Goal: Task Accomplishment & Management: Manage account settings

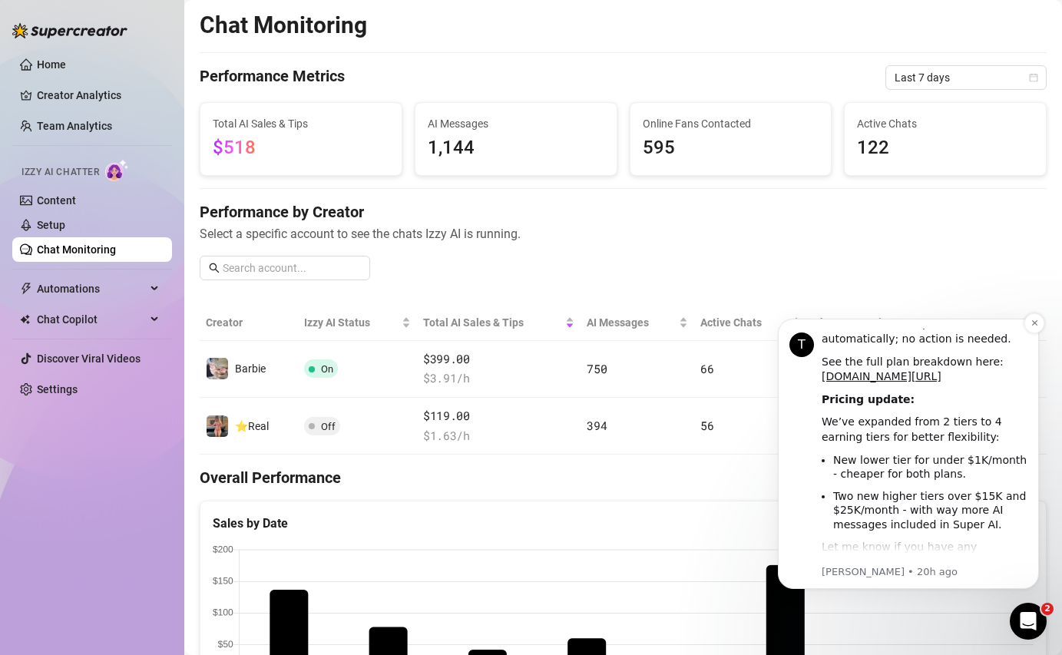
scroll to position [536, 0]
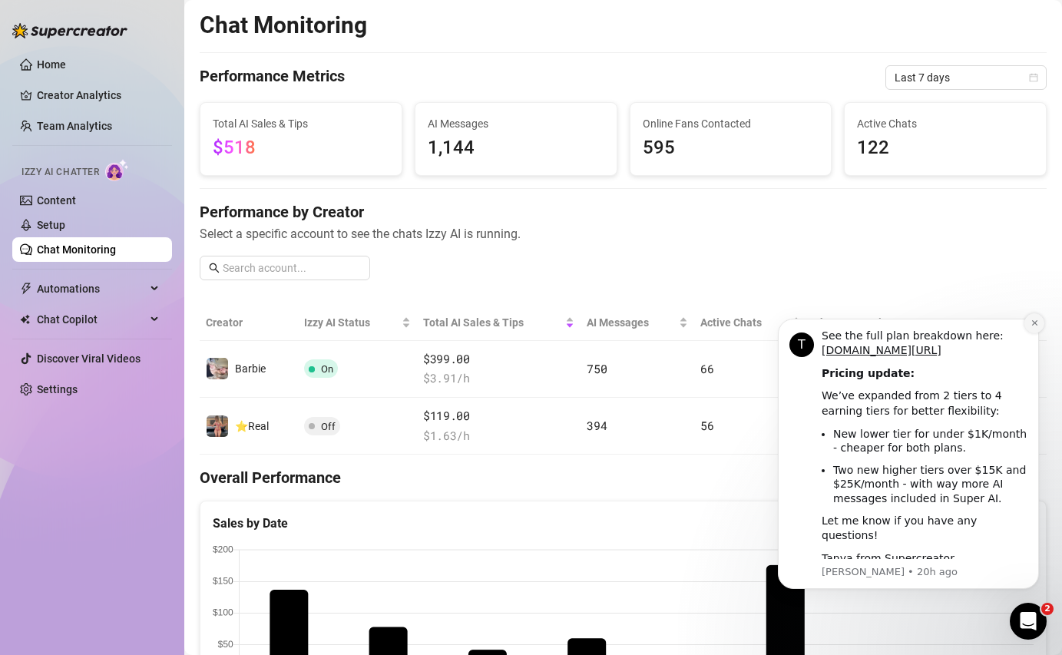
click at [1030, 330] on button "Dismiss notification" at bounding box center [1035, 323] width 20 height 20
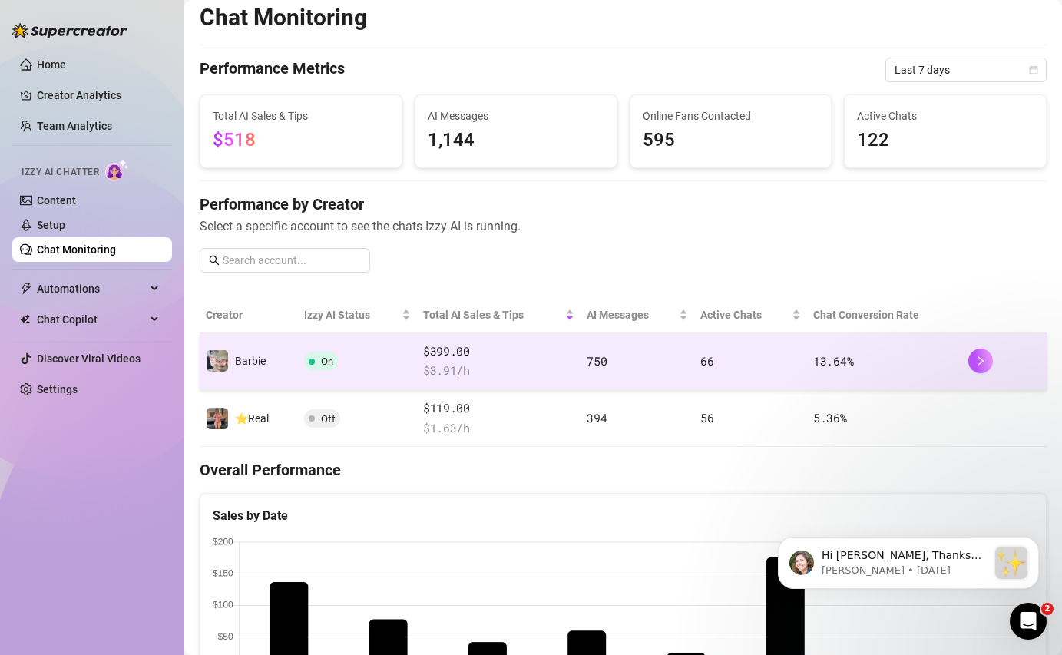
scroll to position [29, 0]
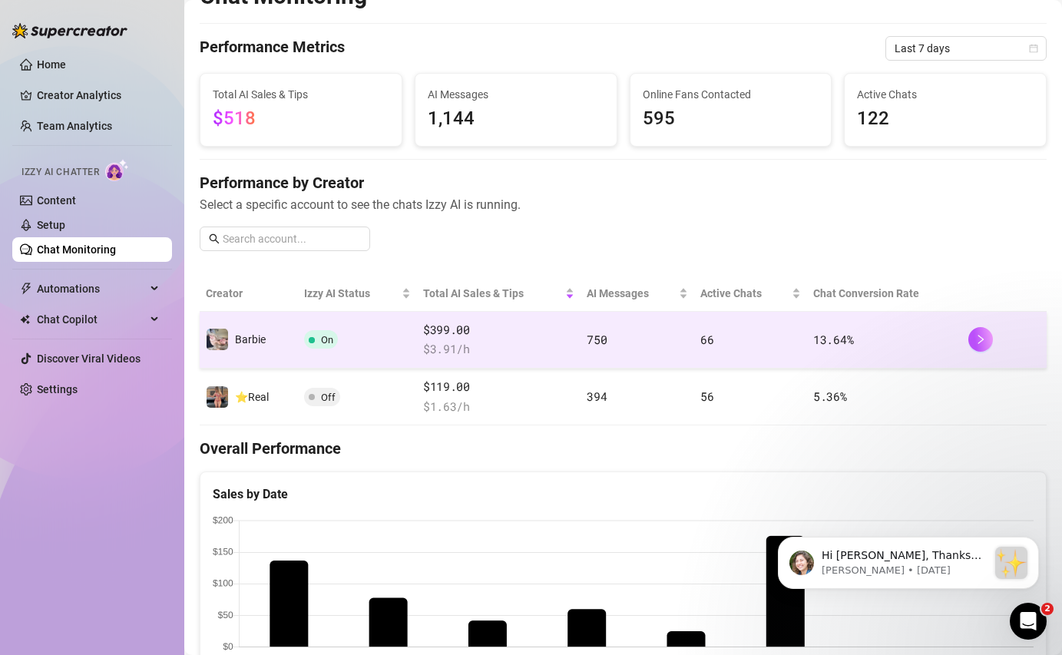
click at [588, 333] on span "750" at bounding box center [597, 339] width 20 height 15
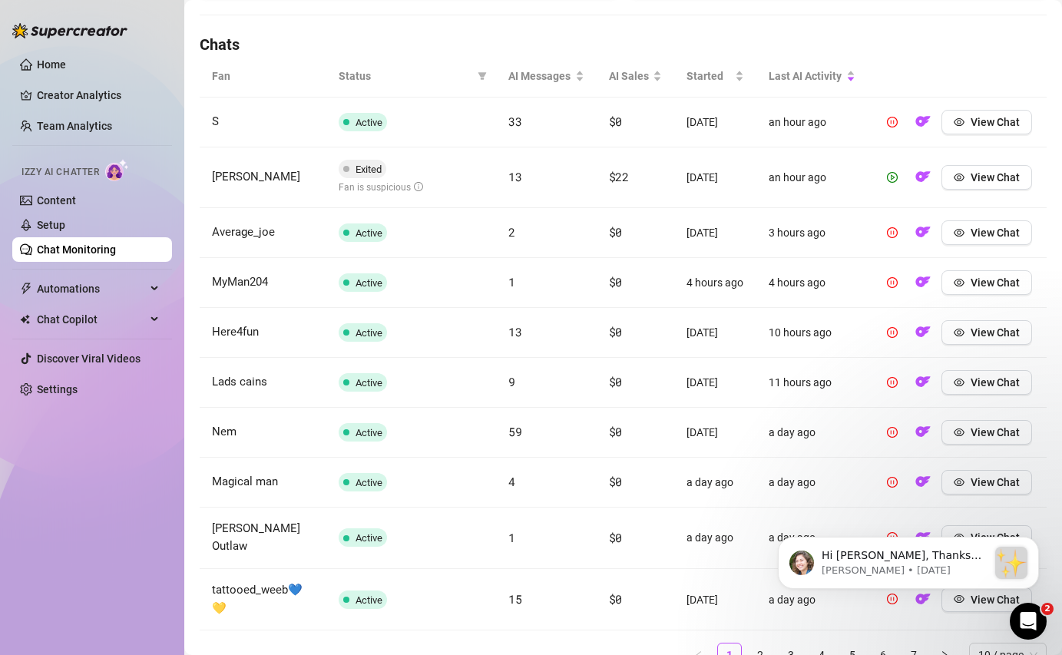
scroll to position [540, 0]
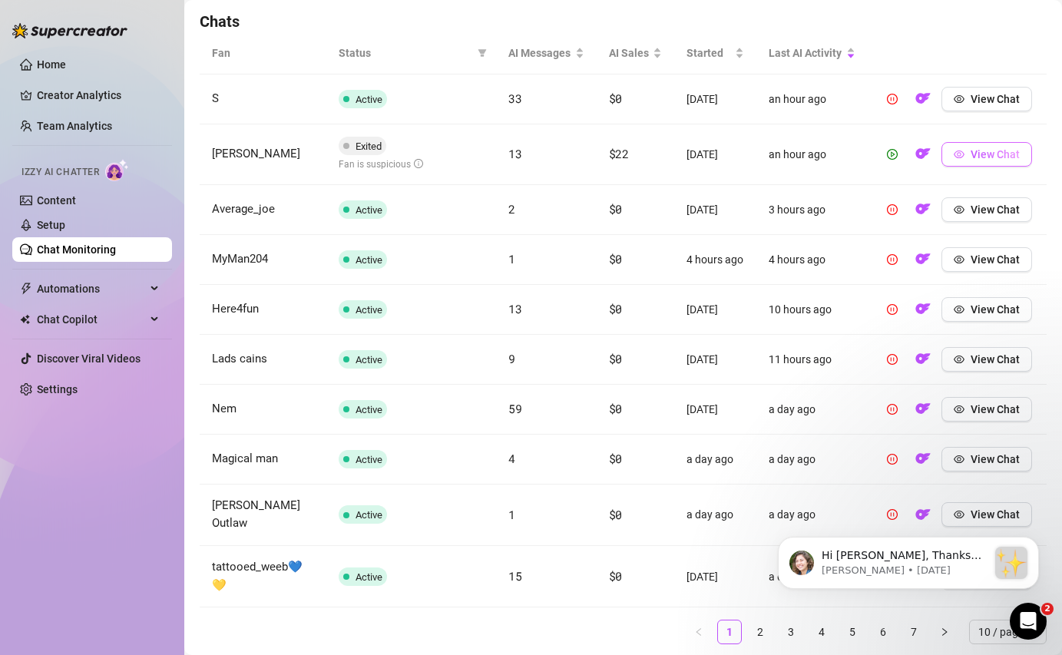
click at [976, 157] on span "View Chat" at bounding box center [995, 154] width 49 height 12
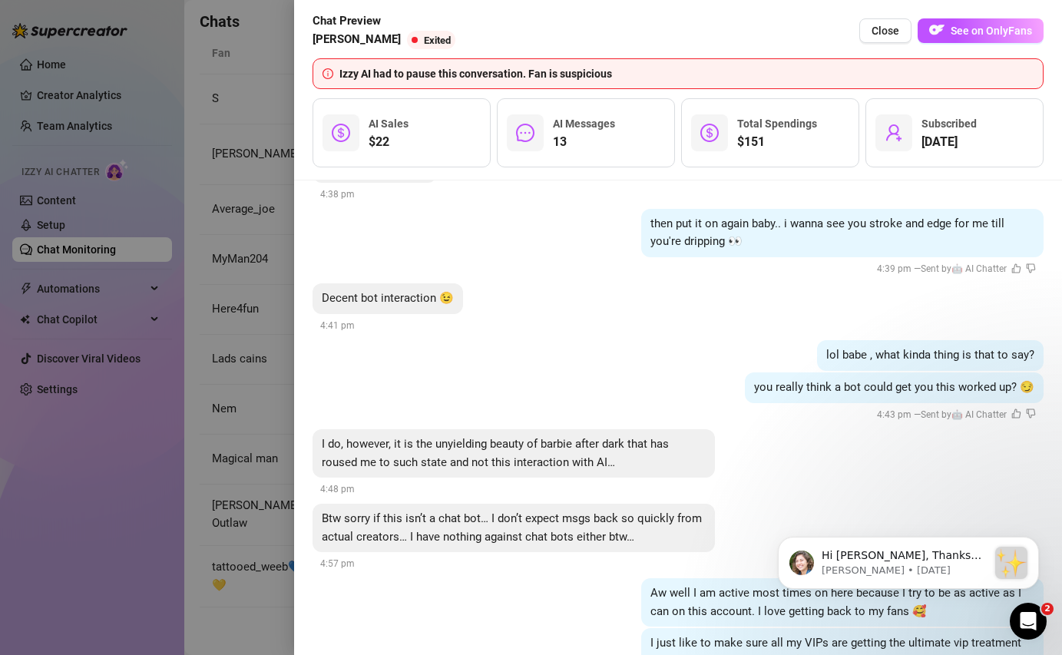
scroll to position [2575, 0]
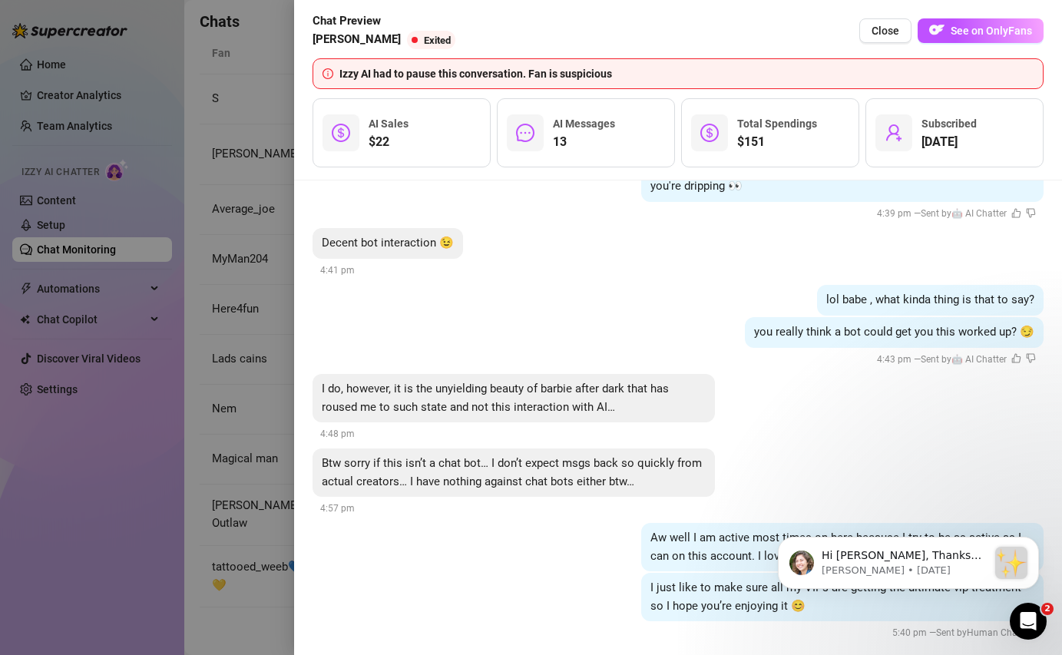
click at [236, 312] on div at bounding box center [531, 327] width 1062 height 655
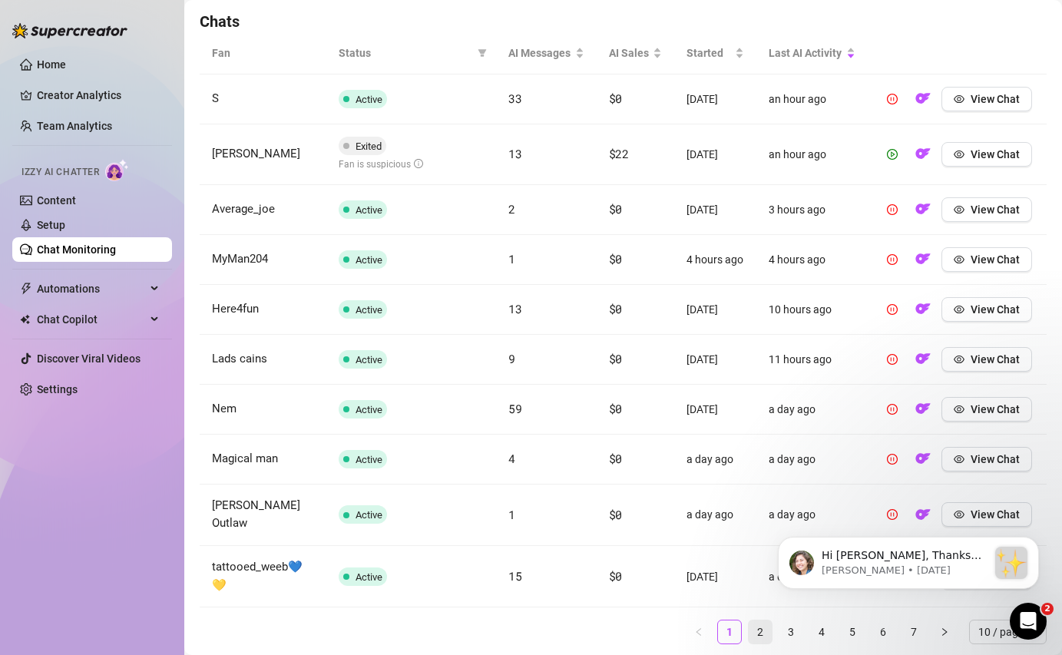
click at [754, 621] on link "2" at bounding box center [760, 632] width 23 height 23
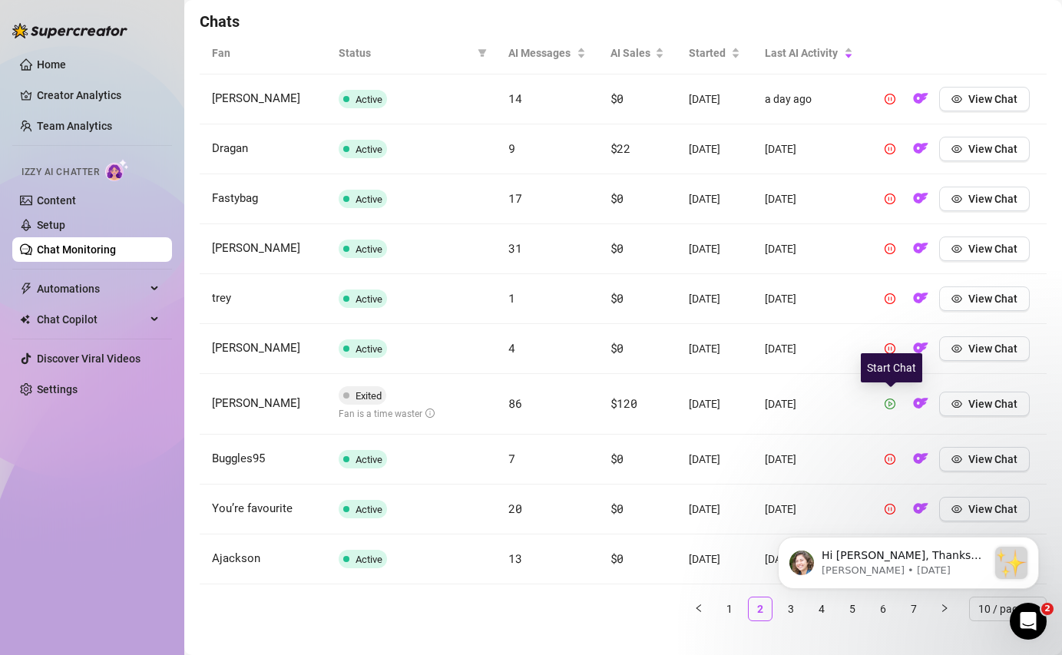
click at [892, 411] on button "button" at bounding box center [890, 404] width 25 height 25
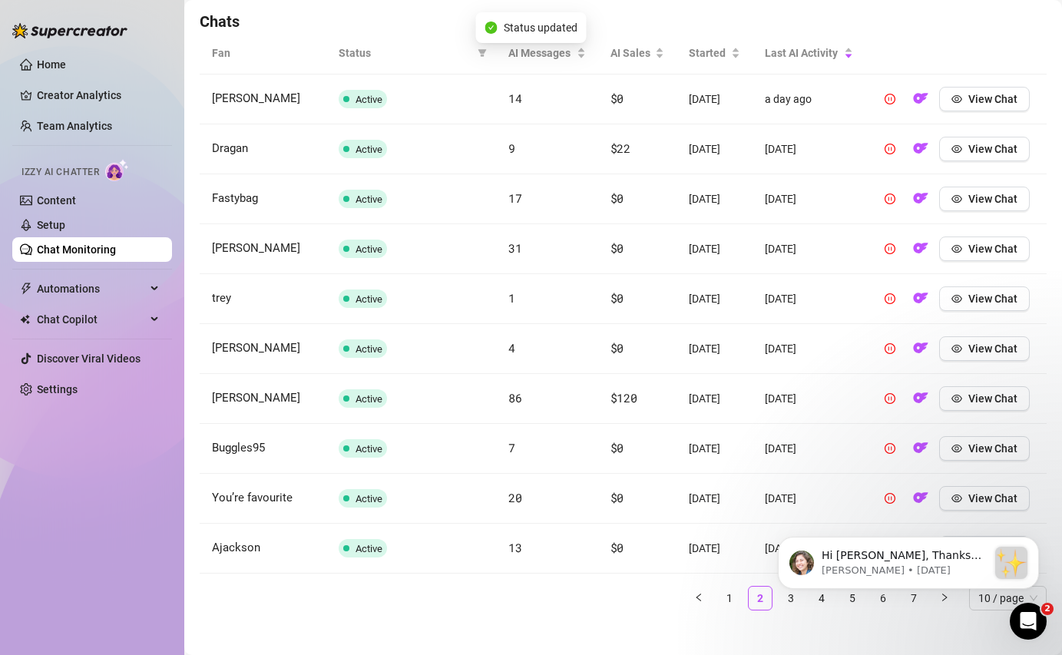
click at [778, 604] on body "Hi [PERSON_NAME], Thanks for purchasing Supercreator! :sparkles: Your order is …" at bounding box center [908, 559] width 295 height 95
click at [784, 598] on body "Hi [PERSON_NAME], Thanks for purchasing Supercreator! :sparkles: Your order is …" at bounding box center [908, 559] width 295 height 95
click at [1036, 543] on icon "Dismiss notification" at bounding box center [1035, 542] width 8 height 8
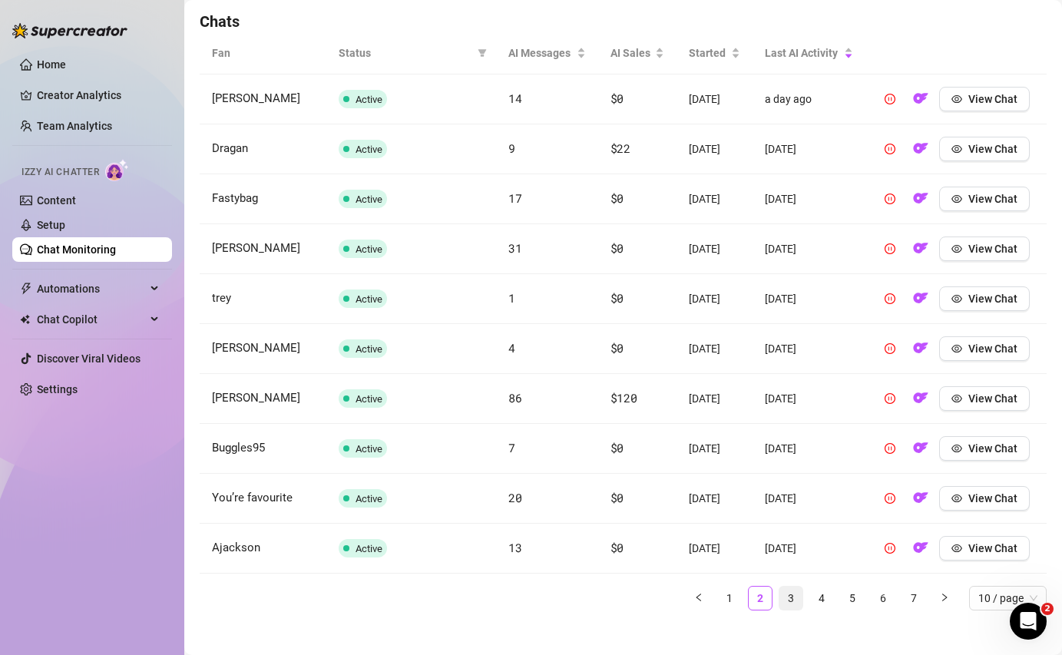
click at [793, 594] on link "3" at bounding box center [791, 598] width 23 height 23
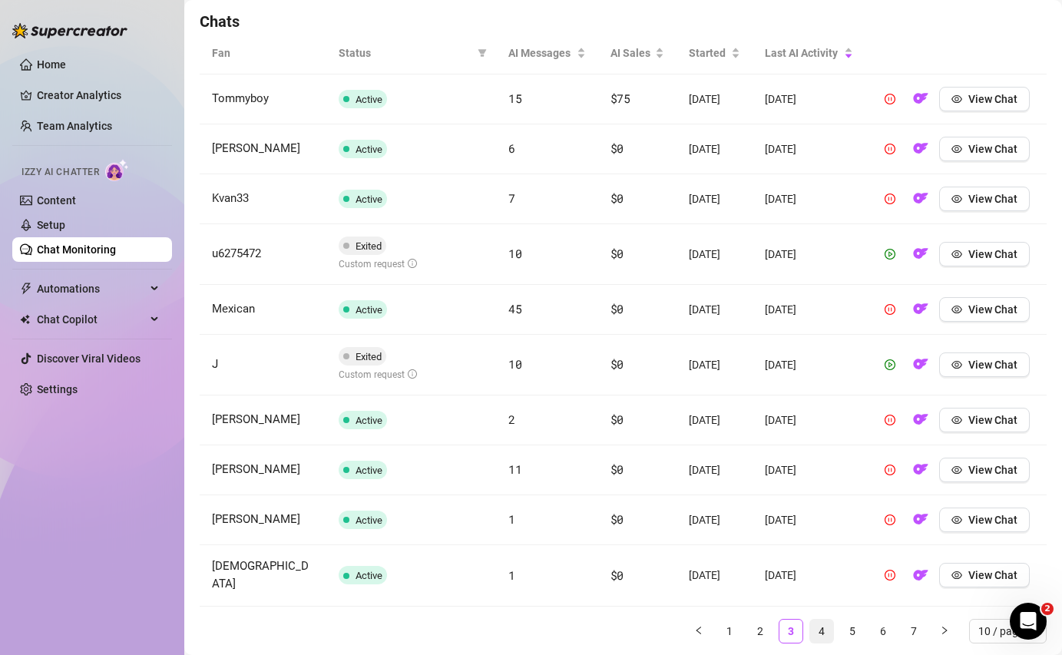
click at [815, 621] on link "4" at bounding box center [821, 631] width 23 height 23
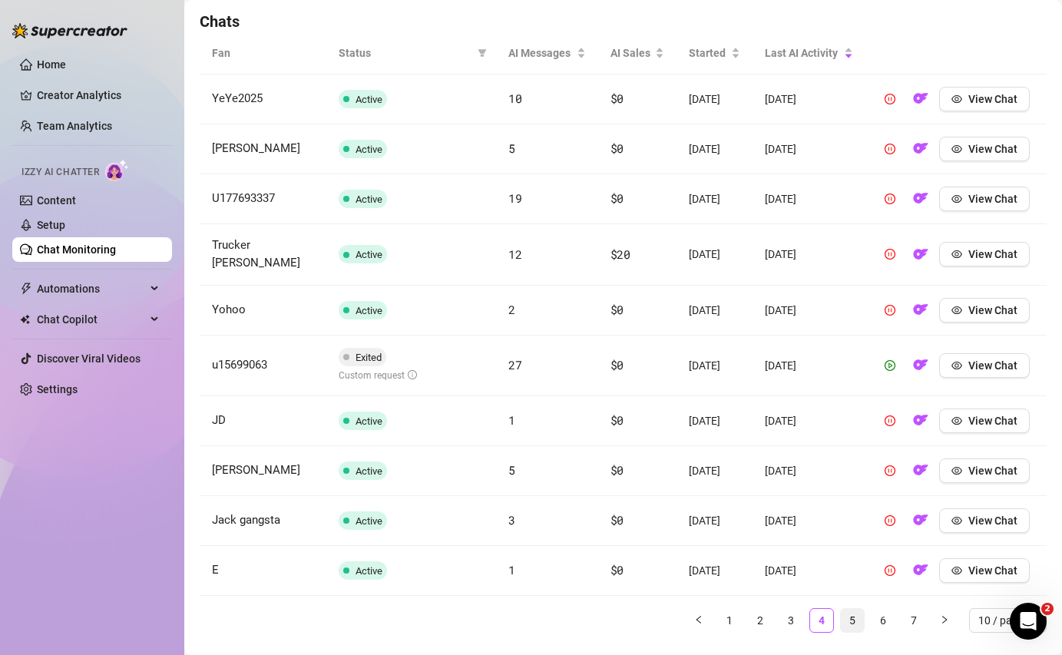
click at [851, 609] on link "5" at bounding box center [852, 620] width 23 height 23
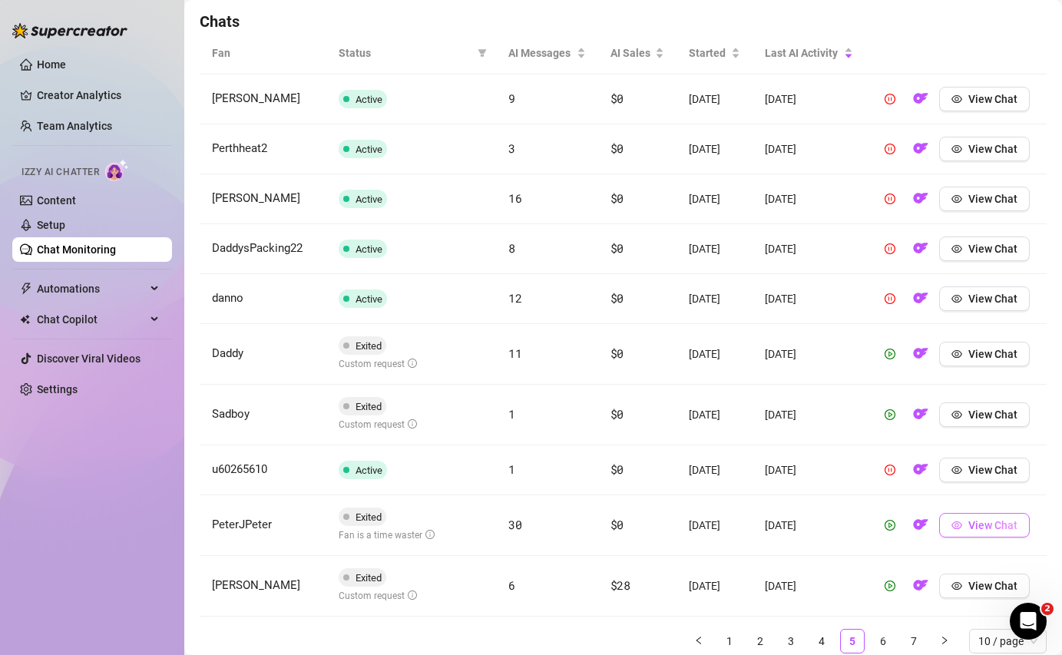
click at [979, 532] on button "View Chat" at bounding box center [985, 525] width 91 height 25
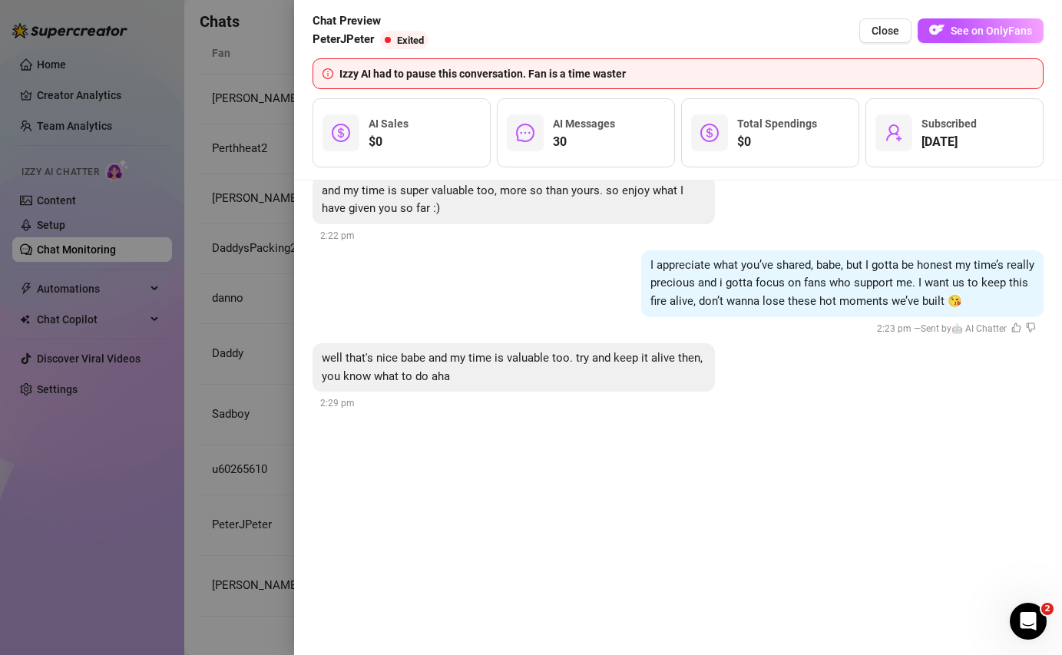
scroll to position [3998, 0]
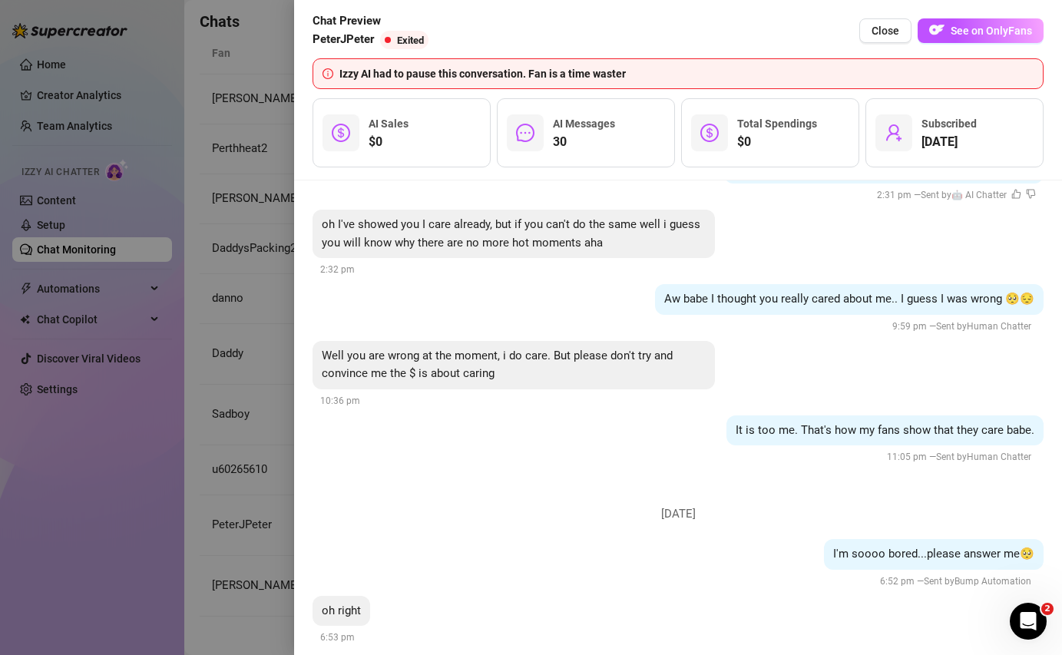
click at [262, 317] on div at bounding box center [531, 327] width 1062 height 655
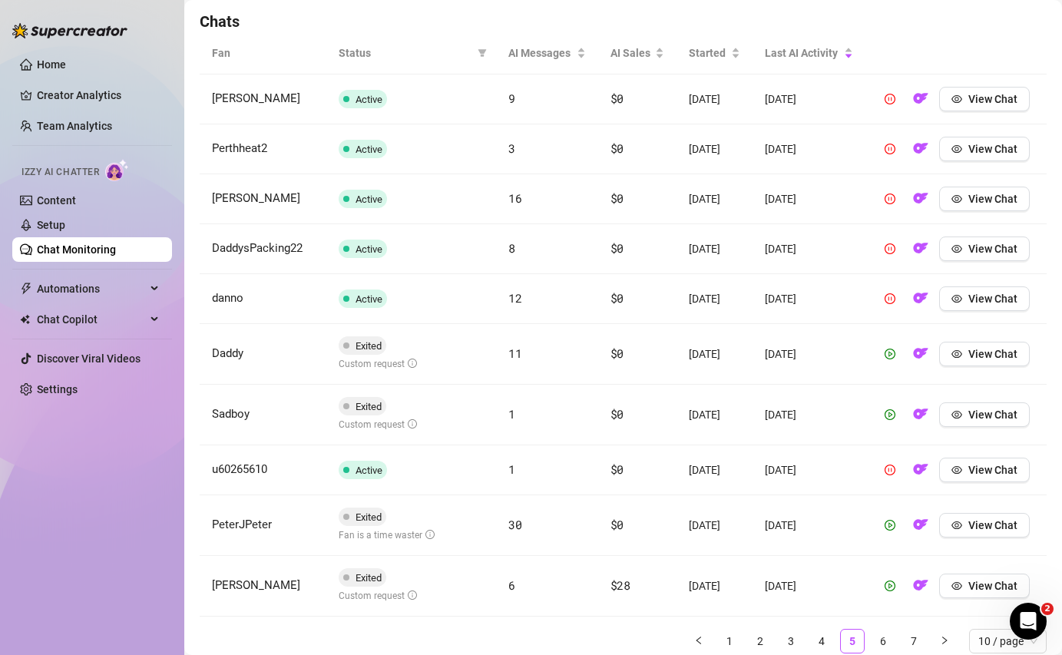
scroll to position [597, 0]
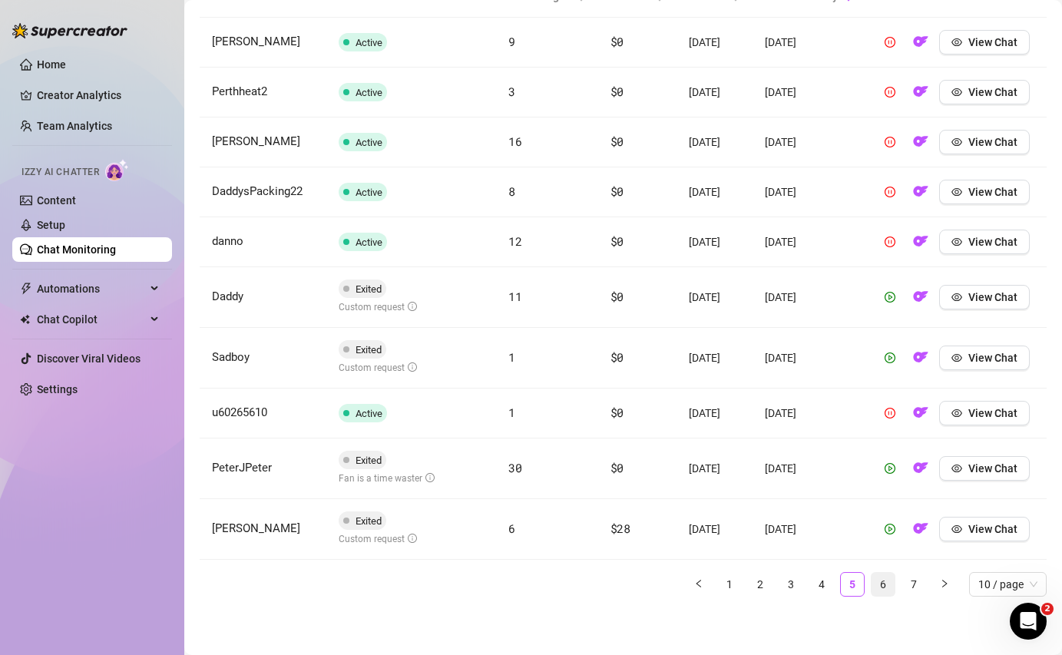
click at [880, 592] on link "6" at bounding box center [883, 584] width 23 height 23
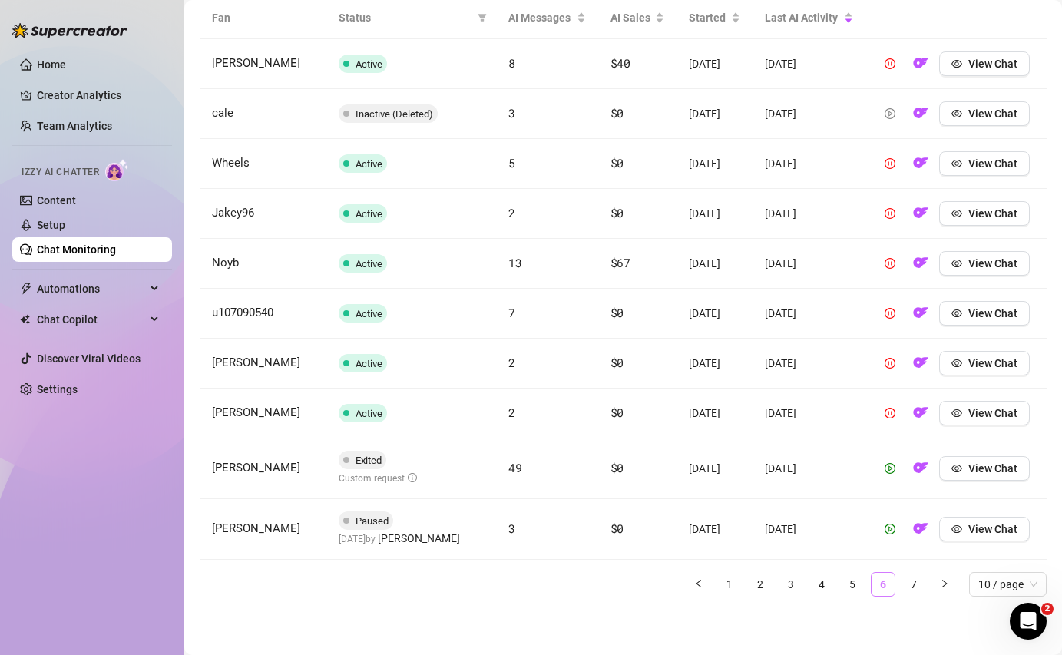
scroll to position [575, 0]
click at [978, 525] on span "View Chat" at bounding box center [993, 529] width 49 height 12
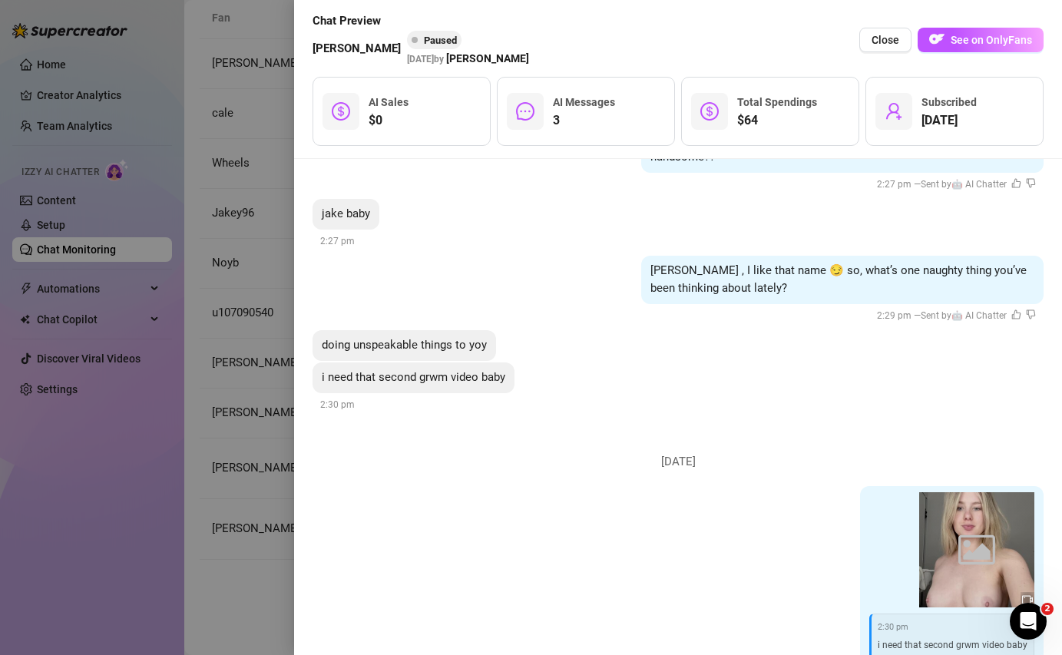
scroll to position [396, 0]
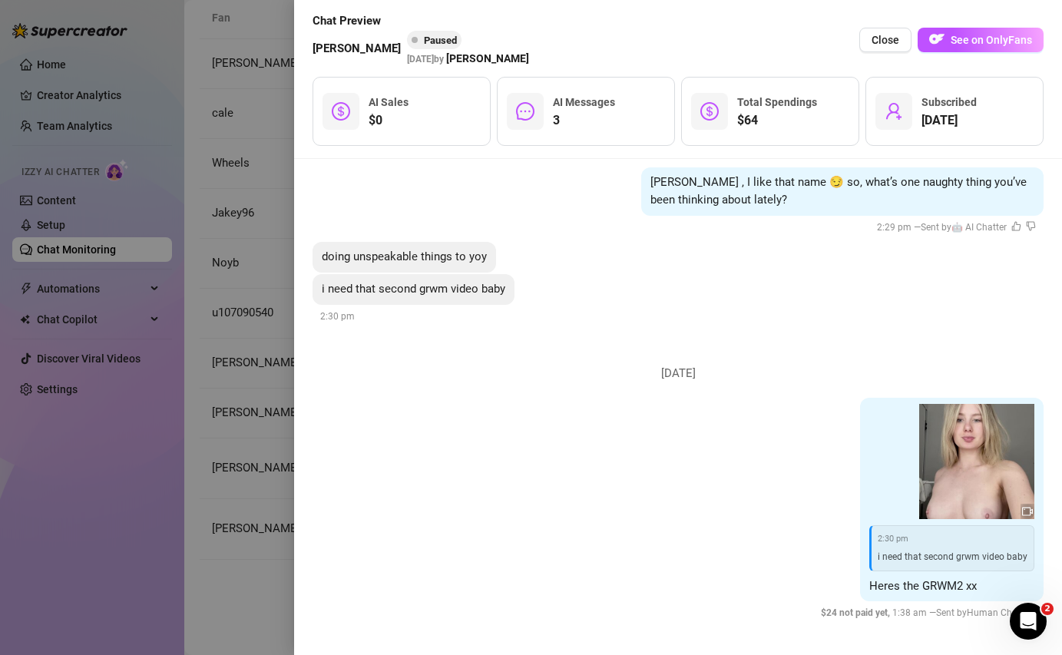
click at [264, 454] on div at bounding box center [531, 327] width 1062 height 655
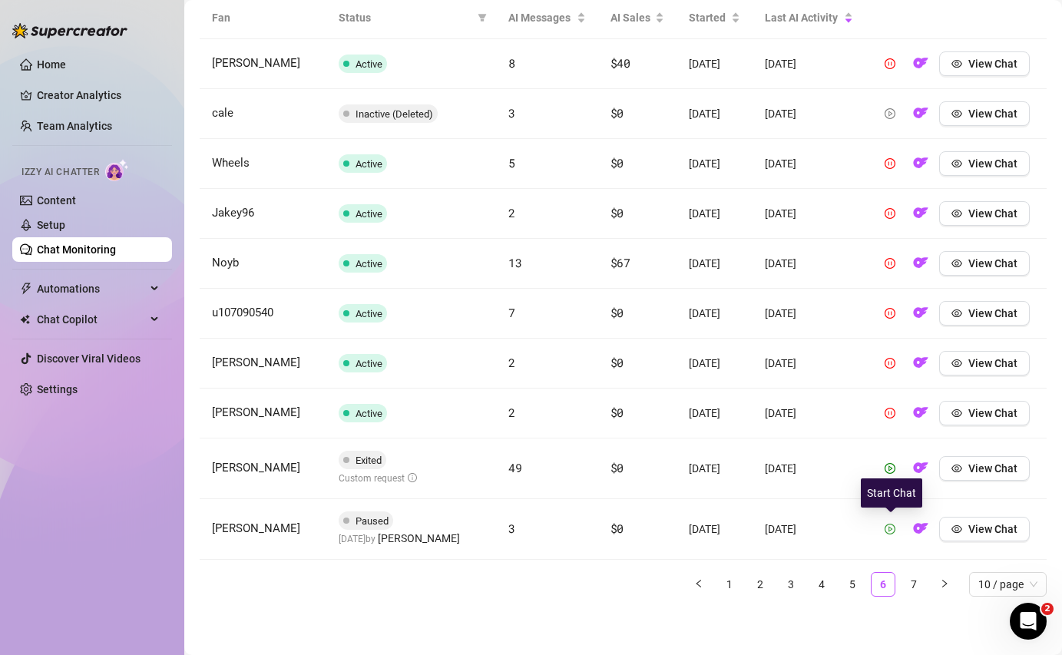
click at [891, 532] on icon "play-circle" at bounding box center [890, 529] width 11 height 11
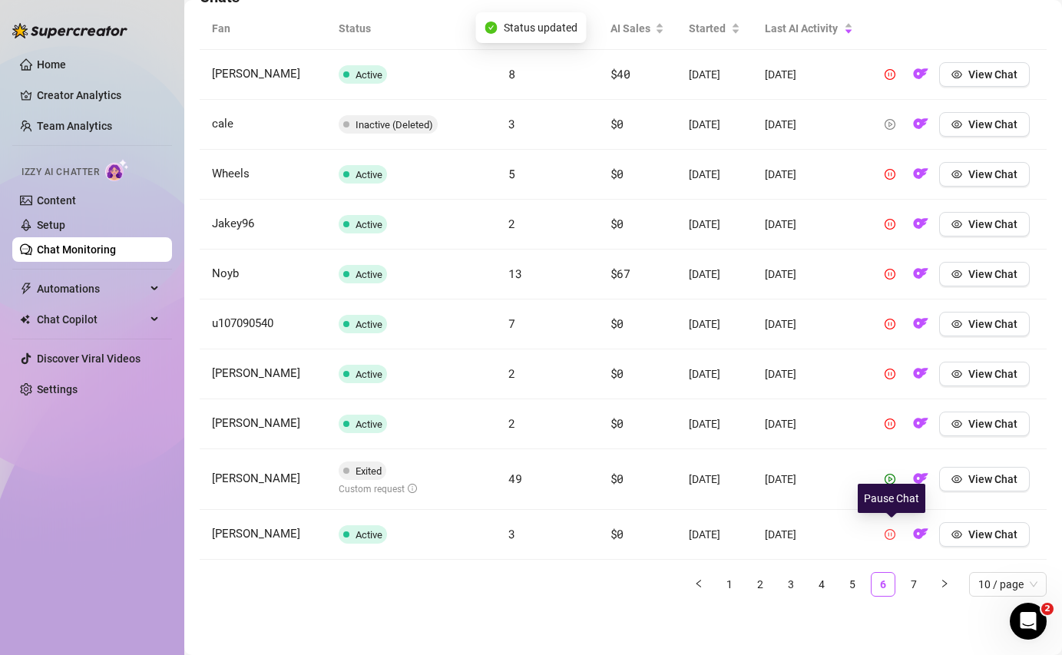
scroll to position [565, 0]
click at [910, 586] on link "7" at bounding box center [914, 584] width 23 height 23
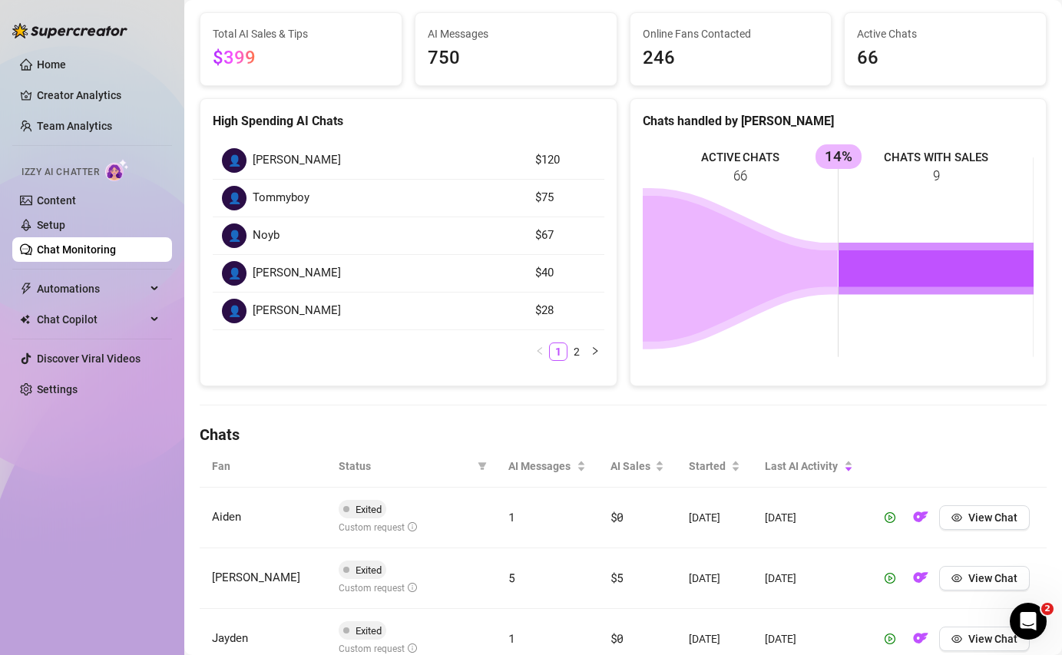
scroll to position [0, 0]
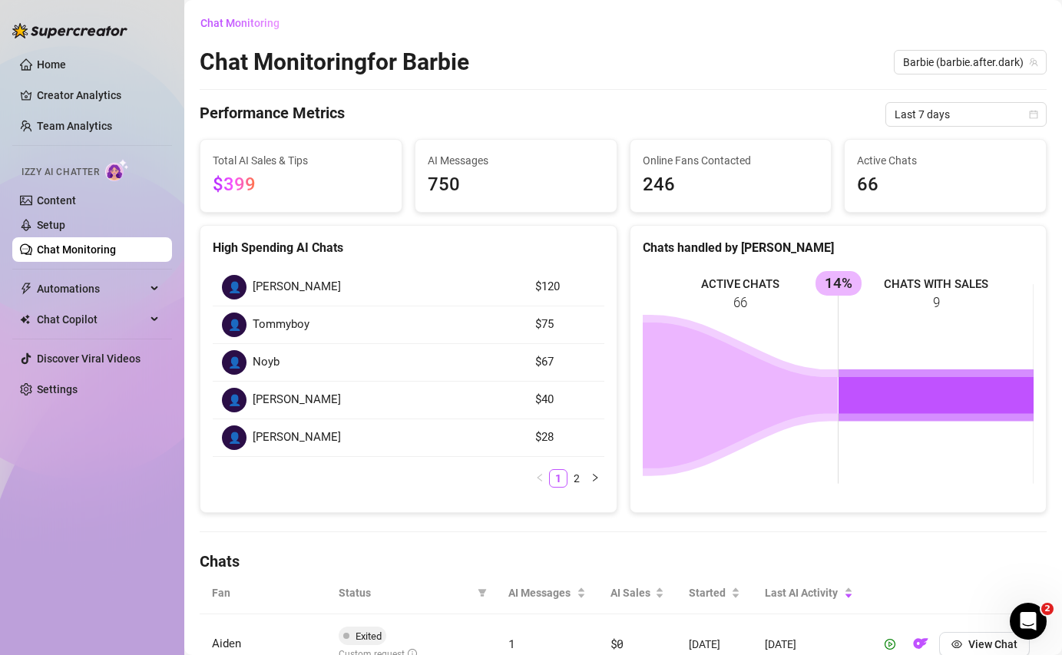
click at [86, 247] on link "Chat Monitoring" at bounding box center [76, 250] width 79 height 12
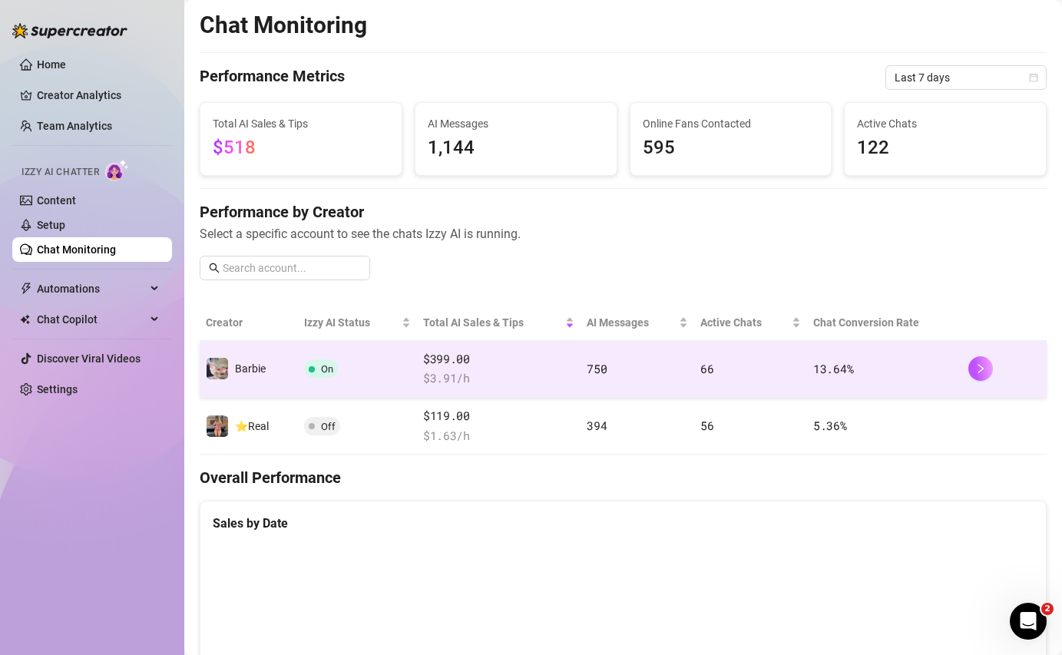
click at [316, 363] on span "On" at bounding box center [321, 369] width 34 height 18
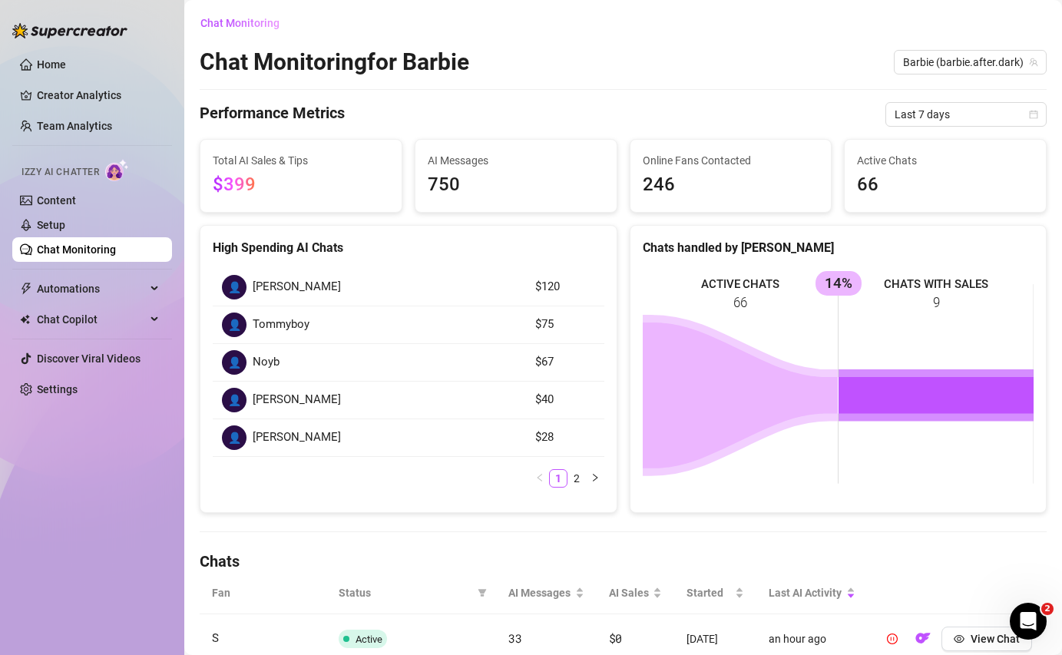
click at [108, 248] on link "Chat Monitoring" at bounding box center [76, 250] width 79 height 12
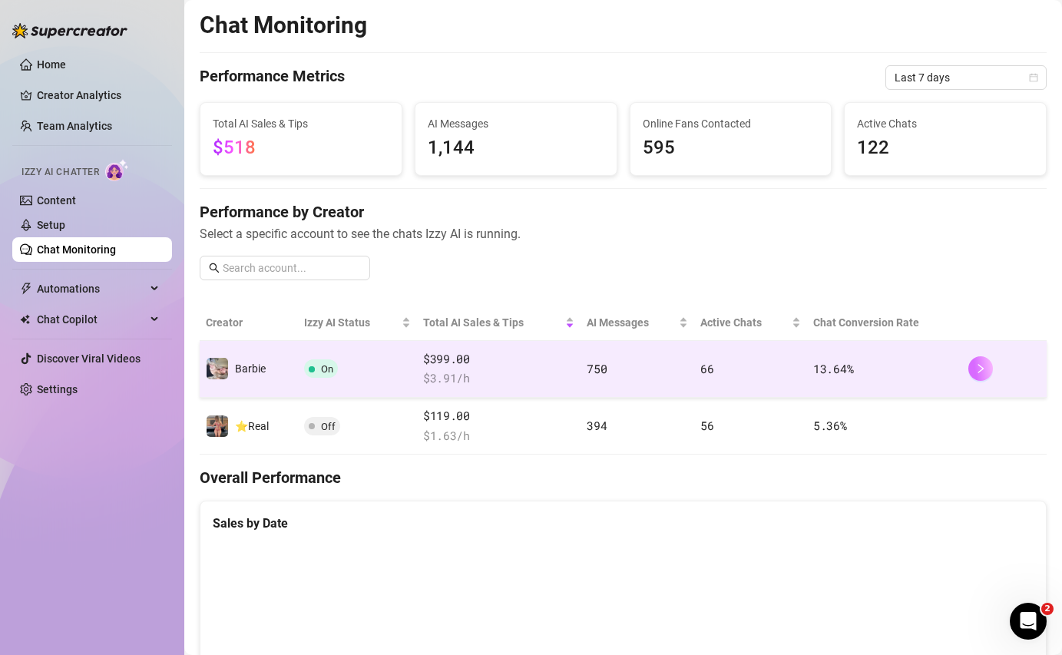
click at [983, 367] on icon "right" at bounding box center [981, 368] width 11 height 11
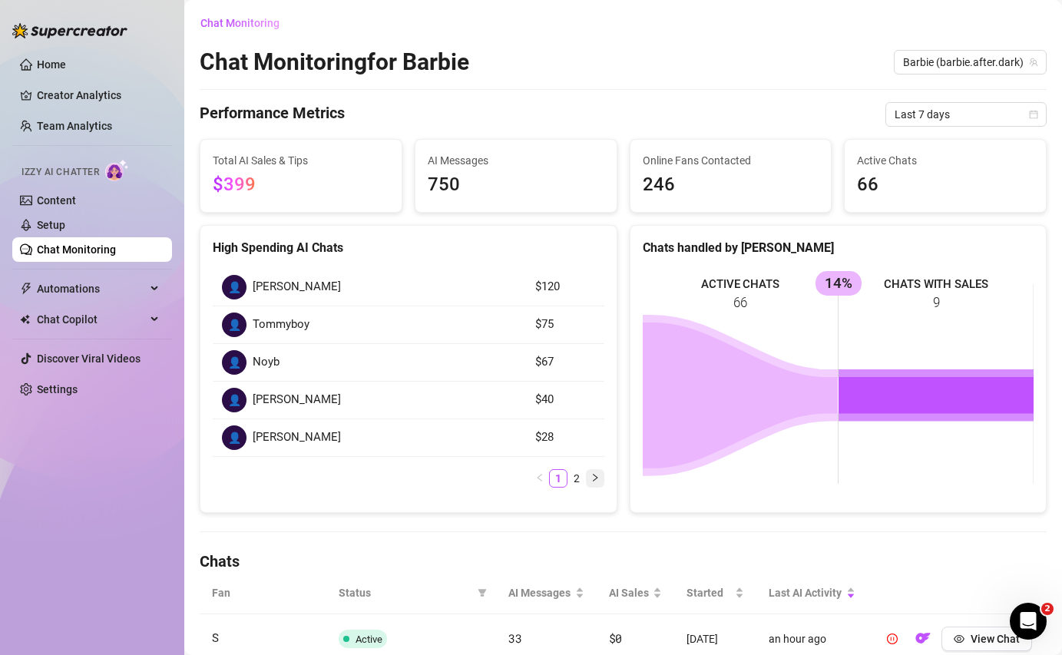
click at [595, 477] on icon "right" at bounding box center [595, 477] width 9 height 9
click at [540, 437] on icon "left" at bounding box center [539, 440] width 5 height 8
click at [65, 220] on link "Setup" at bounding box center [51, 225] width 28 height 12
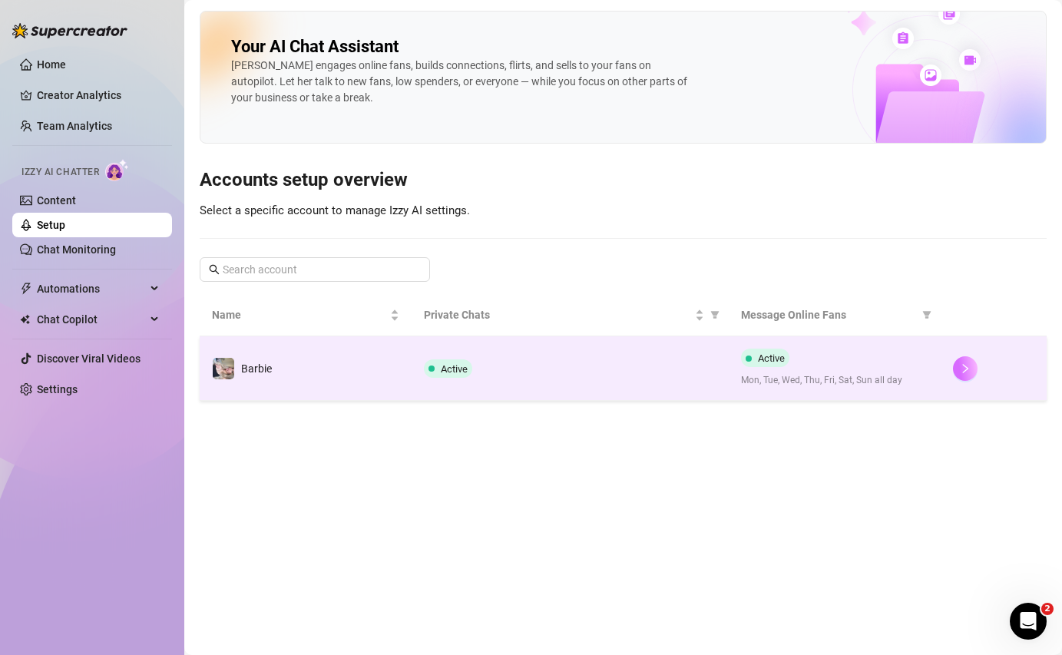
click at [965, 360] on button "button" at bounding box center [965, 368] width 25 height 25
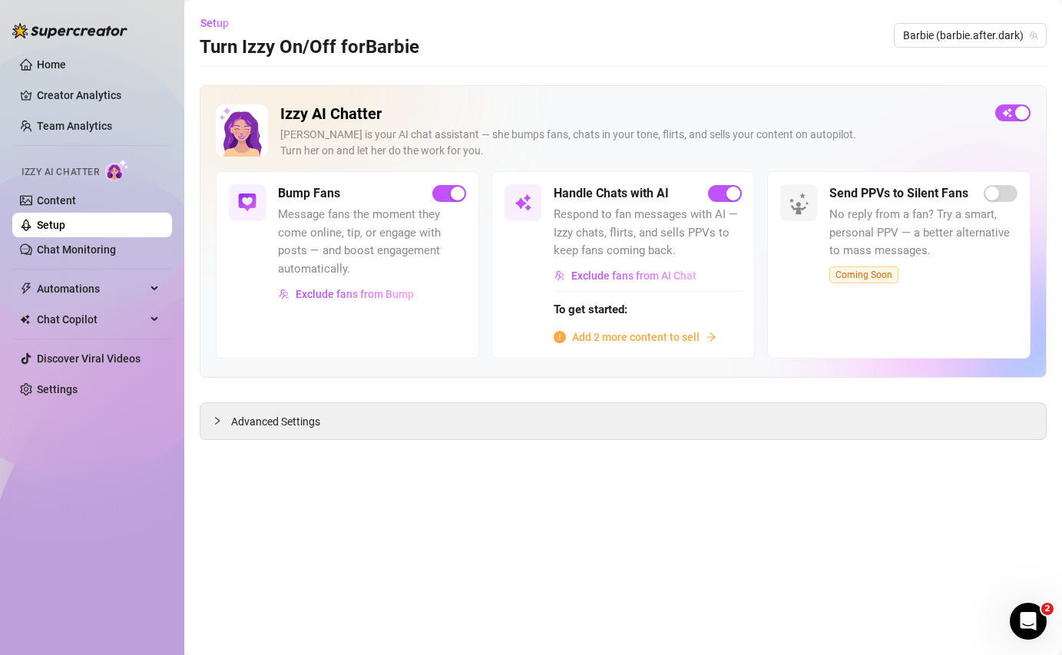
click at [602, 340] on span "Add 2 more content to sell" at bounding box center [636, 337] width 128 height 17
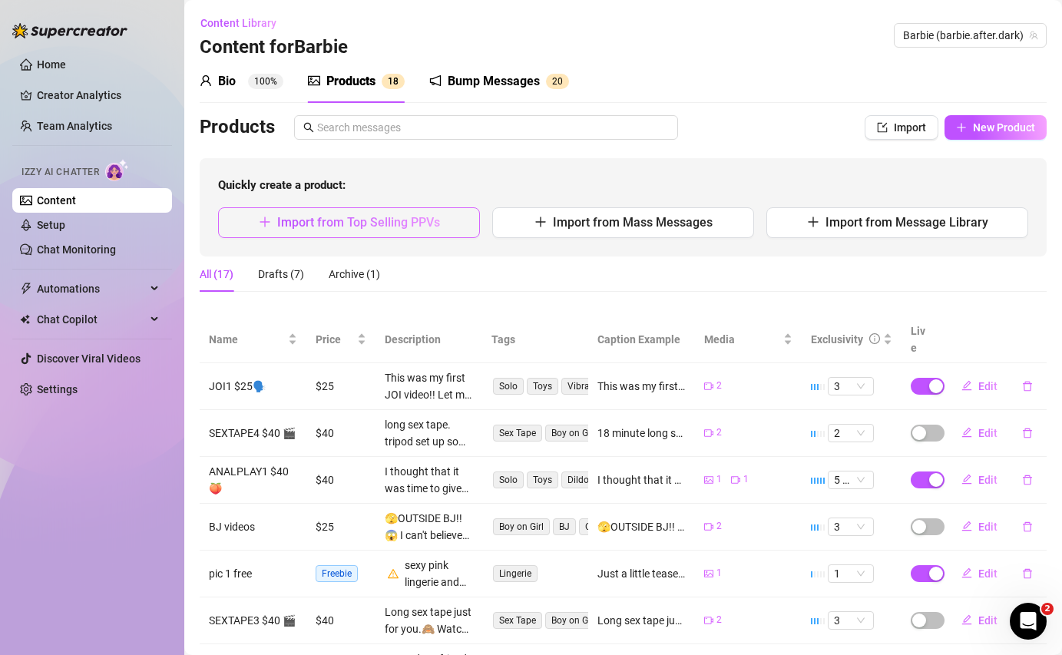
click at [320, 230] on button "Import from Top Selling PPVs" at bounding box center [349, 222] width 262 height 31
type textarea "Type your message here..."
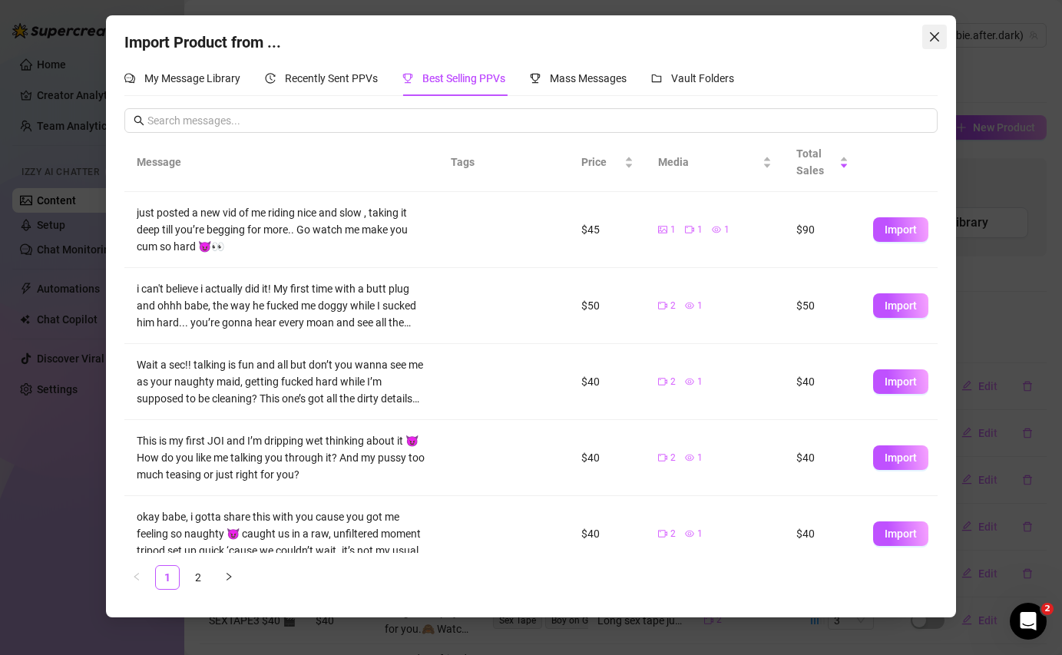
click at [930, 31] on icon "close" at bounding box center [935, 37] width 12 height 12
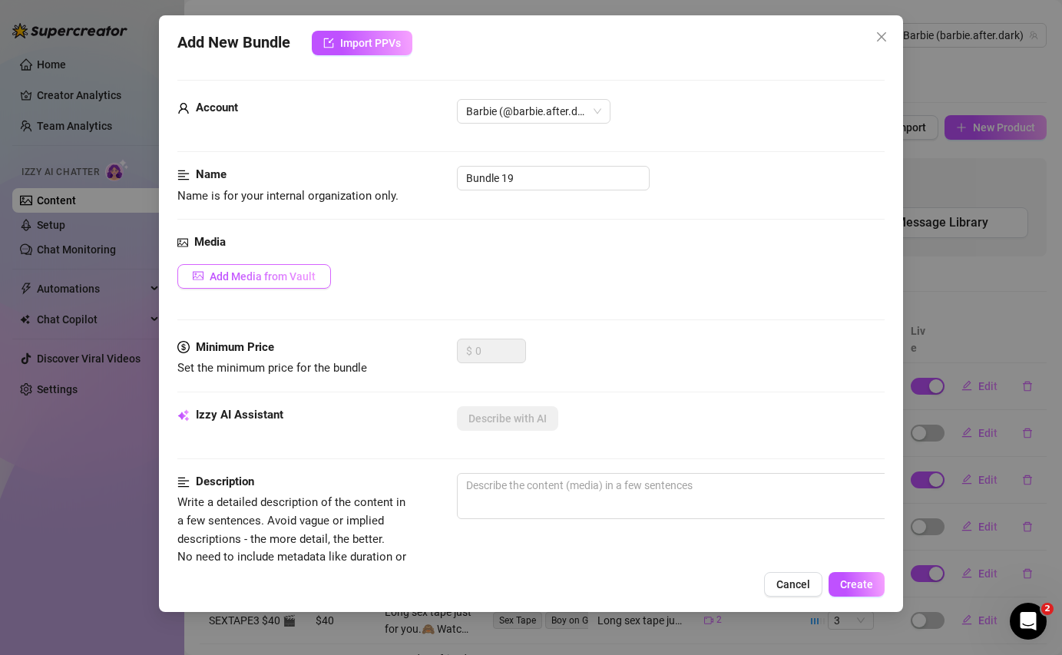
click at [283, 278] on span "Add Media from Vault" at bounding box center [263, 276] width 106 height 12
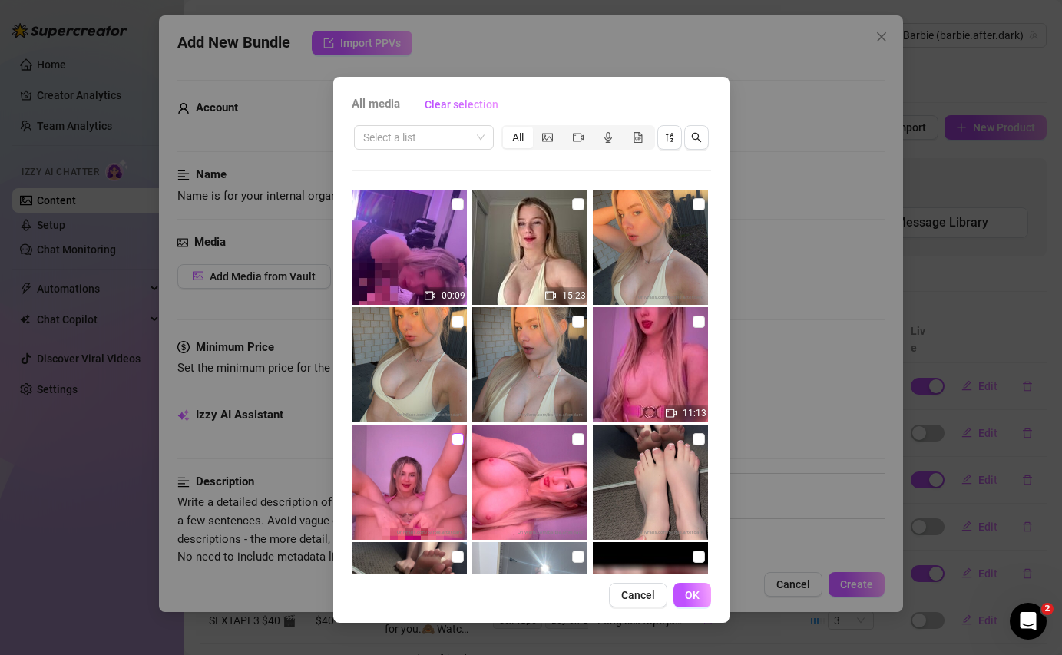
click at [455, 434] on input "checkbox" at bounding box center [458, 439] width 12 height 12
checkbox input "true"
click at [694, 325] on input "checkbox" at bounding box center [699, 322] width 12 height 12
checkbox input "true"
click at [690, 592] on span "OK" at bounding box center [692, 595] width 15 height 12
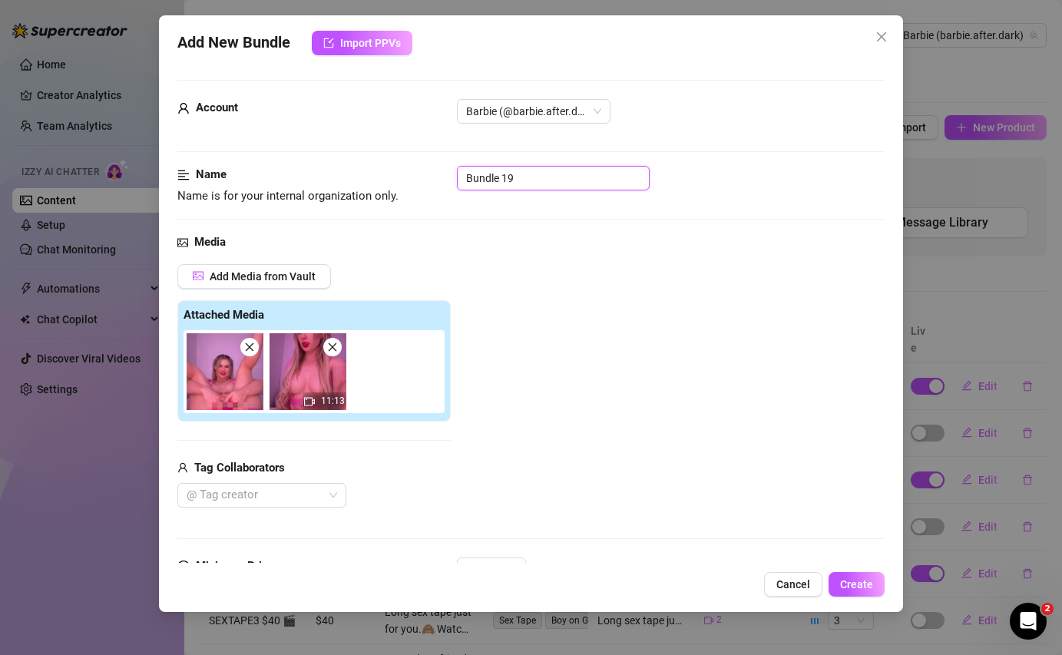
drag, startPoint x: 525, startPoint y: 184, endPoint x: 390, endPoint y: 164, distance: 136.7
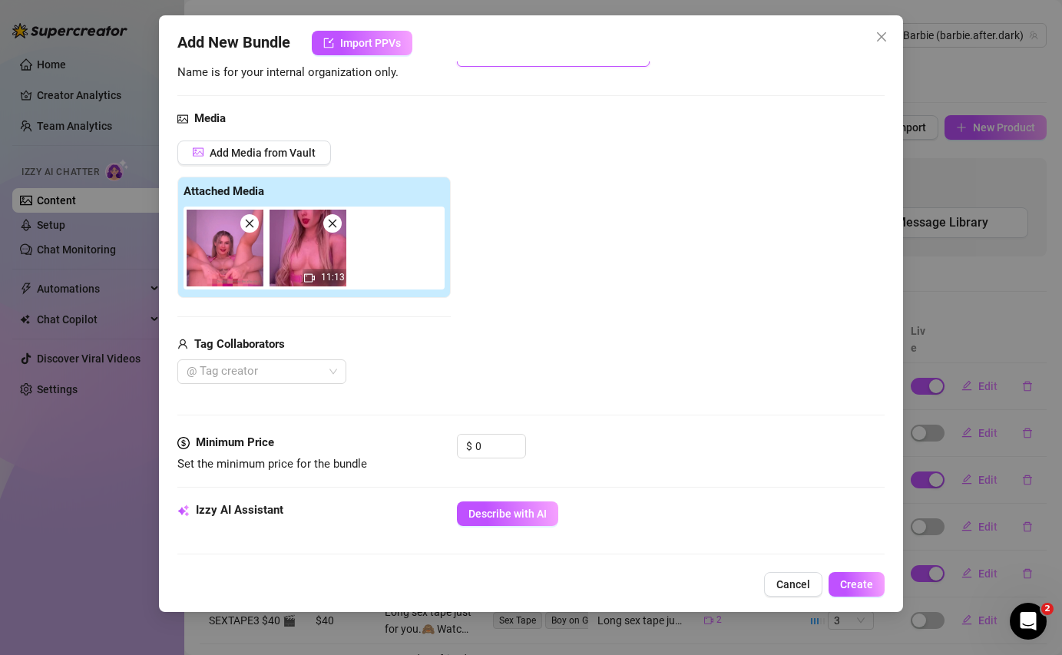
scroll to position [141, 0]
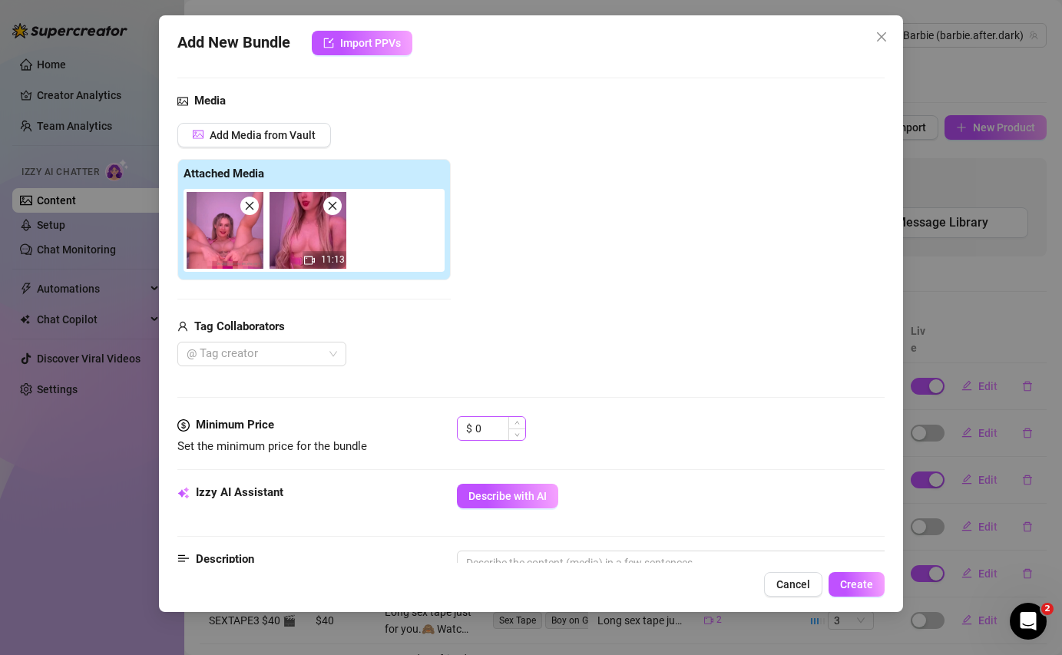
type input "solo"
click at [502, 435] on input "0" at bounding box center [501, 428] width 50 height 23
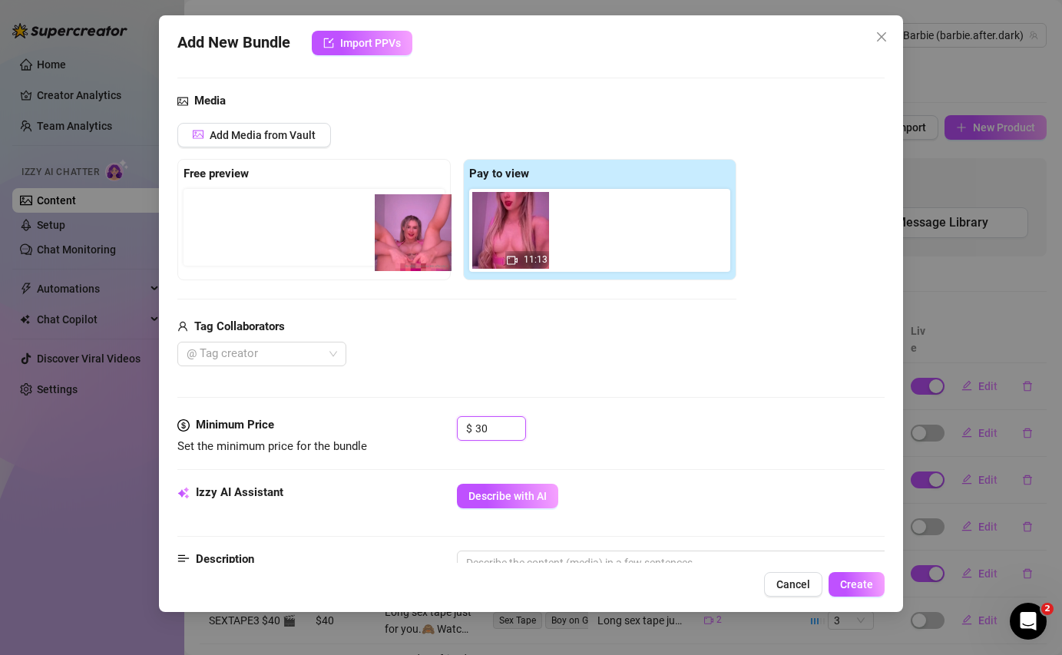
drag, startPoint x: 505, startPoint y: 250, endPoint x: 383, endPoint y: 248, distance: 121.4
click at [383, 248] on div "Free preview Pay to view 11:13" at bounding box center [456, 219] width 559 height 121
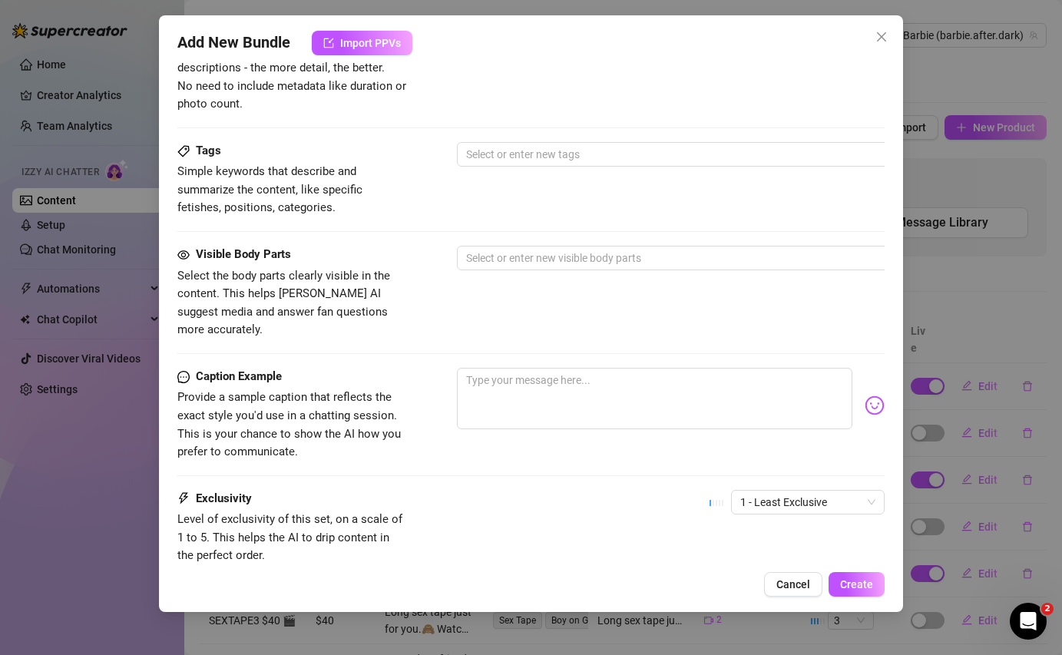
scroll to position [681, 0]
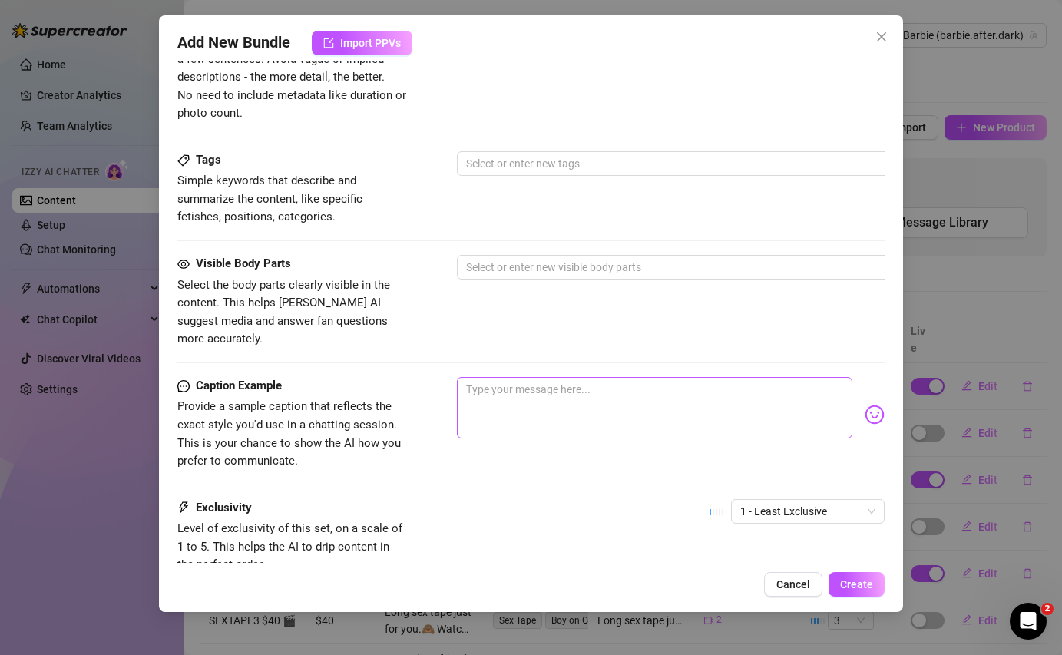
type input "30"
click at [550, 384] on textarea at bounding box center [654, 407] width 395 height 61
paste textarea "NEW PUSSY PLAY! 🐱 - Let me tease you in my pink lingerie and getting my tits ou…"
type textarea "NEW PUSSY PLAY! 🐱 - Let me tease you in my pink lingerie and getting my tits ou…"
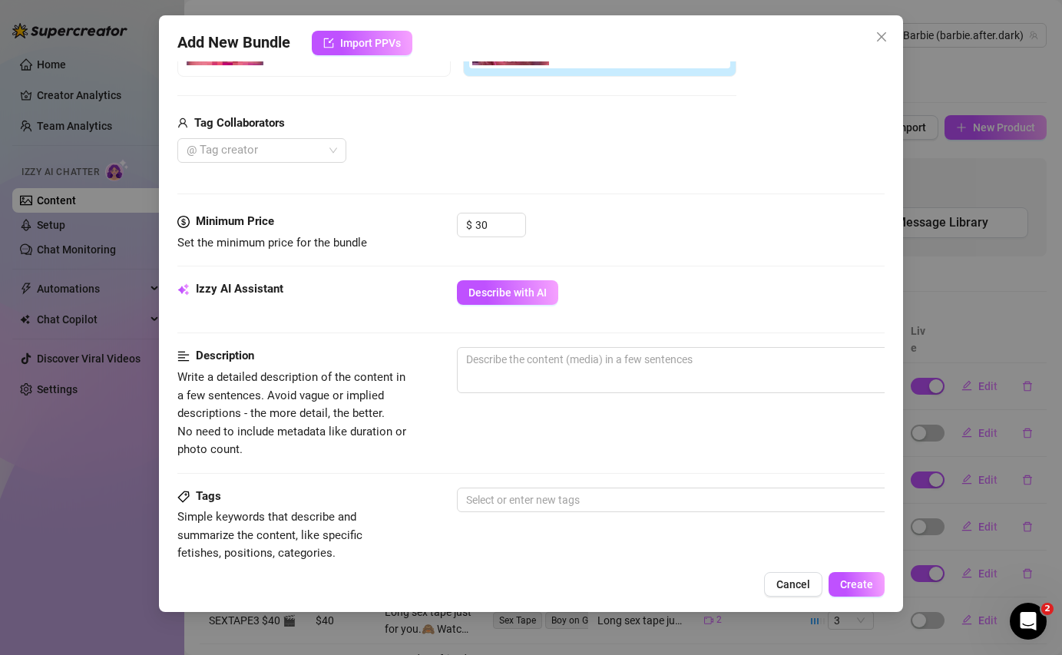
scroll to position [347, 0]
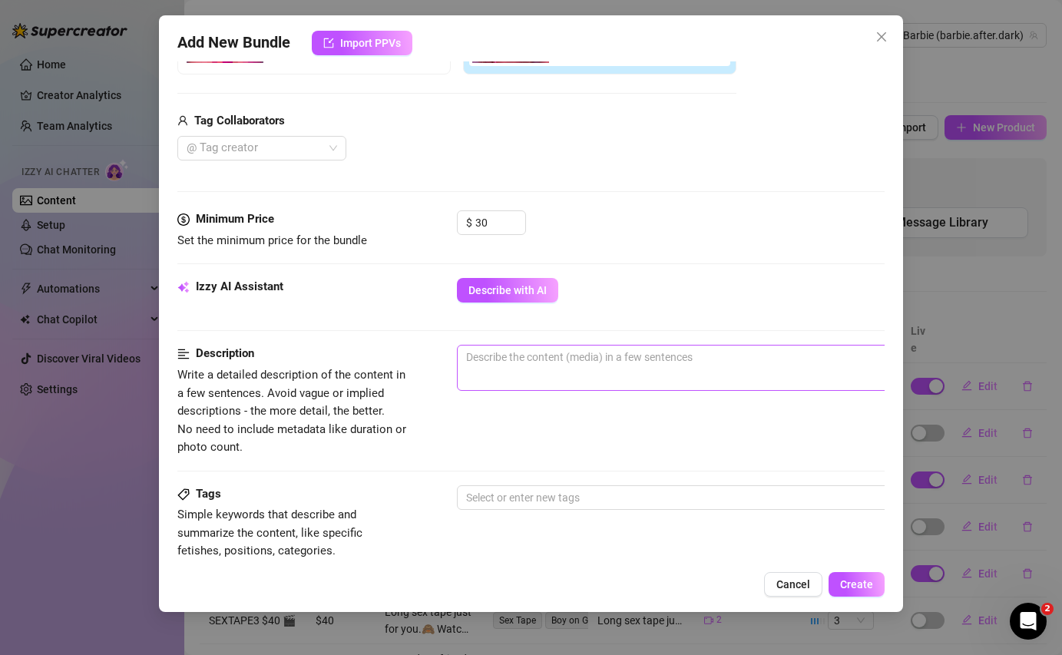
type textarea "NEW PUSSY PLAY! 🐱 - Let me tease you in my pink lingerie and getting my tits ou…"
click at [550, 370] on span "0 / 1000" at bounding box center [726, 368] width 538 height 46
click at [558, 356] on textarea at bounding box center [726, 357] width 536 height 23
type textarea "p"
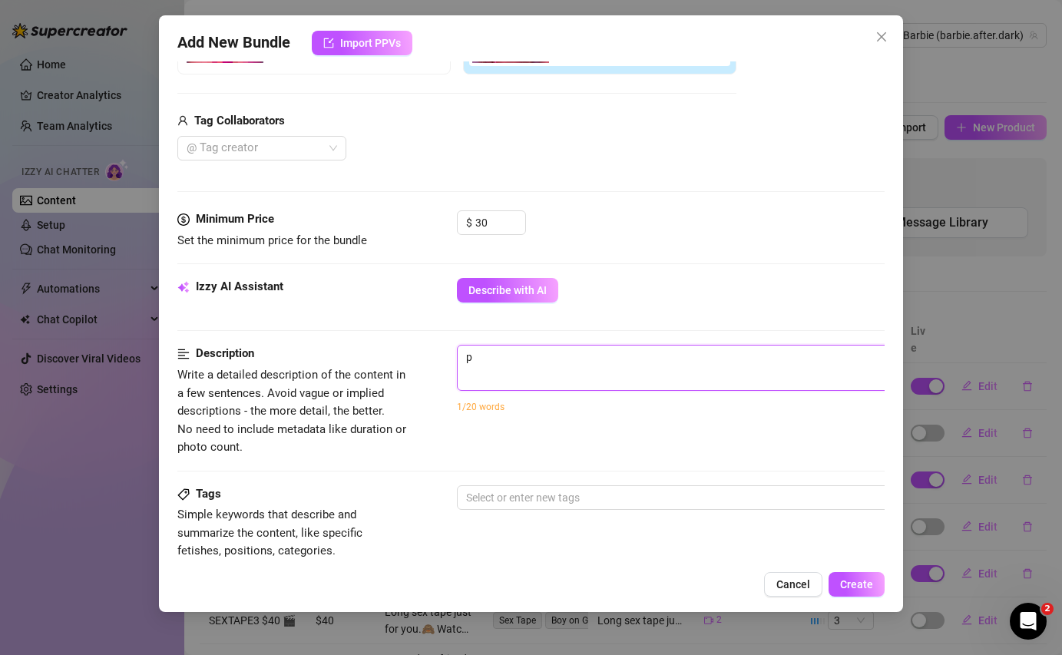
type textarea "pu"
type textarea "pus"
type textarea "puss"
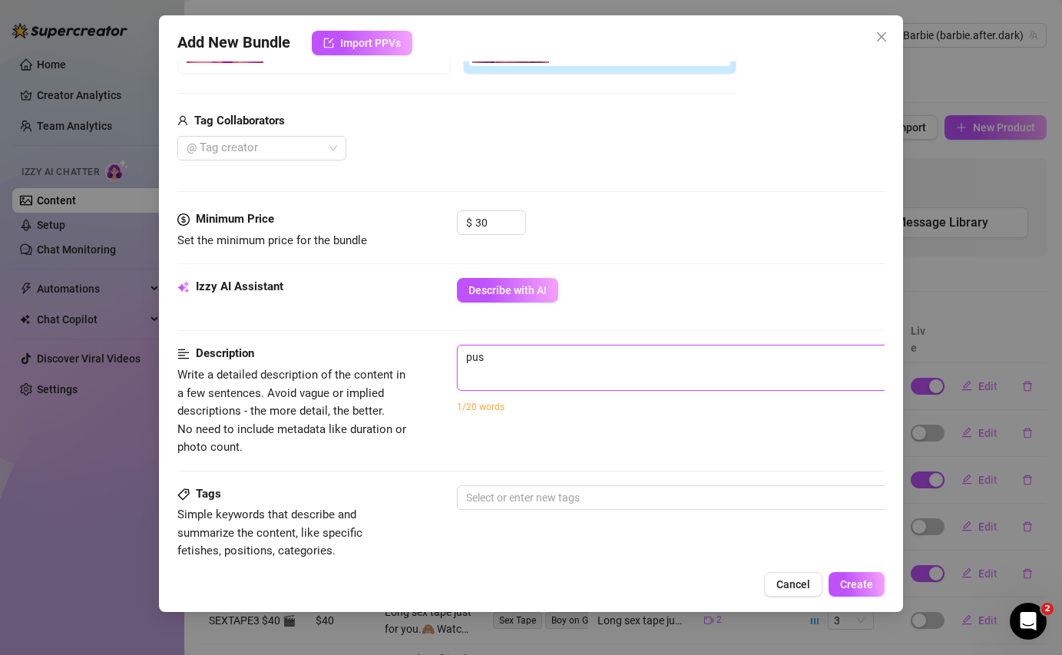
type textarea "puss"
type textarea "pussy"
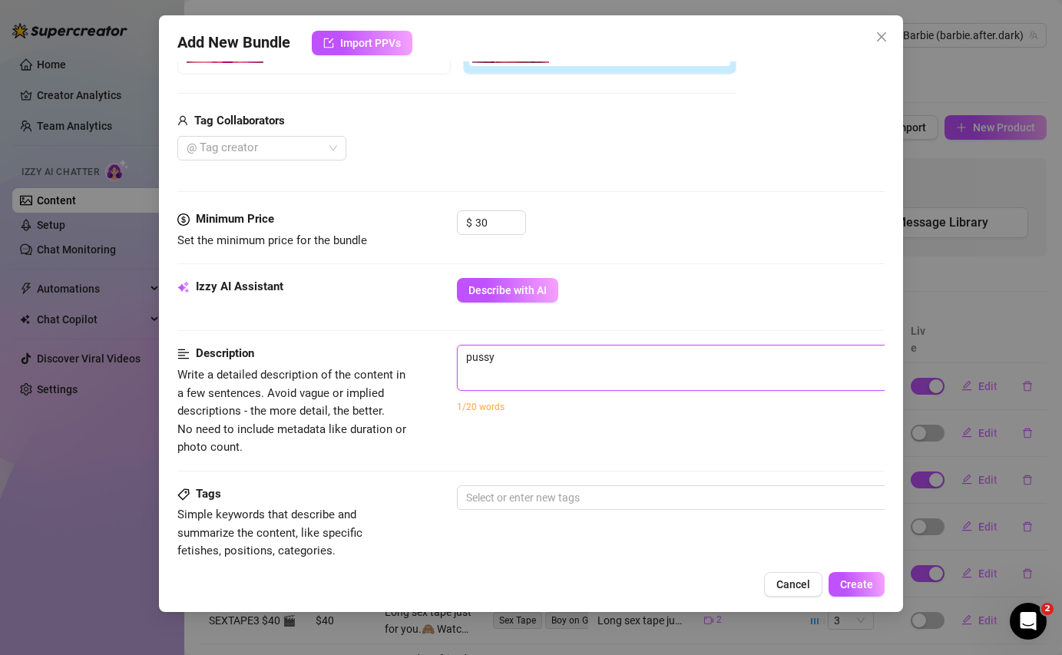
type textarea "pussy p"
type textarea "pussy pl"
type textarea "pussy pla"
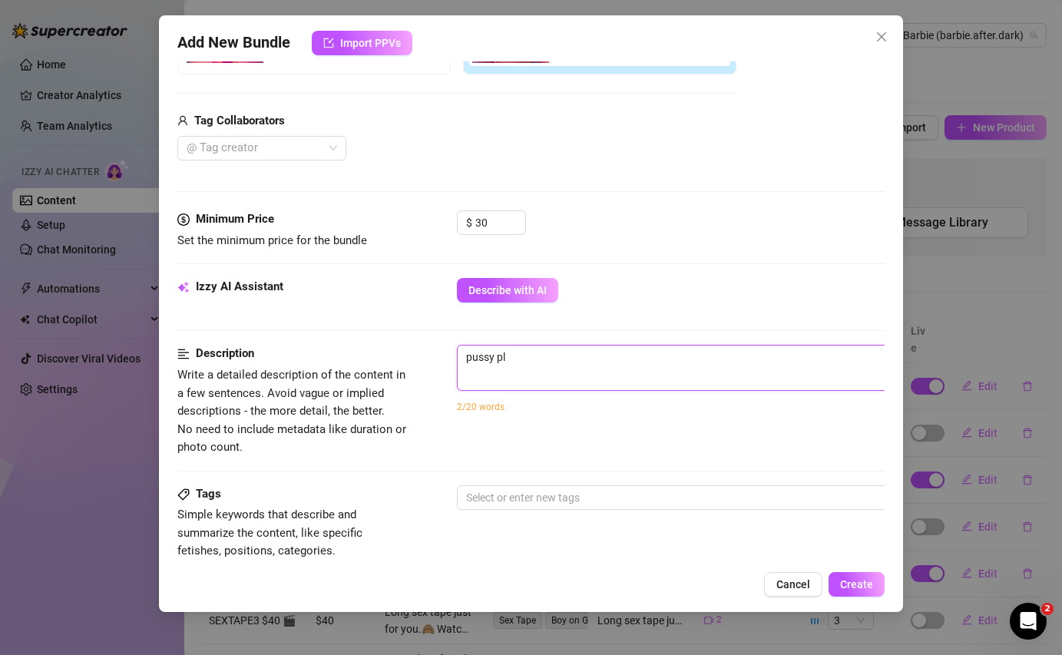
type textarea "pussy pla"
type textarea "pussy play"
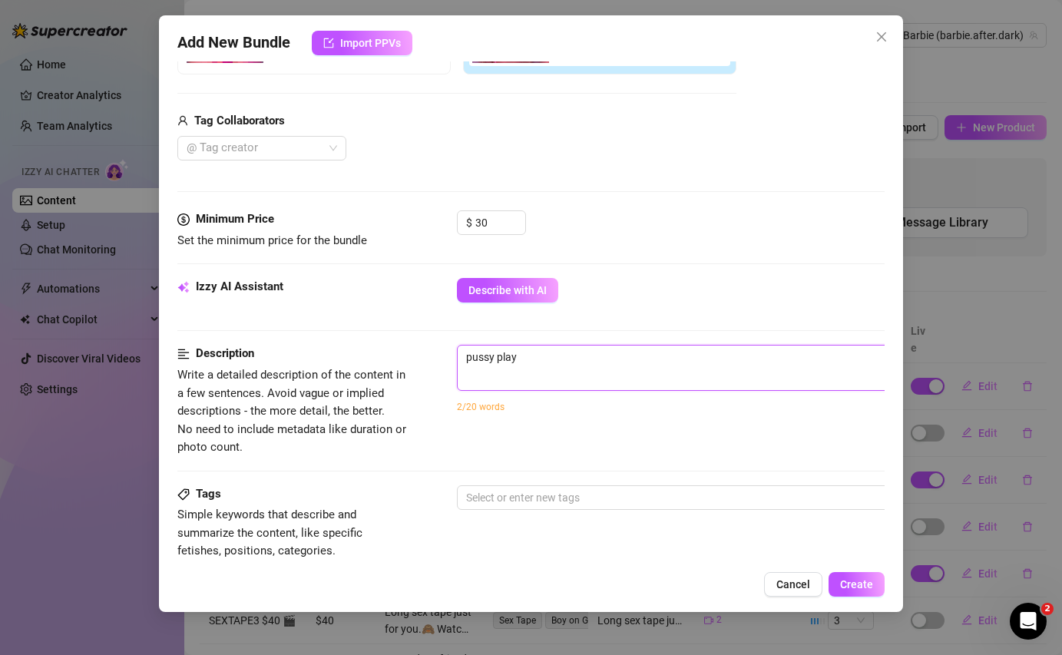
type textarea "pussy play i"
type textarea "pussy play in"
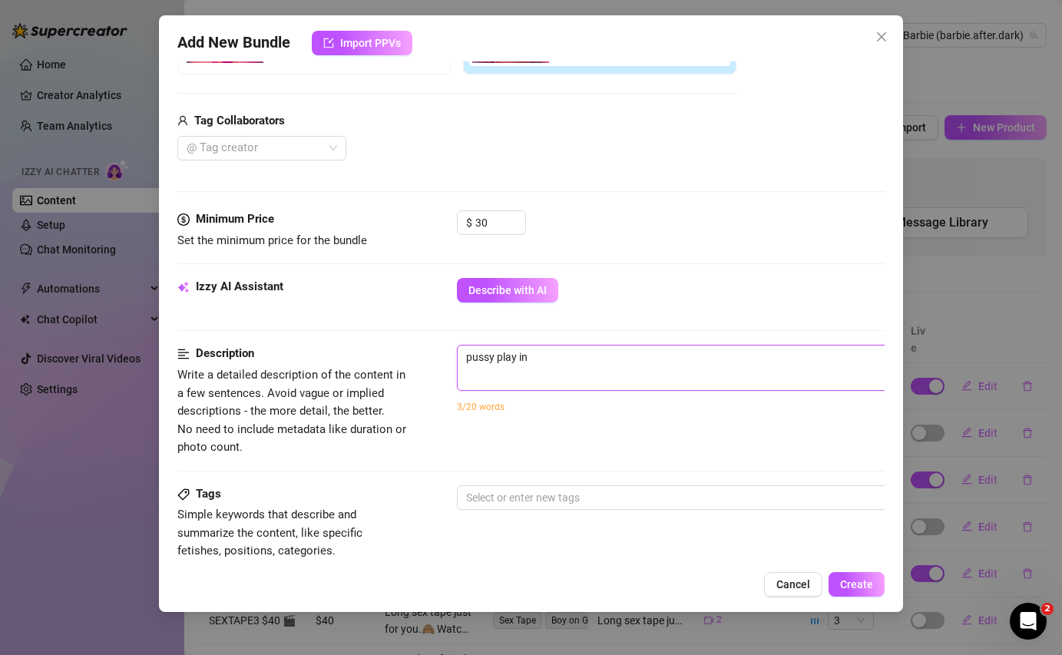
type textarea "pussy play in"
type textarea "pussy play in m"
type textarea "pussy play in my"
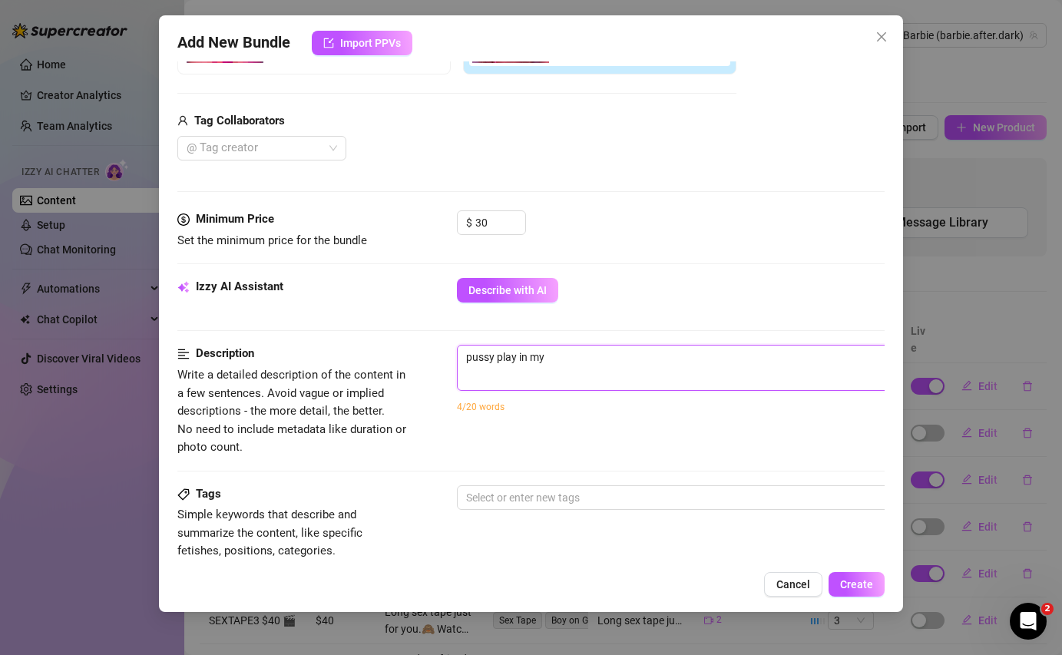
type textarea "pussy play in my"
type textarea "pussy play in my p"
type textarea "pussy play in my pi"
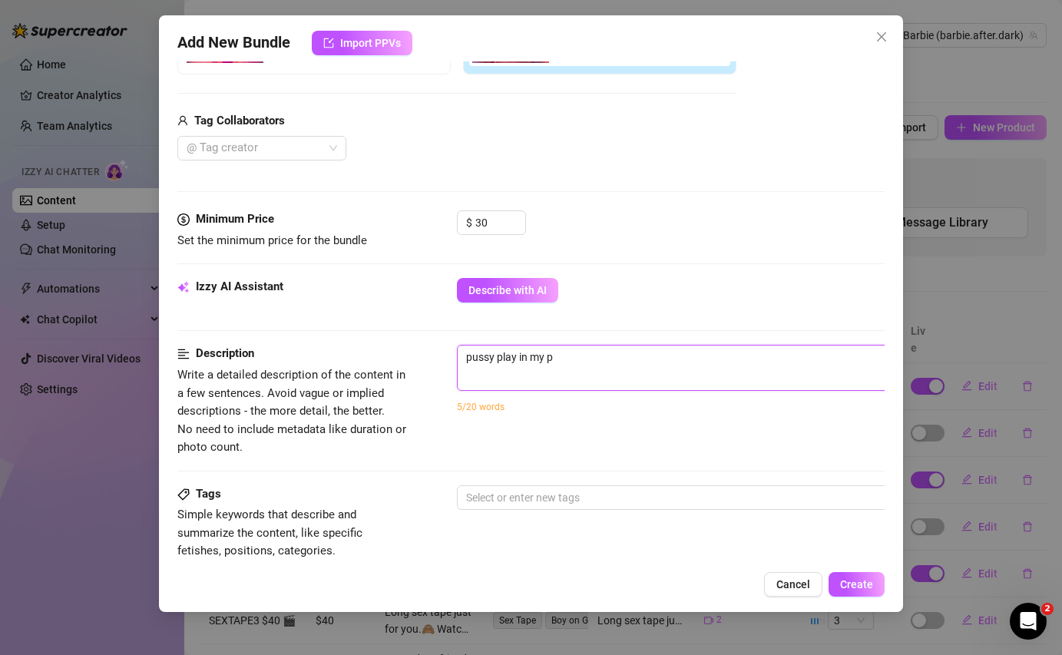
type textarea "pussy play in my pi"
type textarea "pussy play in my pin"
type textarea "pussy play in my pink"
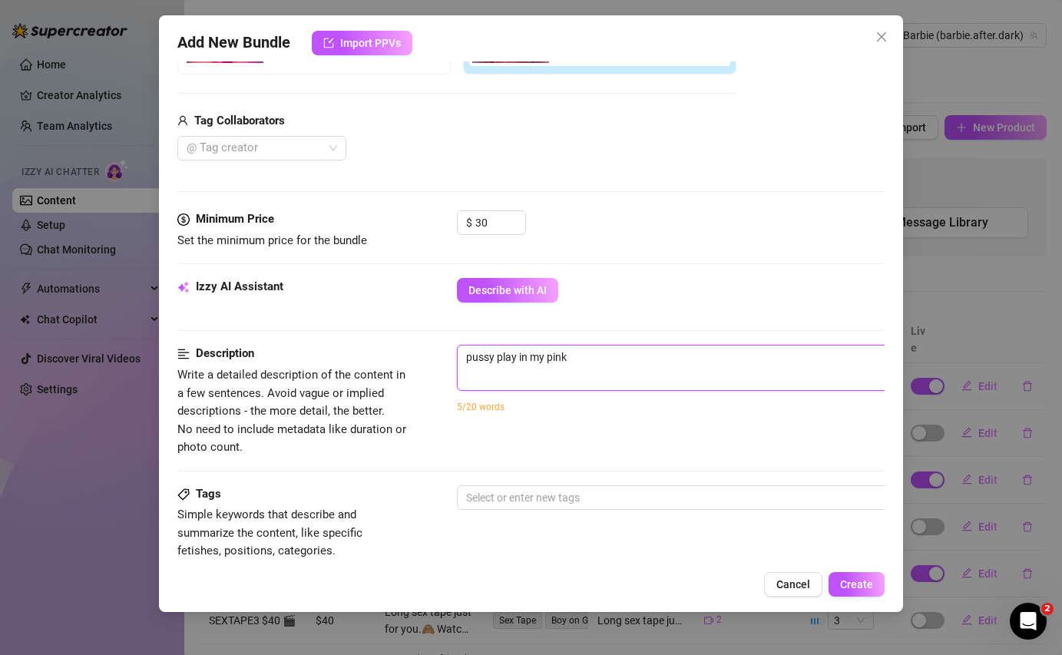
type textarea "pussy play in my pink"
type textarea "pussy play in my pink l"
type textarea "pussy play in my pink li"
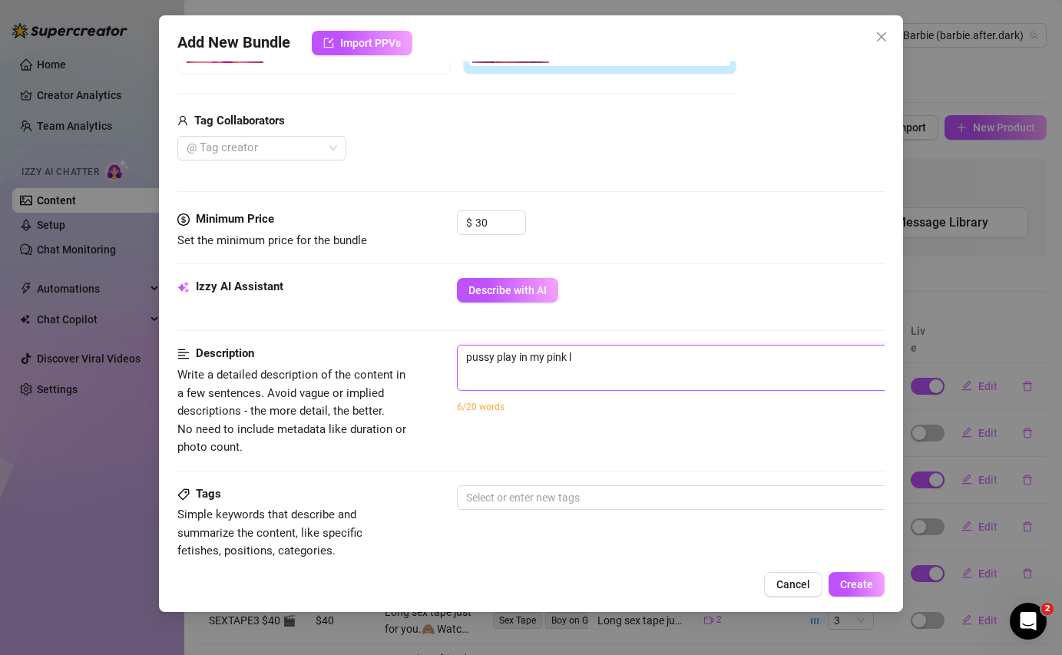
type textarea "pussy play in my pink li"
type textarea "pussy play in my pink lin"
type textarea "pussy play in my pink ling"
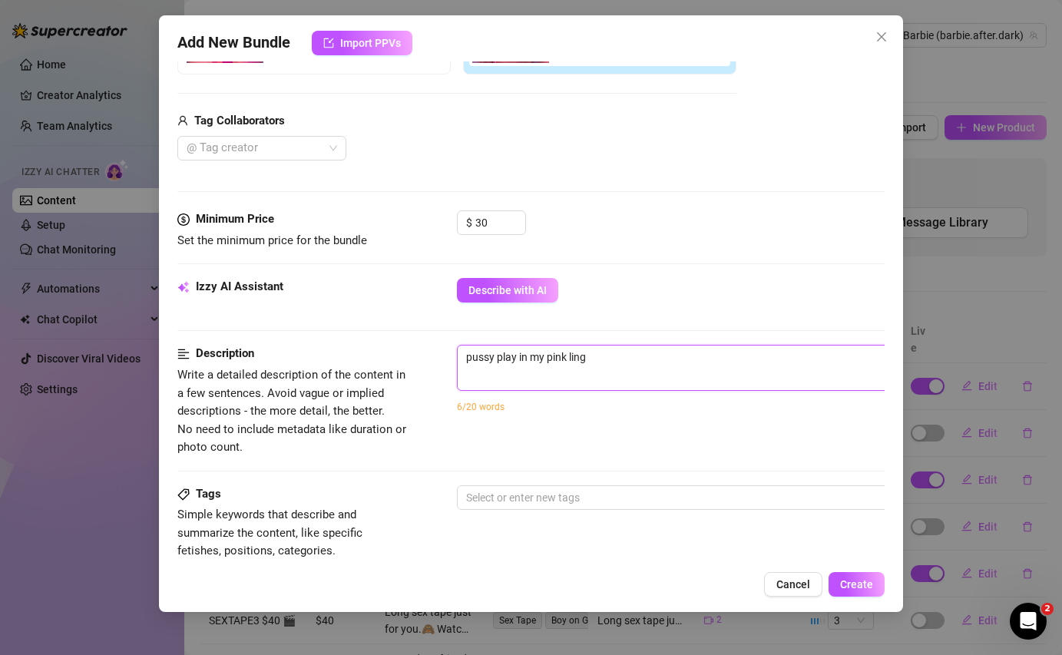
type textarea "pussy play in my pink linge"
type textarea "pussy play in my pink linger"
type textarea "pussy play in my pink lingeri"
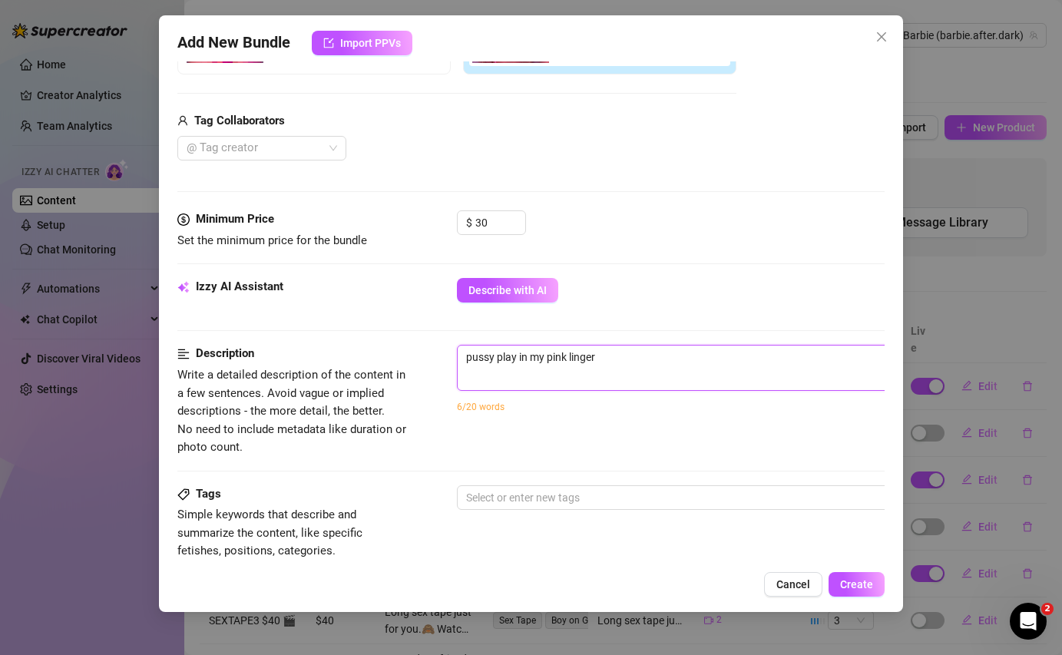
type textarea "pussy play in my pink lingeri"
type textarea "pussy play in my pink lingerie"
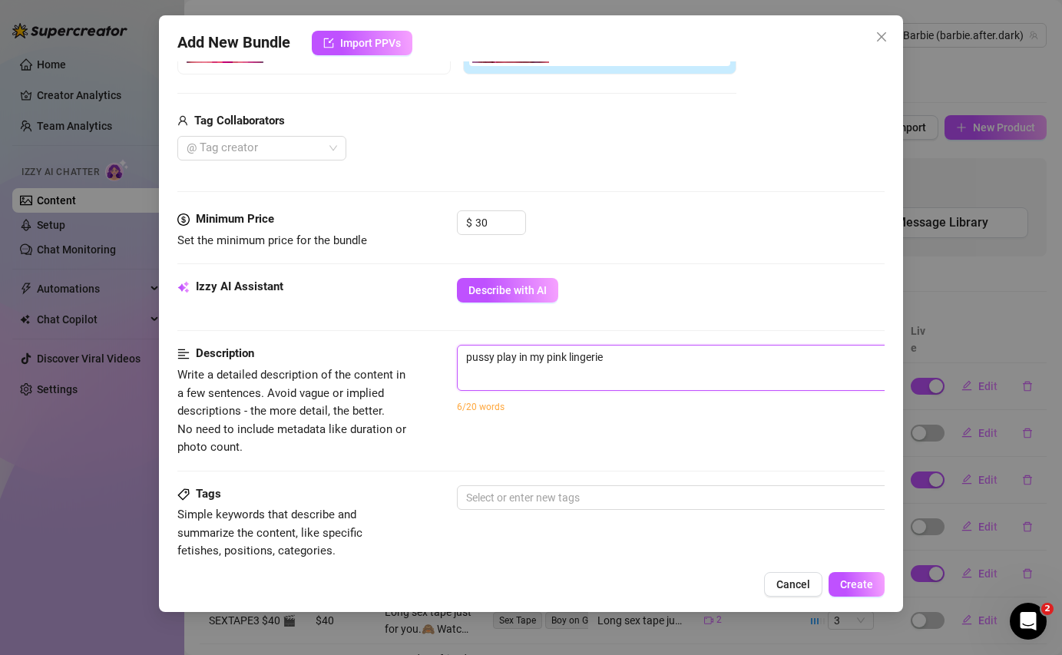
type textarea "pussy play in my pink lingerie u"
type textarea "pussy play in my pink lingerie us"
type textarea "pussy play in my pink lingerie usi"
type textarea "pussy play in my pink lingerie usin"
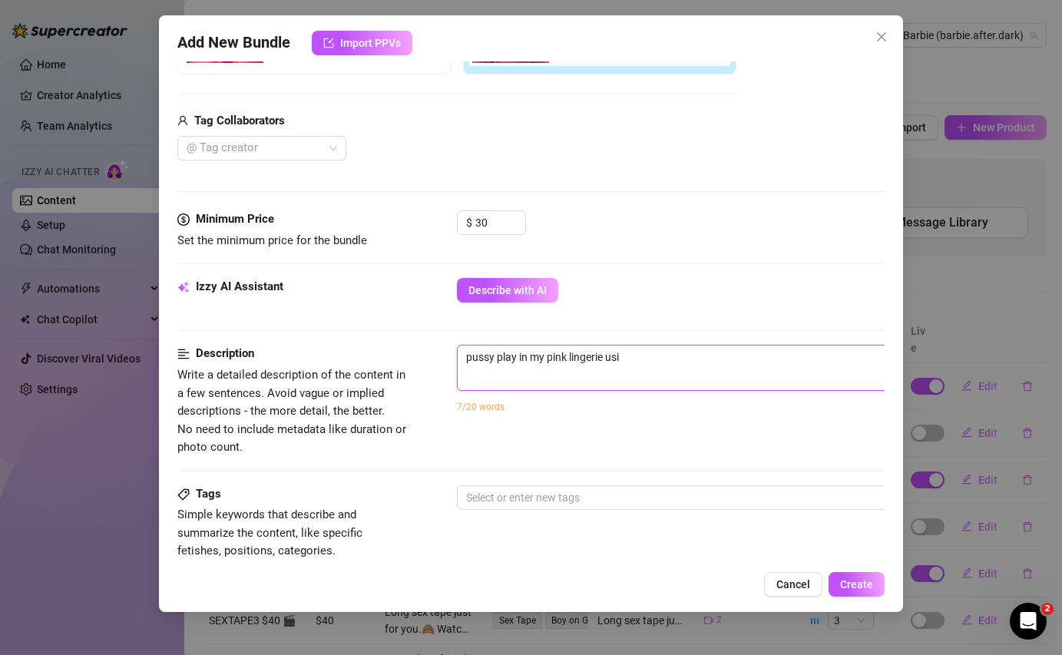
type textarea "pussy play in my pink lingerie usin"
type textarea "pussy play in my pink lingerie using"
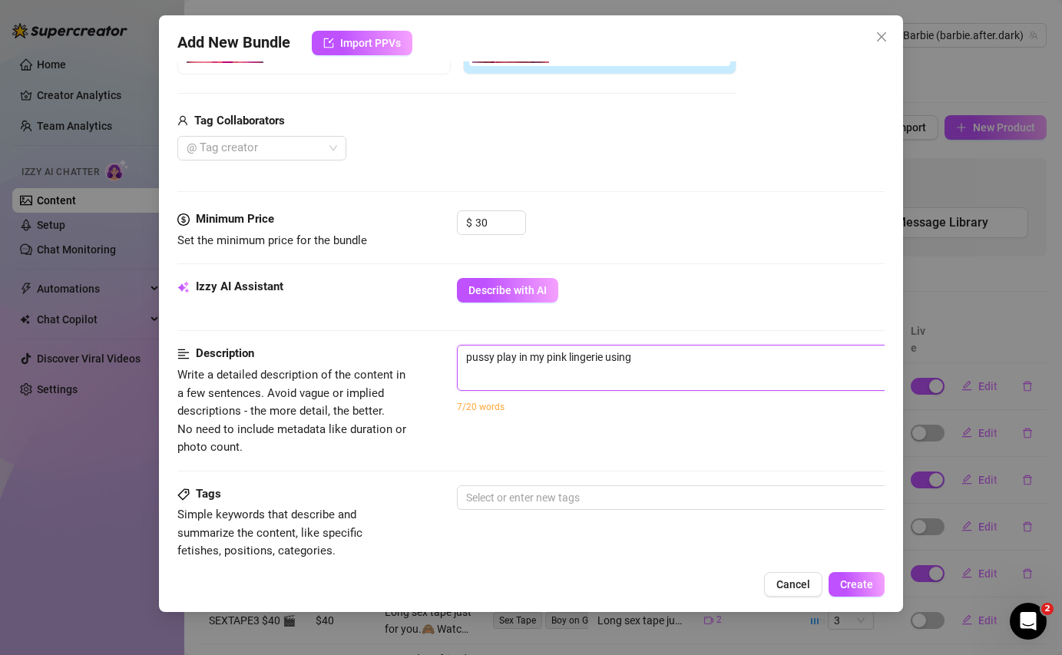
type textarea "pussy play in my pink lingerie using m"
type textarea "pussy play in my pink lingerie using mh"
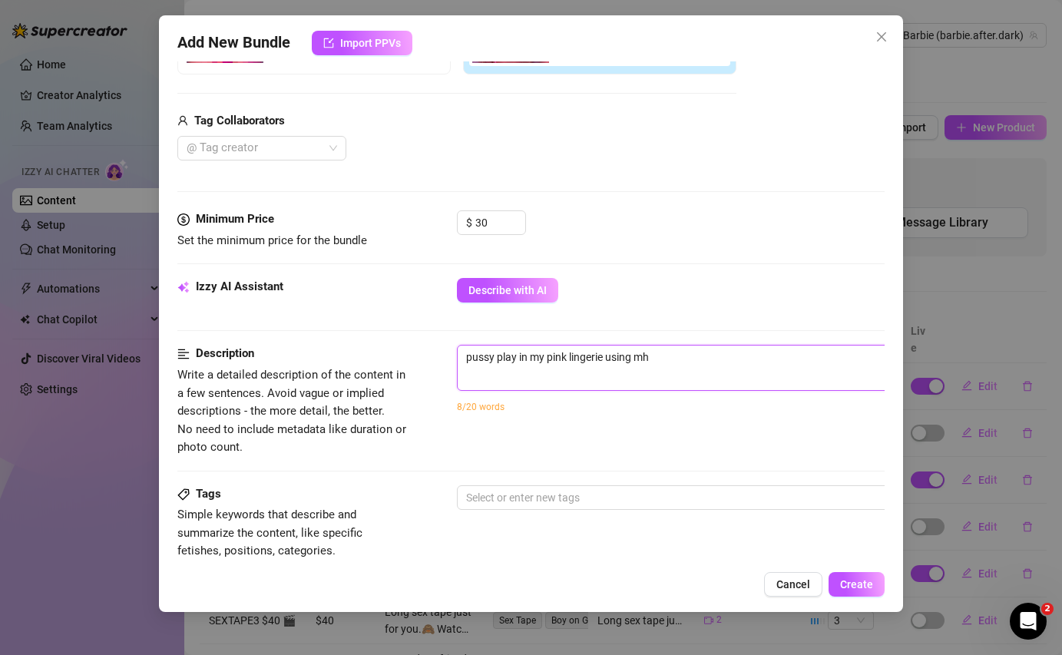
type textarea "pussy play in my pink lingerie using mh"
type textarea "pussy play in my pink lingerie using m"
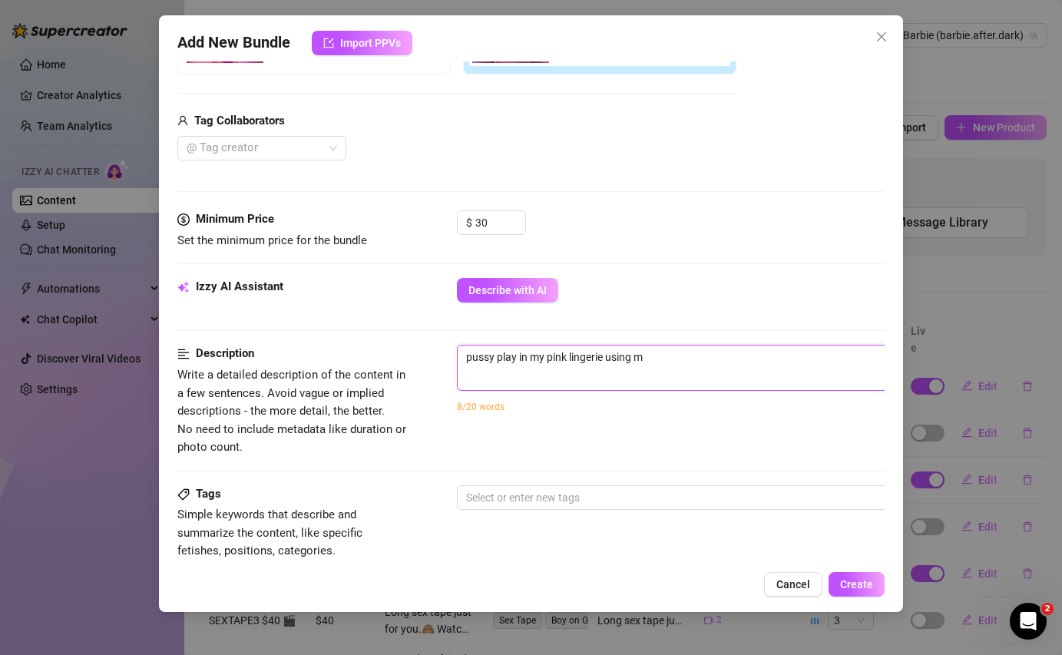
type textarea "pussy play in my pink lingerie using my"
type textarea "pussy play in my pink lingerie using my v"
type textarea "pussy play in my pink lingerie using my vi"
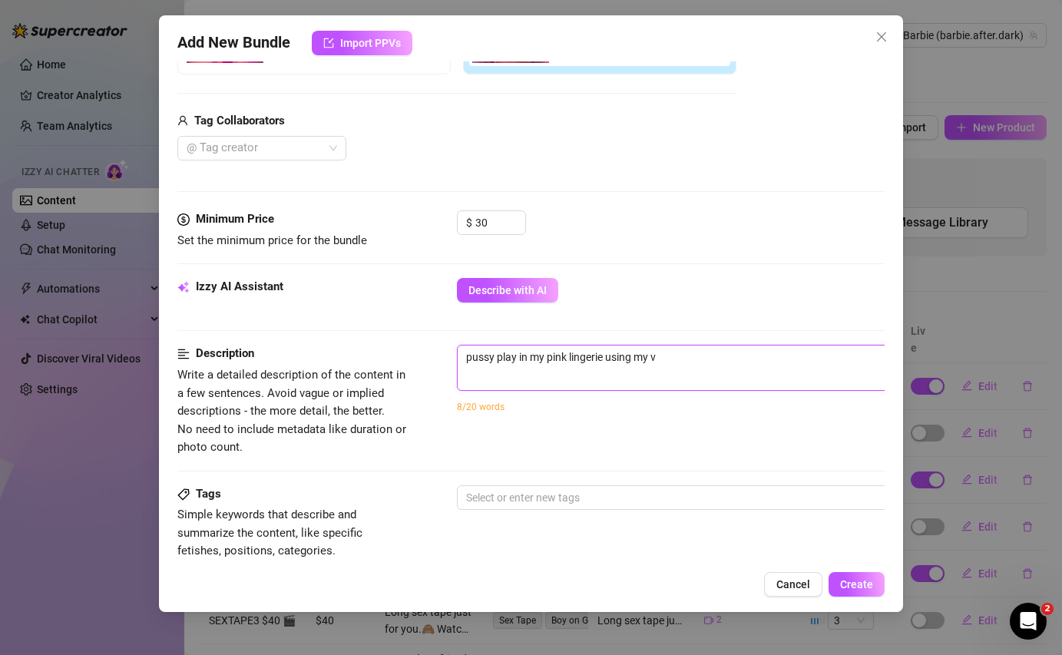
type textarea "pussy play in my pink lingerie using my vi"
type textarea "pussy play in my pink lingerie using my vib"
type textarea "pussy play in my pink lingerie using my vibr"
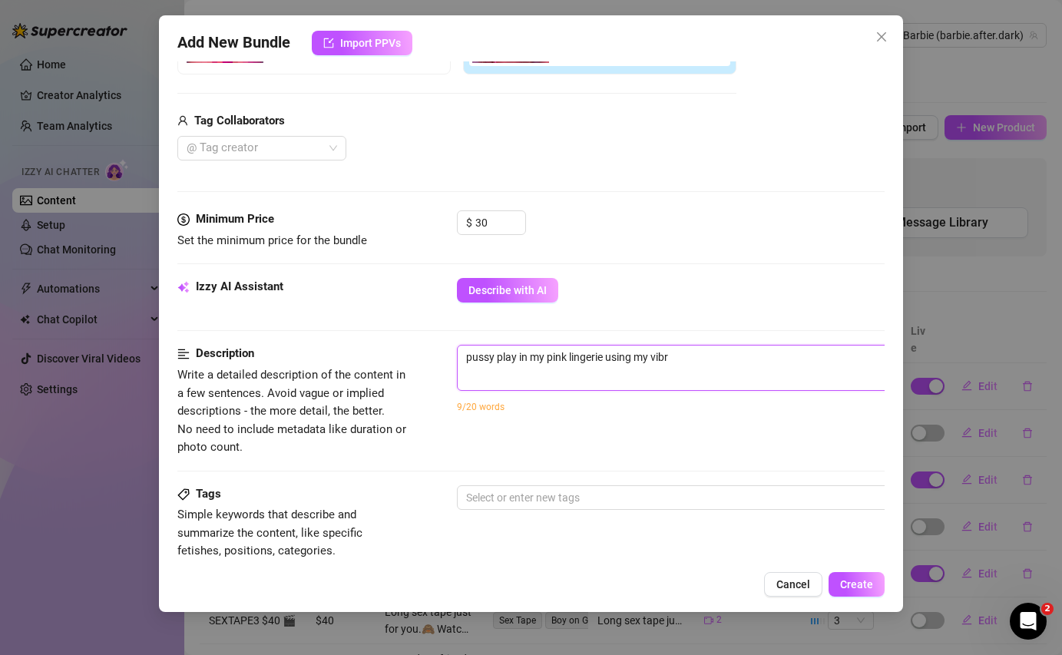
type textarea "pussy play in my pink lingerie using my vibra"
type textarea "pussy play in my pink lingerie using my vibrat"
type textarea "pussy play in my pink lingerie using my vibrato"
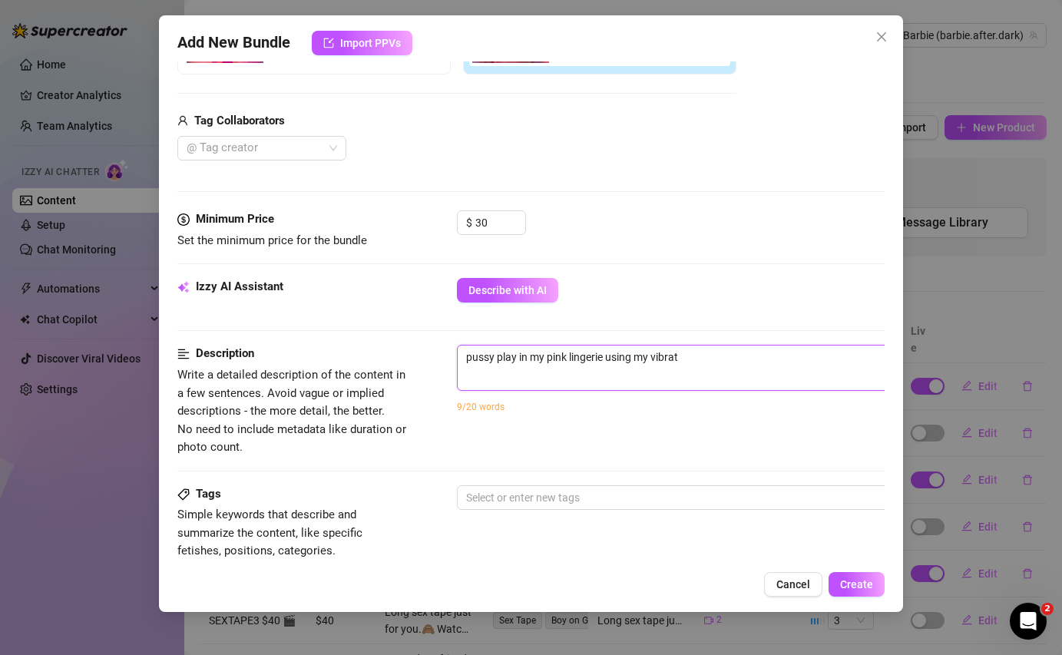
type textarea "pussy play in my pink lingerie using my vibrato"
type textarea "pussy play in my pink lingerie using my vibrator"
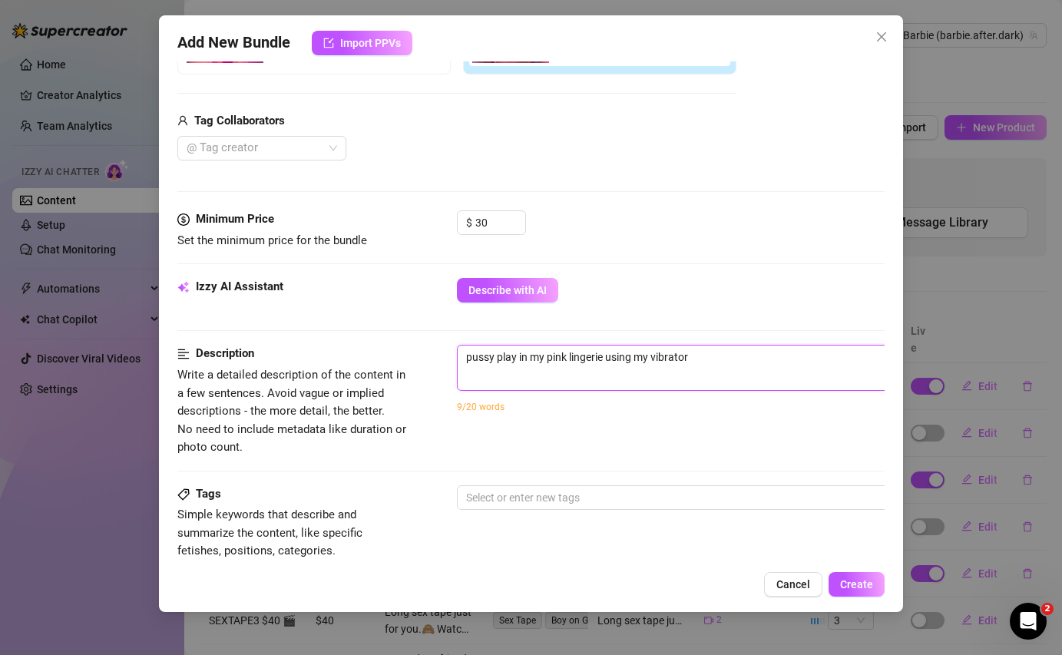
type textarea "pussy play in my pink lingerie using my vibrator i"
type textarea "pussy play in my pink lingerie using my vibrator io"
type textarea "pussy play in my pink lingerie using my vibrator ion"
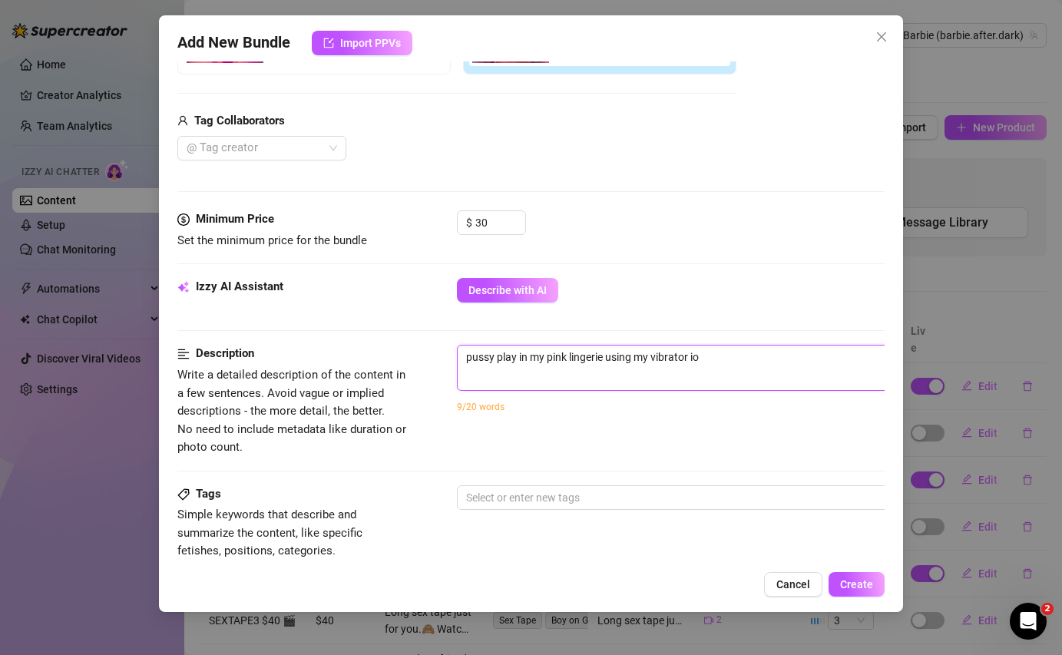
type textarea "pussy play in my pink lingerie using my vibrator ion"
type textarea "pussy play in my pink lingerie using my vibrator ion m"
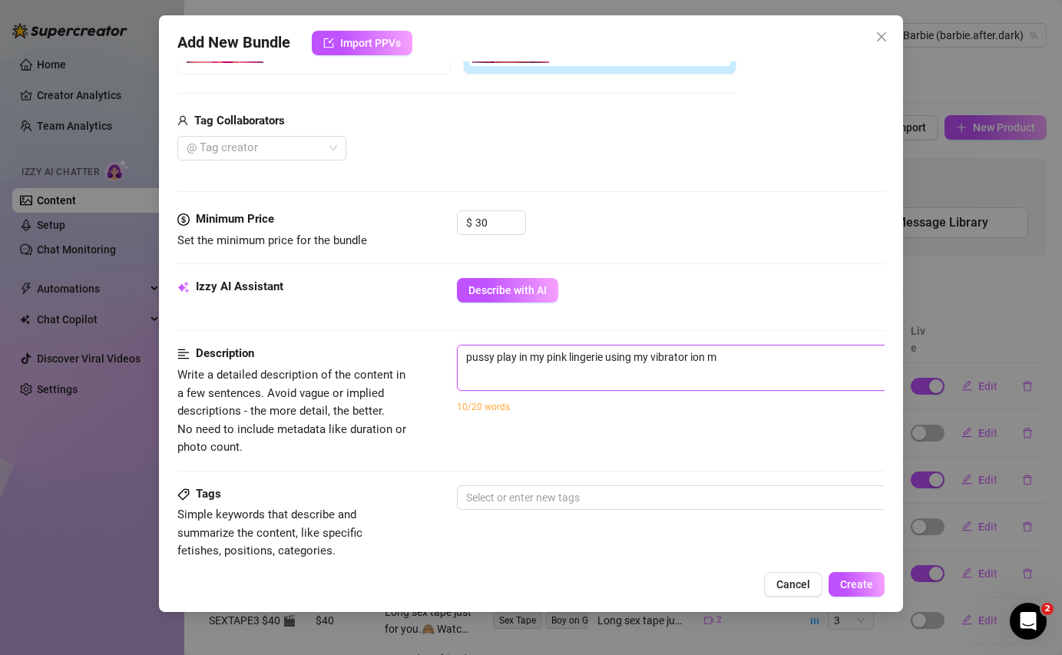
type textarea "pussy play in my pink lingerie using my vibrator ion my"
type textarea "pussy play in my pink lingerie using my vibrator ion m"
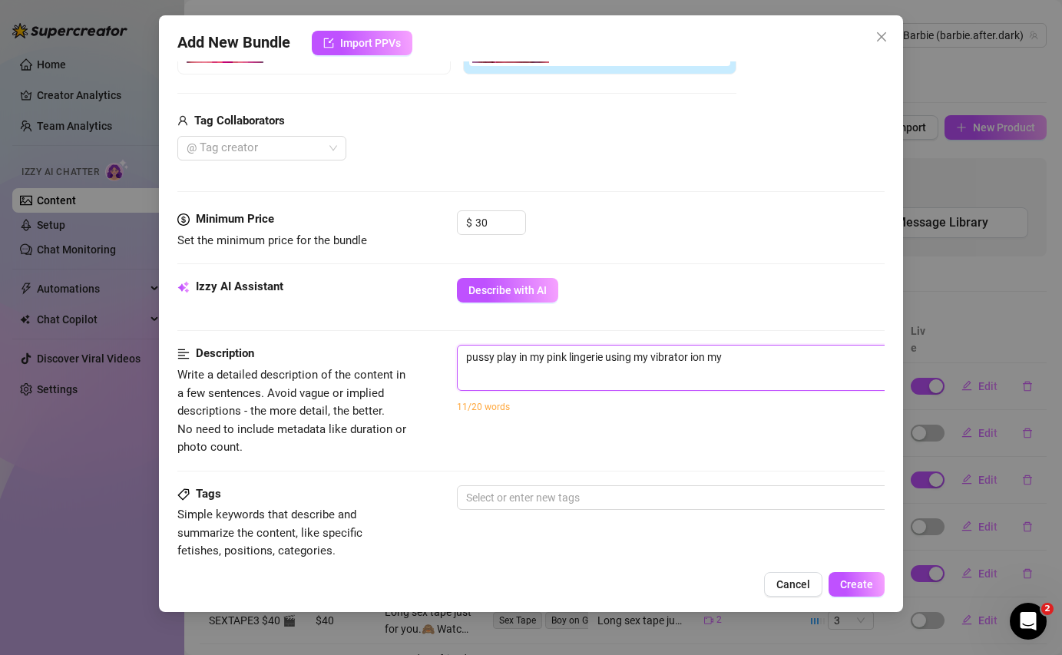
type textarea "pussy play in my pink lingerie using my vibrator ion m"
type textarea "pussy play in my pink lingerie using my vibrator ion"
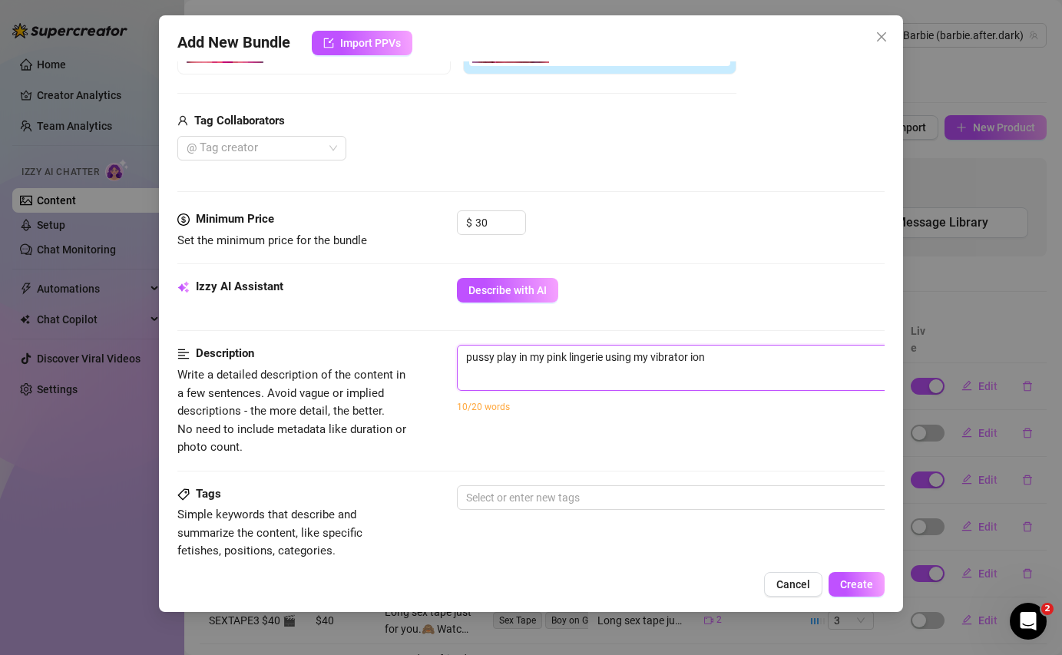
type textarea "pussy play in my pink lingerie using my vibrator io"
type textarea "pussy play in my pink lingerie using my vibrator i"
type textarea "pussy play in my pink lingerie using my vibrator"
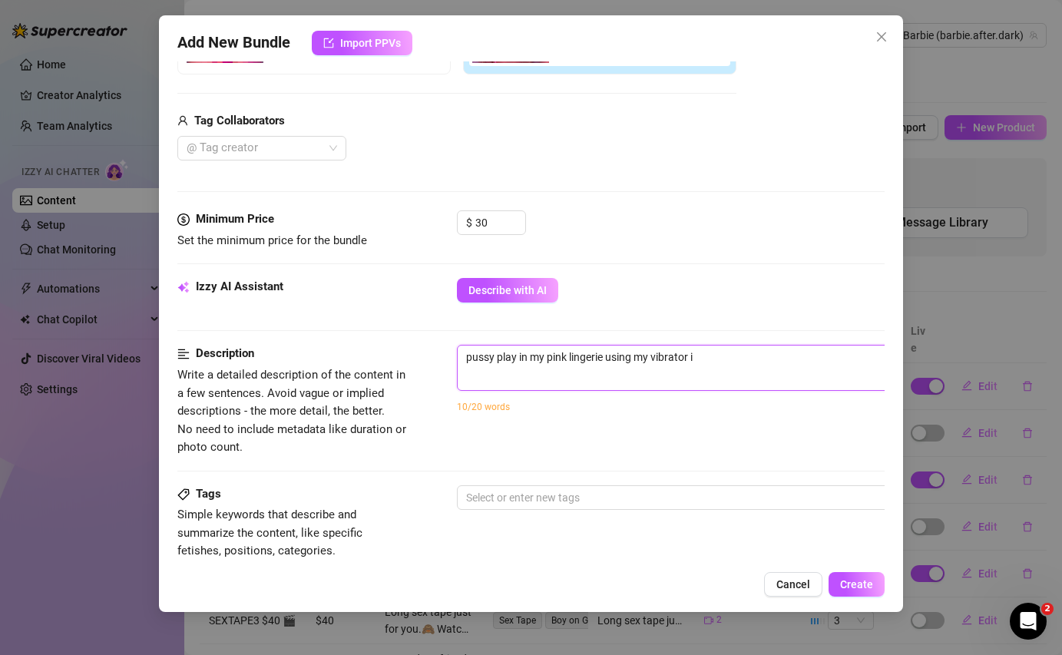
type textarea "pussy play in my pink lingerie using my vibrator"
type textarea "pussy play in my pink lingerie using my vibrator o"
type textarea "pussy play in my pink lingerie using my vibrator on"
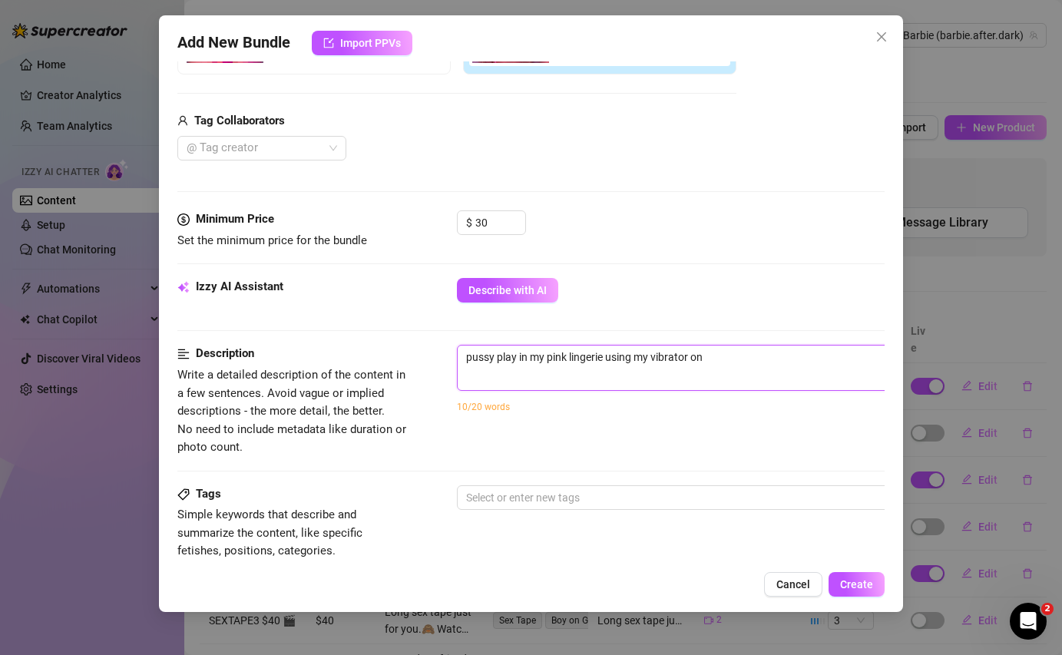
type textarea "pussy play in my pink lingerie using my vibrator on"
type textarea "pussy play in my pink lingerie using my vibrator on m"
type textarea "pussy play in my pink lingerie using my vibrator on my"
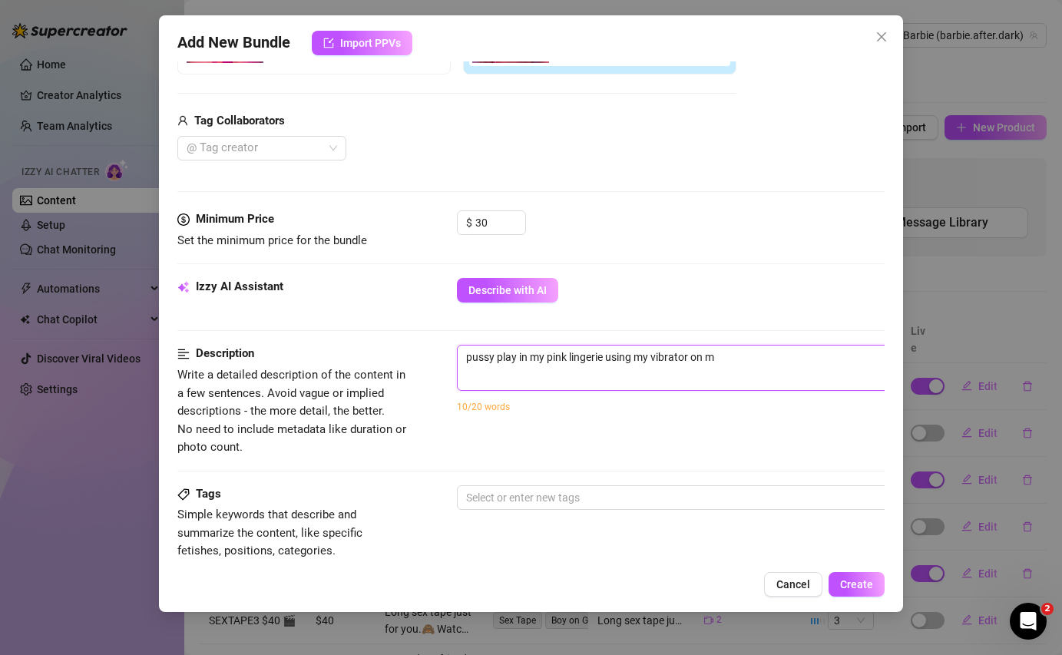
type textarea "pussy play in my pink lingerie using my vibrator on my"
type textarea "pussy play in my pink lingerie using my vibrator on my c"
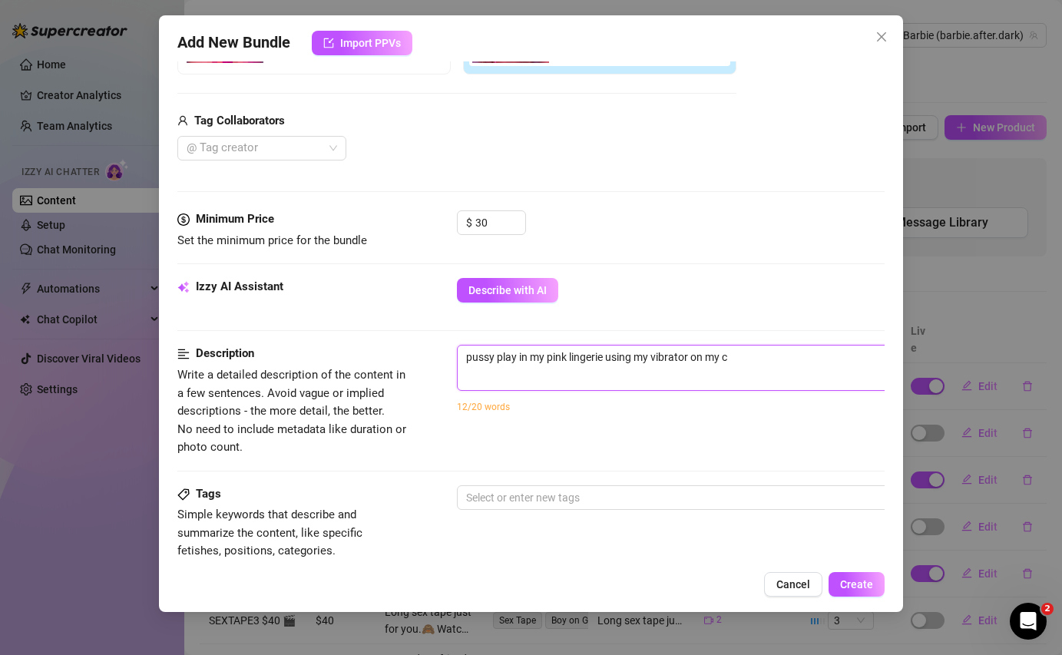
type textarea "pussy play in my pink lingerie using my vibrator on my cl"
type textarea "pussy play in my pink lingerie using my vibrator on my cli"
type textarea "pussy play in my pink lingerie using my vibrator on my clit"
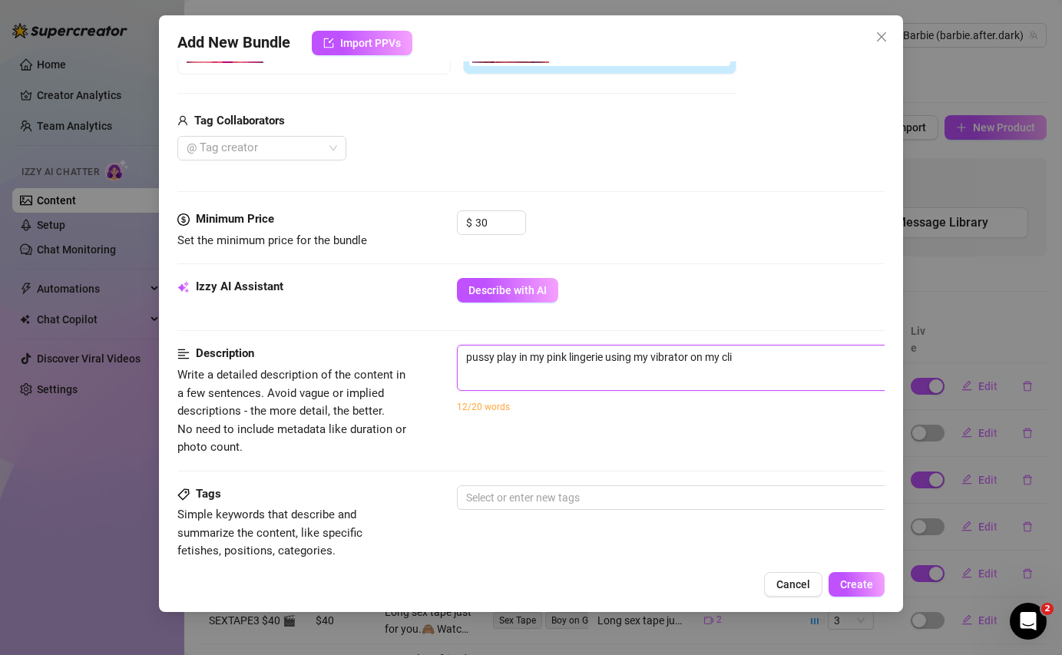
type textarea "pussy play in my pink lingerie using my vibrator on my clit"
type textarea "pussy play in my pink lingerie using my vibrator on my clit a"
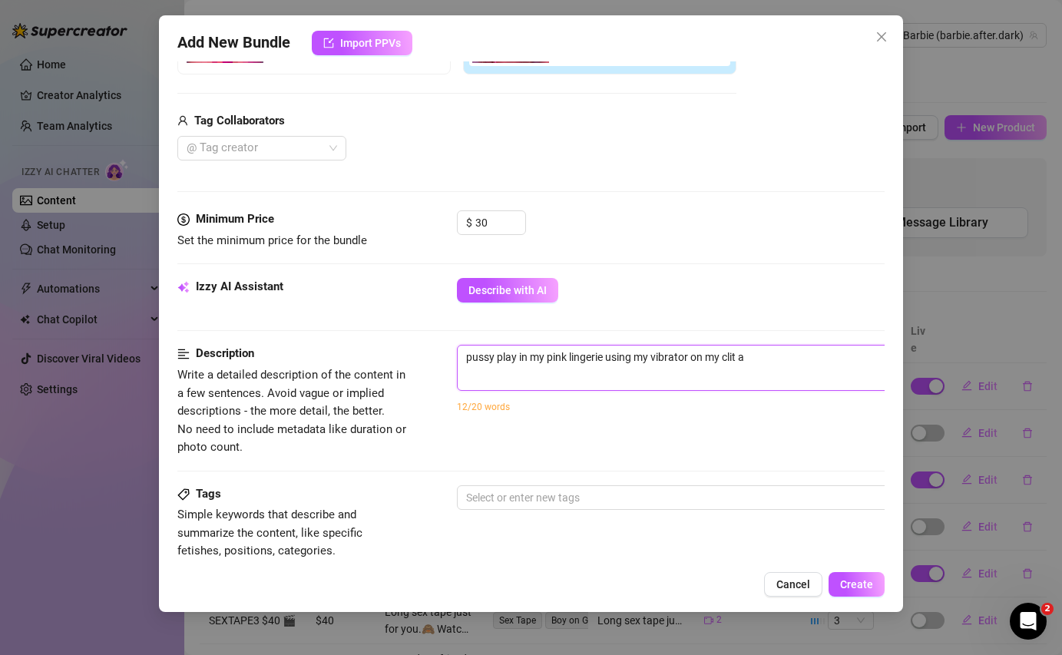
type textarea "pussy play in my pink lingerie using my vibrator on my clit an"
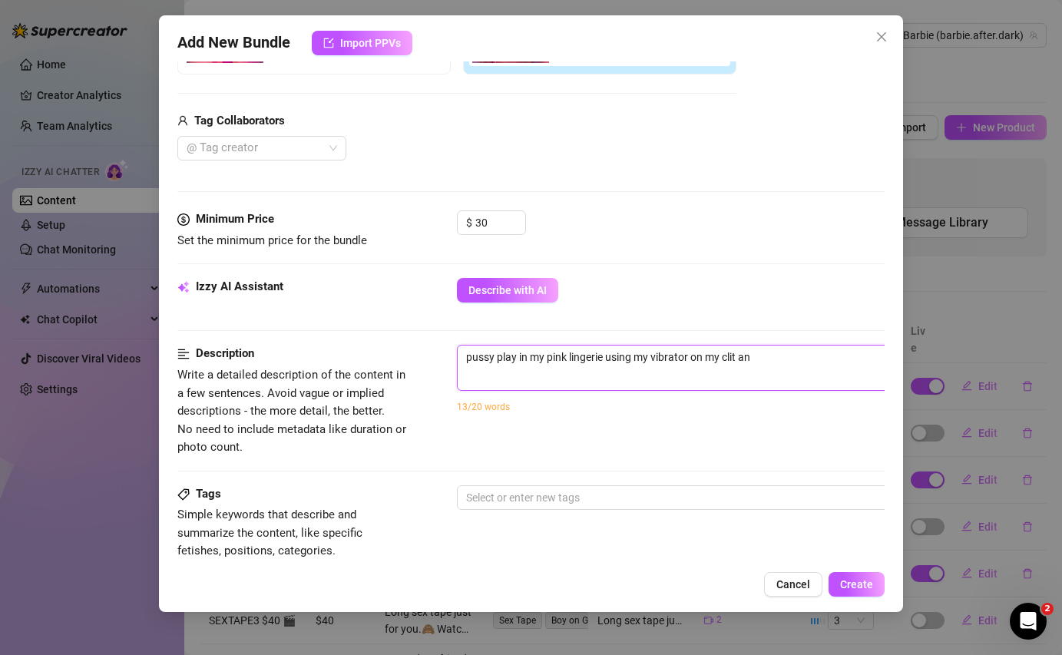
type textarea "pussy play in my pink lingerie using my vibrator on my clit an"
type textarea "pussy play in my pink lingerie using my vibrator on my clit and"
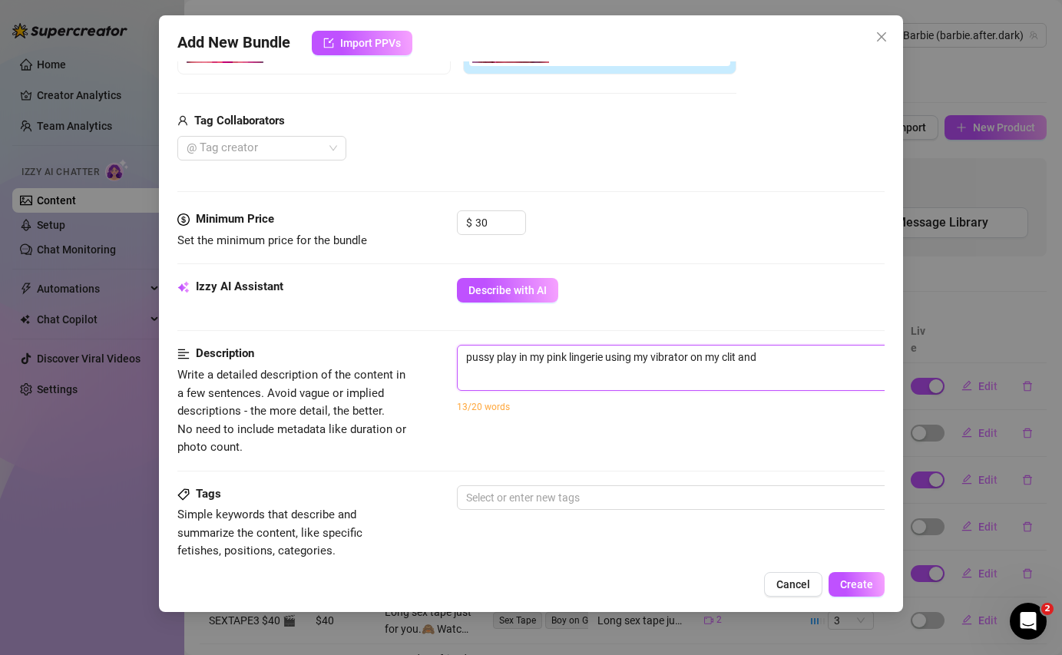
type textarea "pussy play in my pink lingerie using my vibrator on my clit and m"
type textarea "pussy play in my pink lingerie using my vibrator on my clit and my"
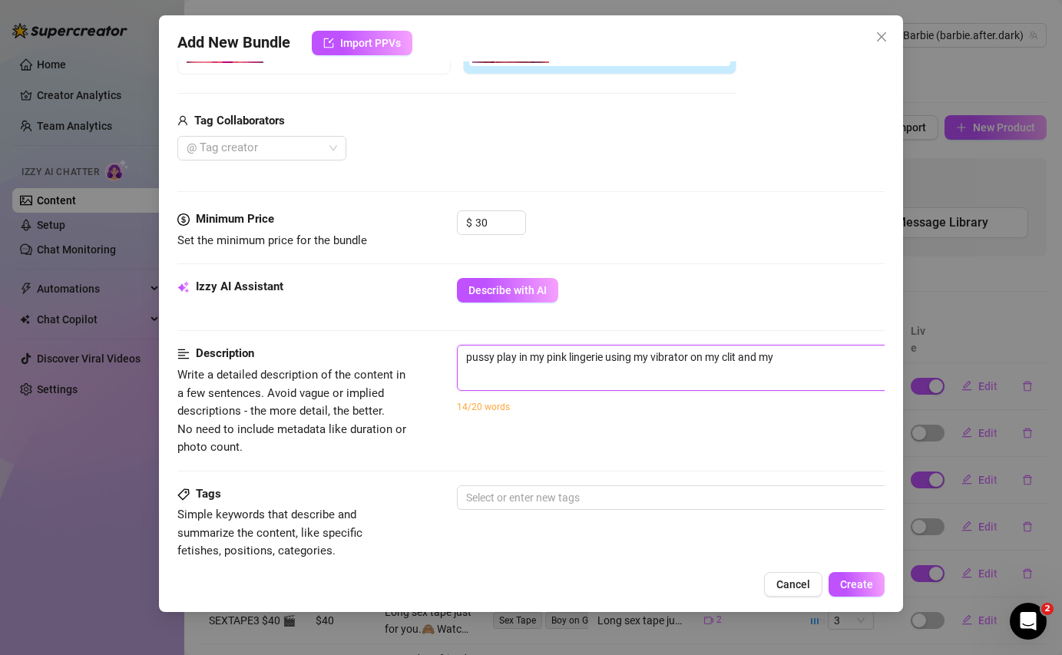
type textarea "pussy play in my pink lingerie using my vibrator on my clit and my"
type textarea "pussy play in my pink lingerie using my vibrator on my clit and my f"
type textarea "pussy play in my pink lingerie using my vibrator on my clit and my fi"
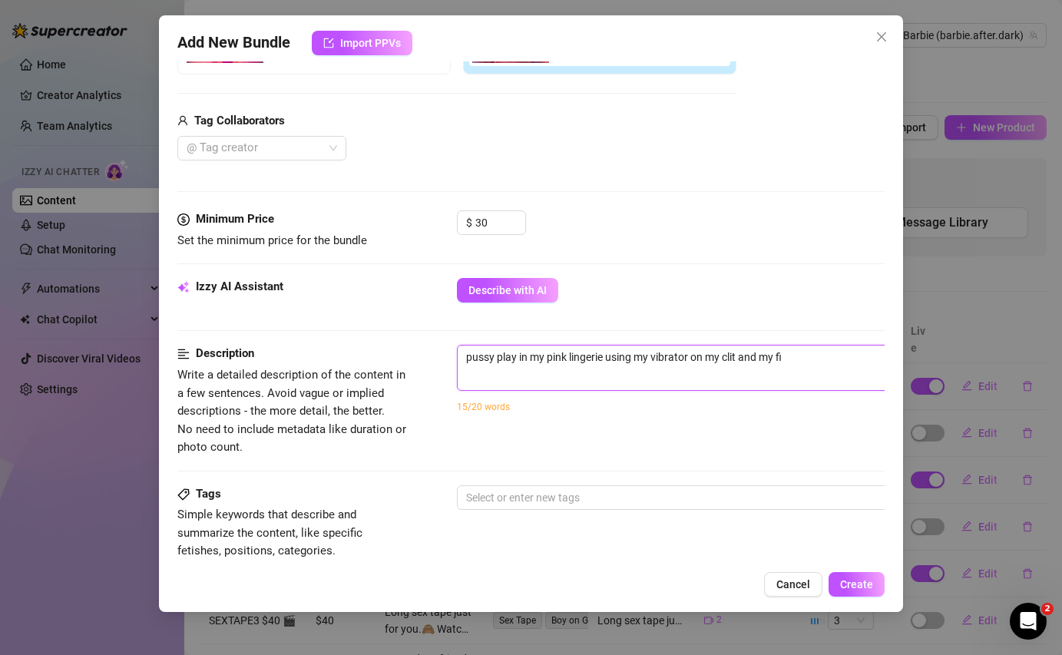
type textarea "pussy play in my pink lingerie using my vibrator on my clit and my fin"
type textarea "pussy play in my pink lingerie using my vibrator on my clit and my finh"
type textarea "pussy play in my pink lingerie using my vibrator on my clit and my fin"
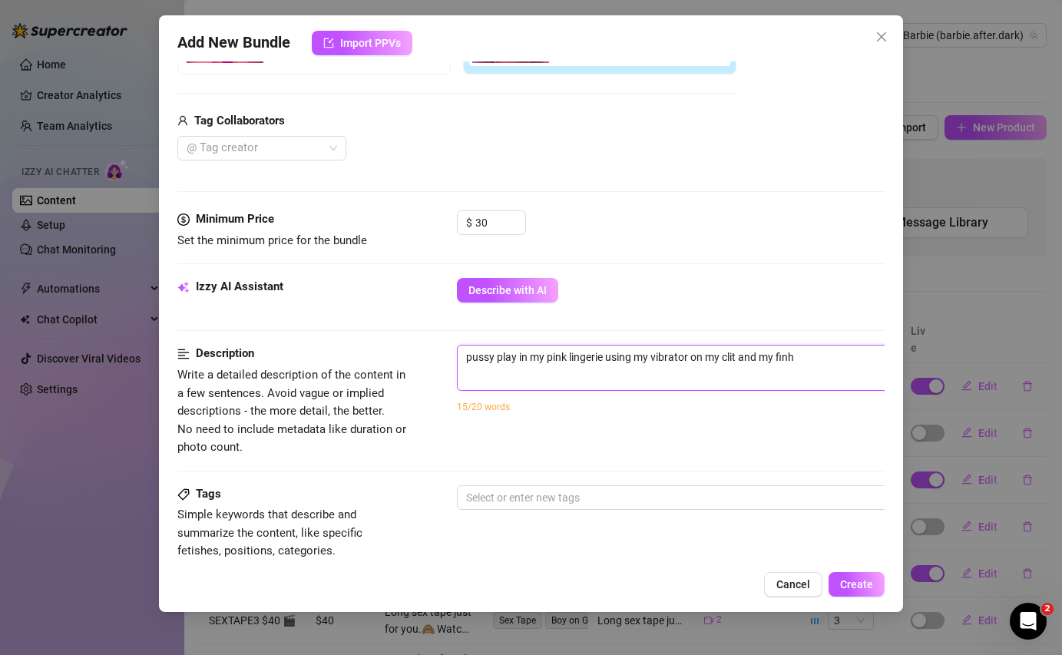
type textarea "pussy play in my pink lingerie using my vibrator on my clit and my fin"
type textarea "pussy play in my pink lingerie using my vibrator on my clit and my fing"
type textarea "pussy play in my pink lingerie using my vibrator on my clit and my finge"
type textarea "pussy play in my pink lingerie using my vibrator on my clit and my finger"
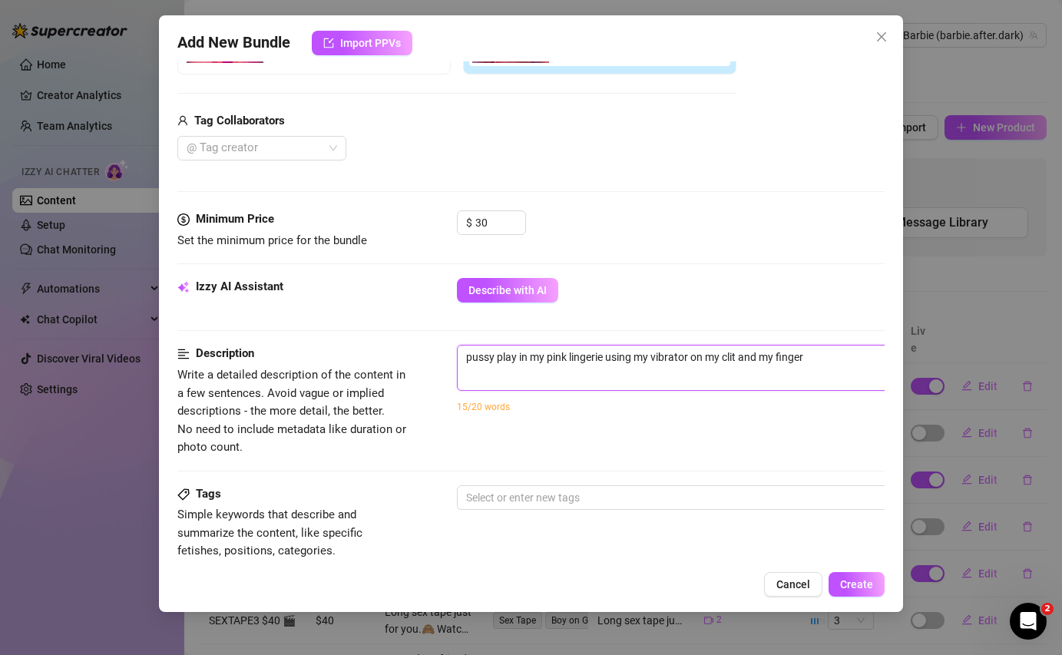
type textarea "pussy play in my pink lingerie using my vibrator on my clit and my fingers"
type textarea "pussy play in my pink lingerie using my vibrator on my clit and my fingers."
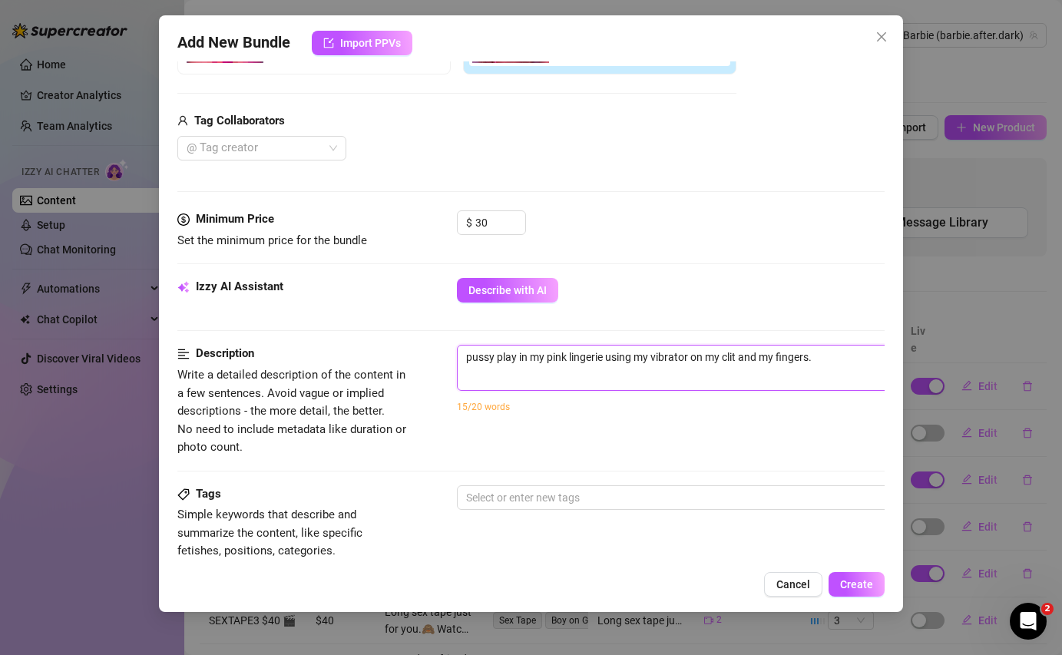
type textarea "pussy play in my pink lingerie using my vibrator on my clit and my fingers."
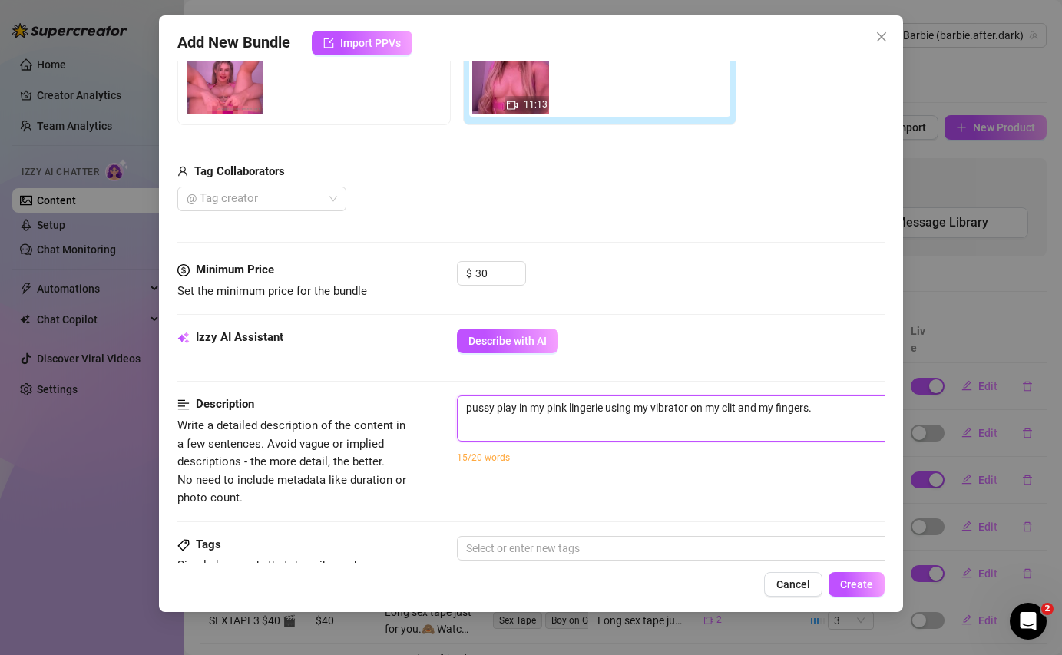
scroll to position [230, 0]
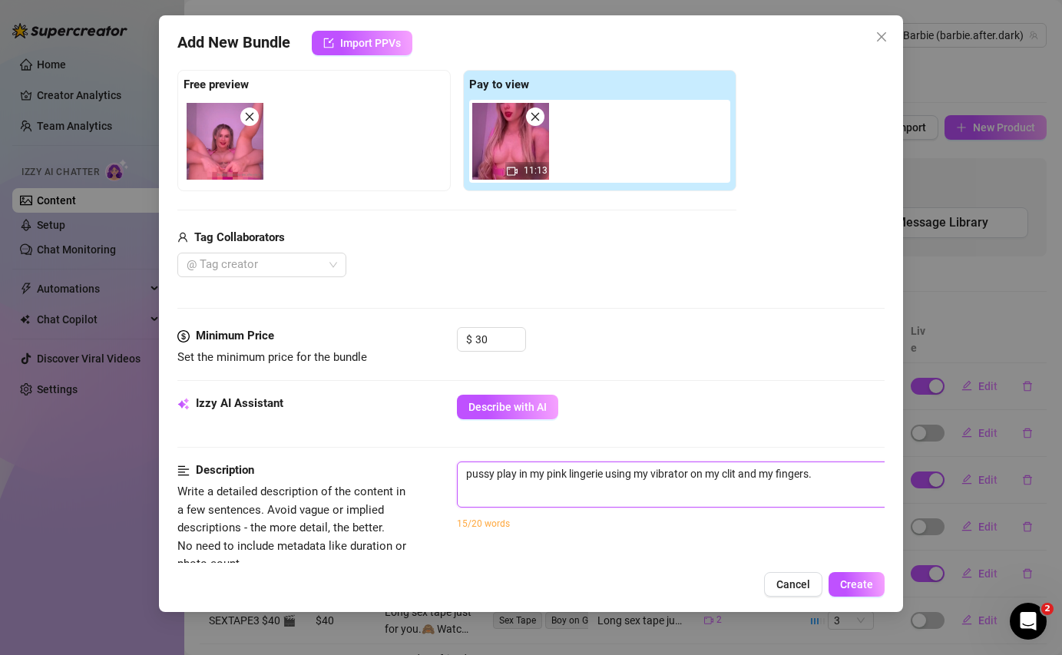
type textarea "pussy play in my pink lingerie using my vibrator on my clit and my fingers. L"
type textarea "pussy play in my pink lingerie using my vibrator on my clit and my fingers. Li"
type textarea "pussy play in my pink lingerie using my vibrator on my clit and my fingers. Lic"
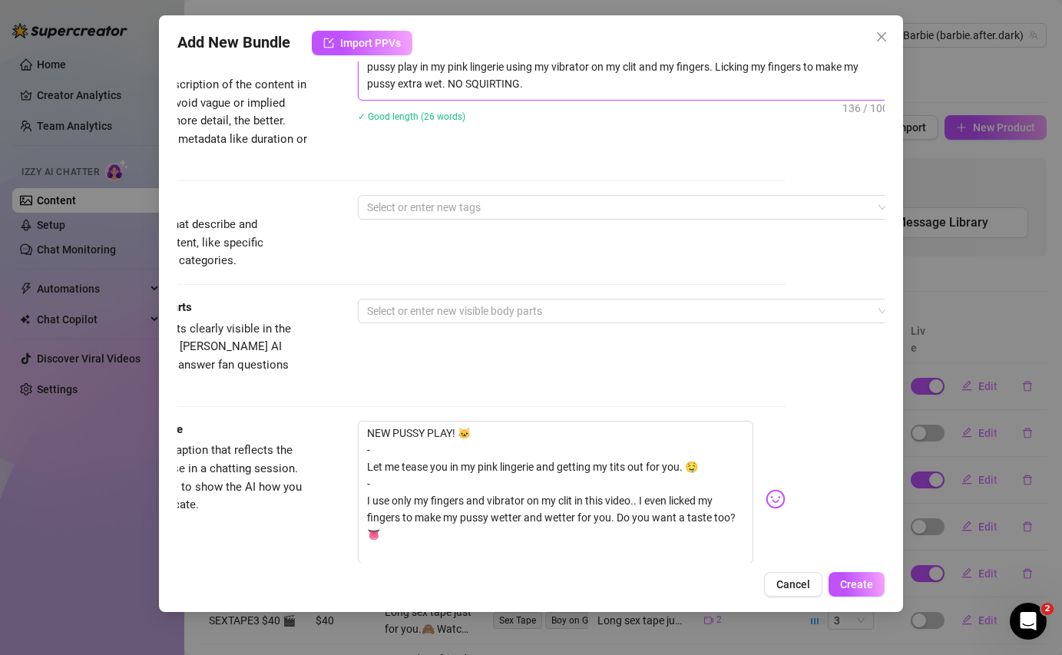
scroll to position [624, 99]
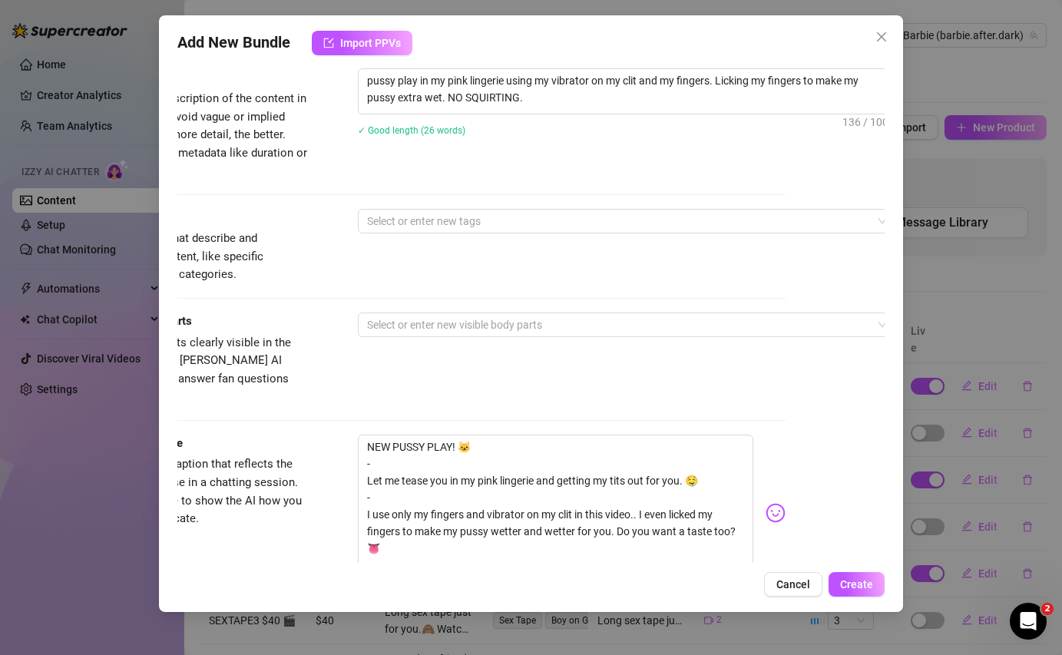
click at [665, 234] on div "Tags Simple keywords that describe and summarize the content, like specific fet…" at bounding box center [431, 246] width 707 height 75
click at [598, 220] on div at bounding box center [618, 221] width 515 height 22
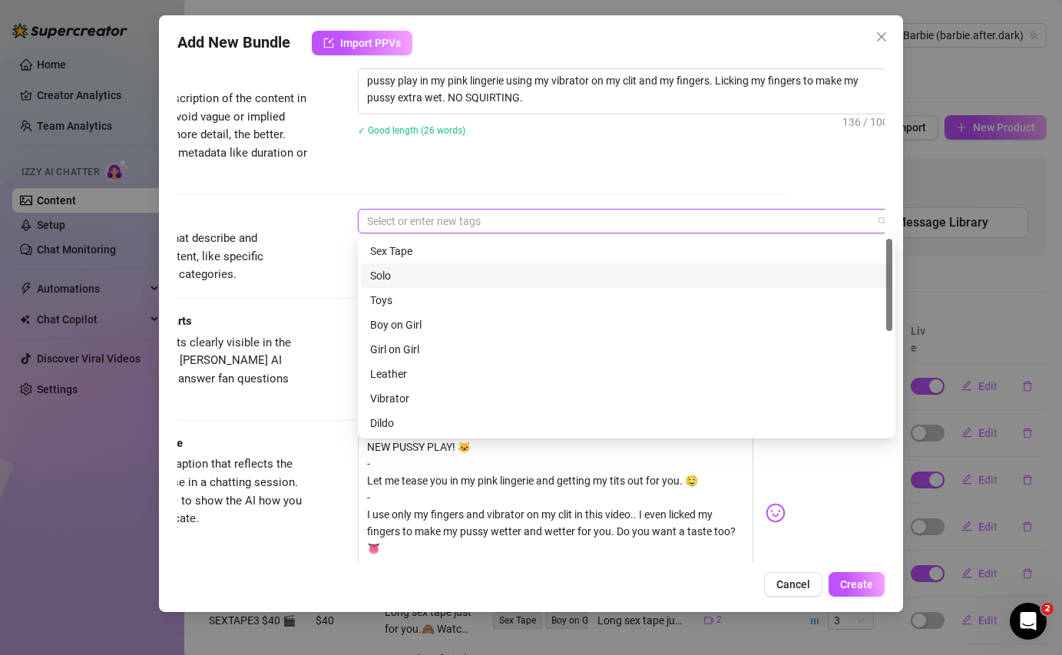
click at [505, 276] on div "Solo" at bounding box center [626, 275] width 513 height 17
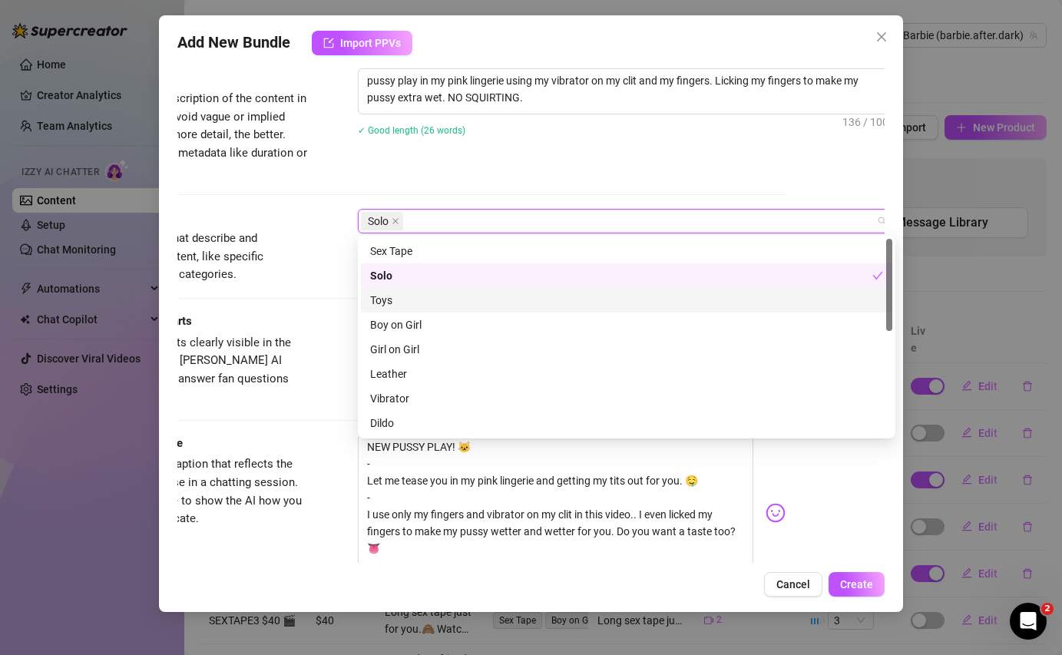
click at [481, 299] on div "Toys" at bounding box center [626, 300] width 513 height 17
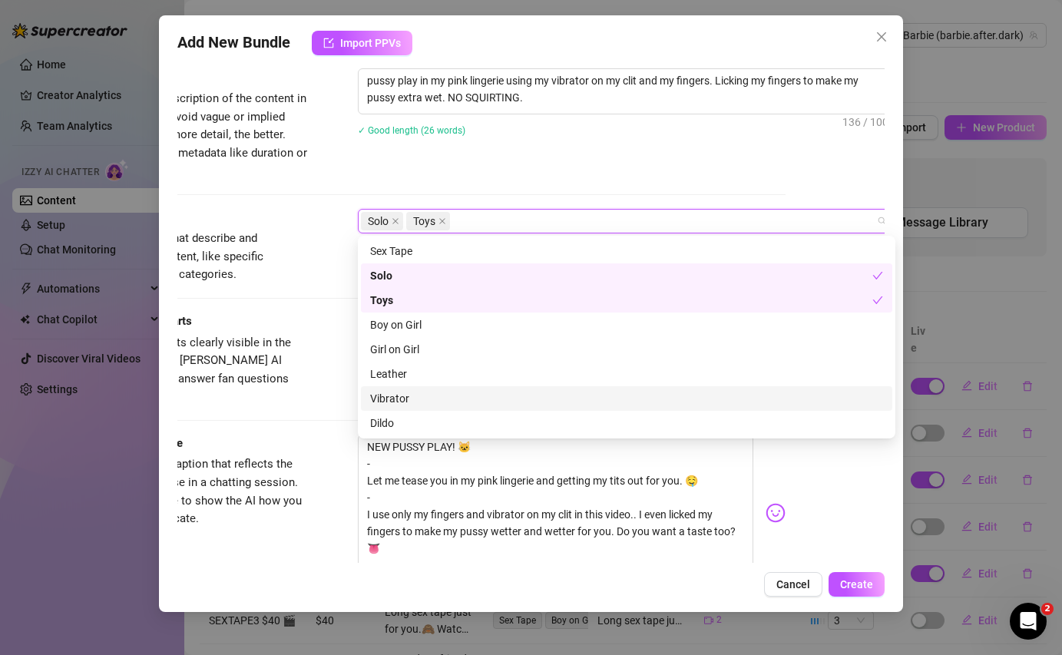
click at [433, 397] on div "Vibrator" at bounding box center [626, 398] width 513 height 17
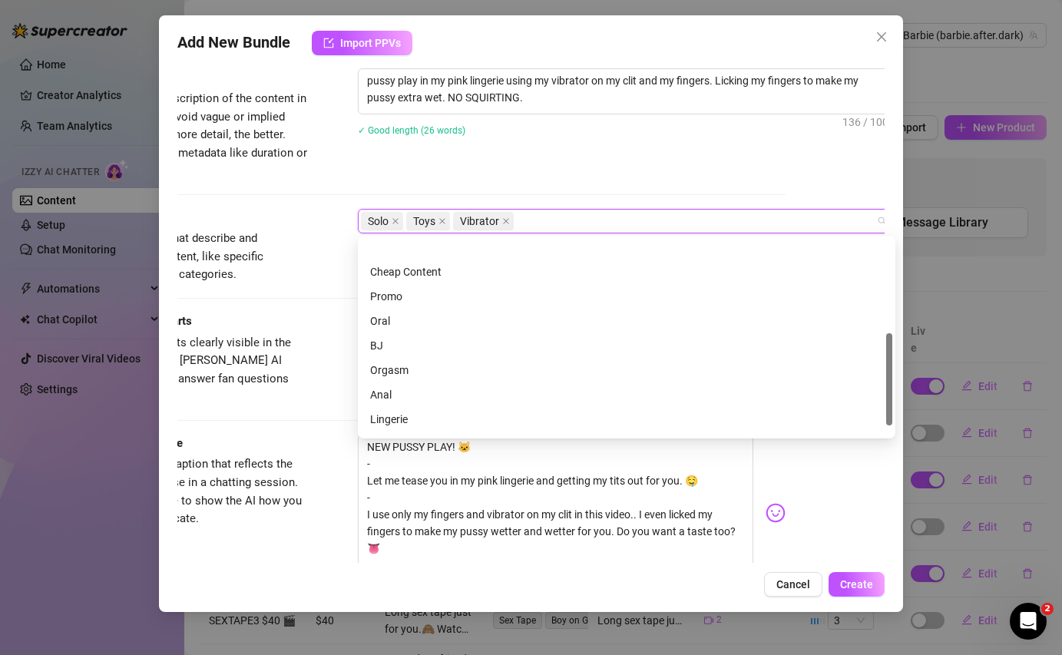
scroll to position [221, 0]
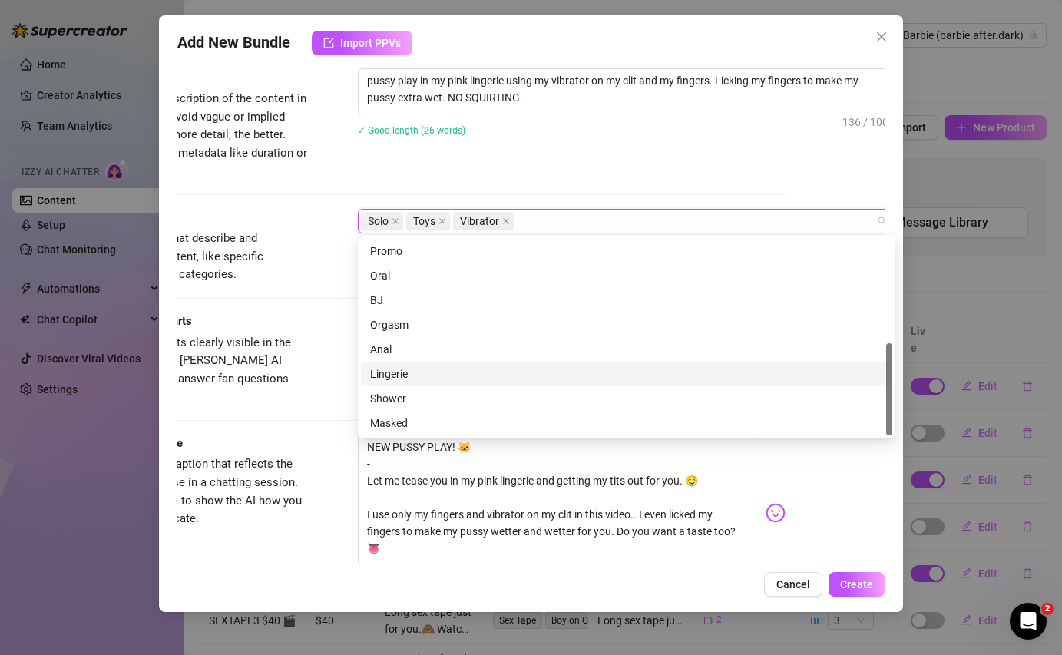
click at [422, 372] on div "Lingerie" at bounding box center [626, 374] width 513 height 17
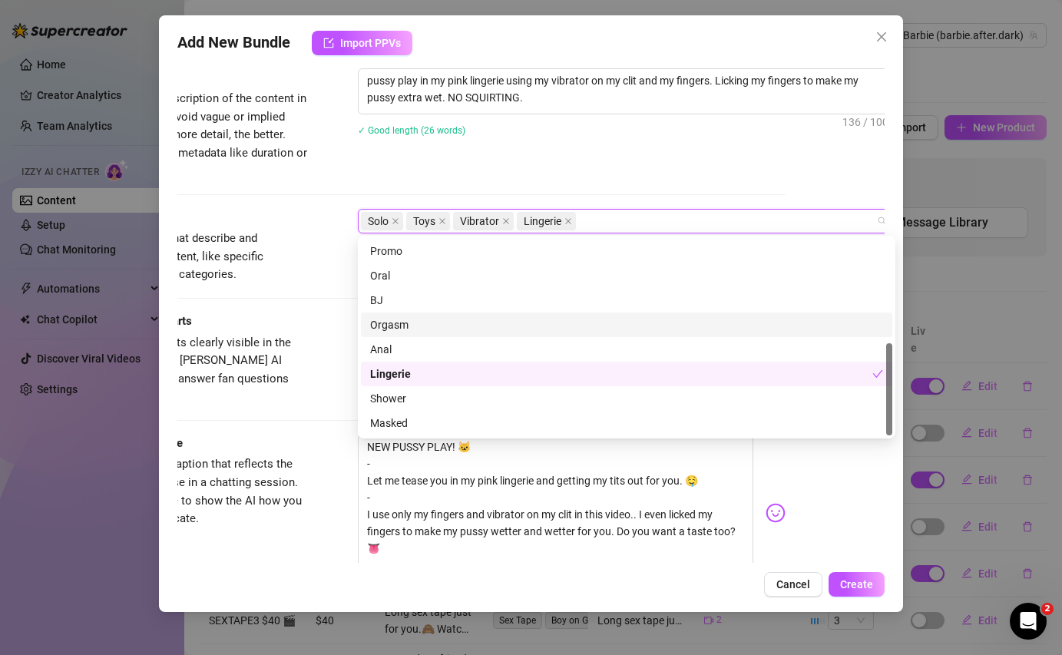
click at [423, 328] on div "Orgasm" at bounding box center [626, 325] width 513 height 17
click at [330, 310] on div "Tags Simple keywords that describe and summarize the content, like specific fet…" at bounding box center [431, 261] width 707 height 104
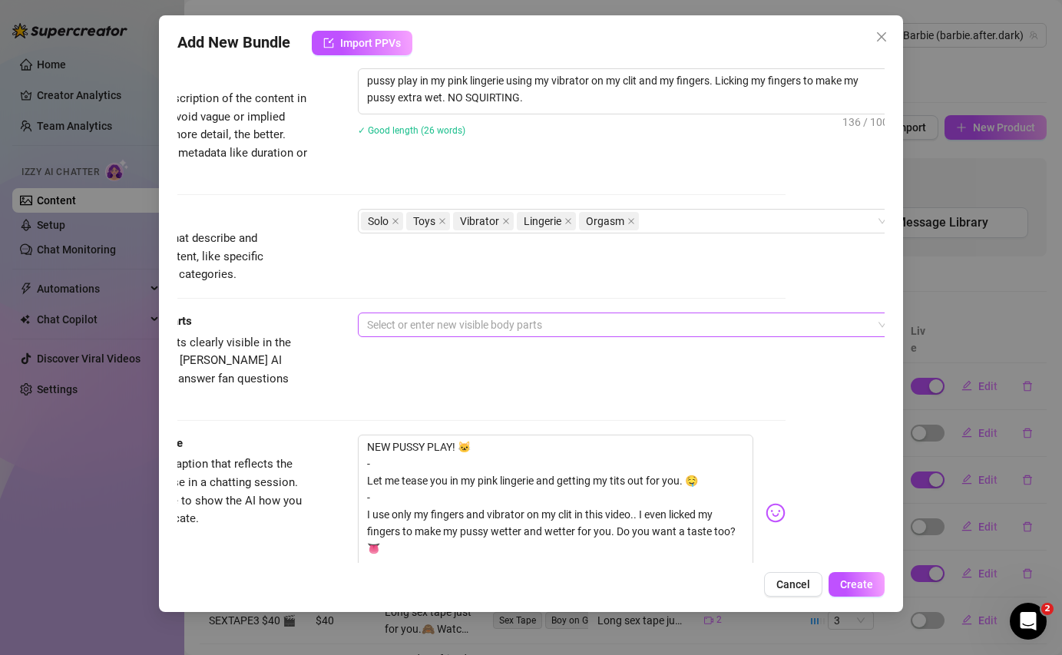
click at [516, 329] on div at bounding box center [618, 325] width 515 height 22
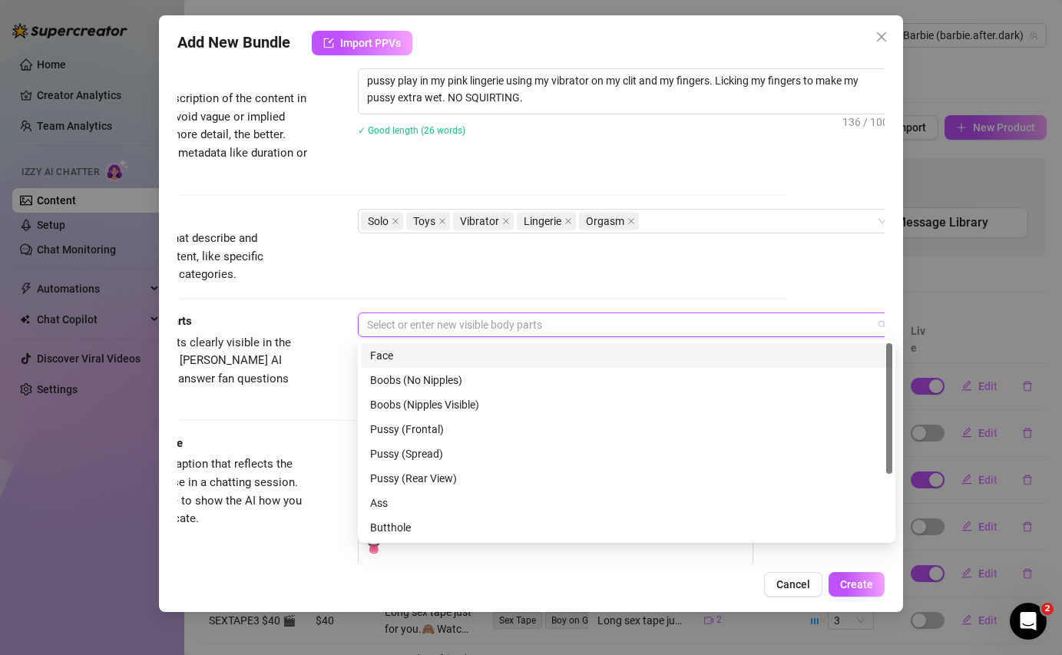
click at [465, 356] on div "Face" at bounding box center [626, 355] width 513 height 17
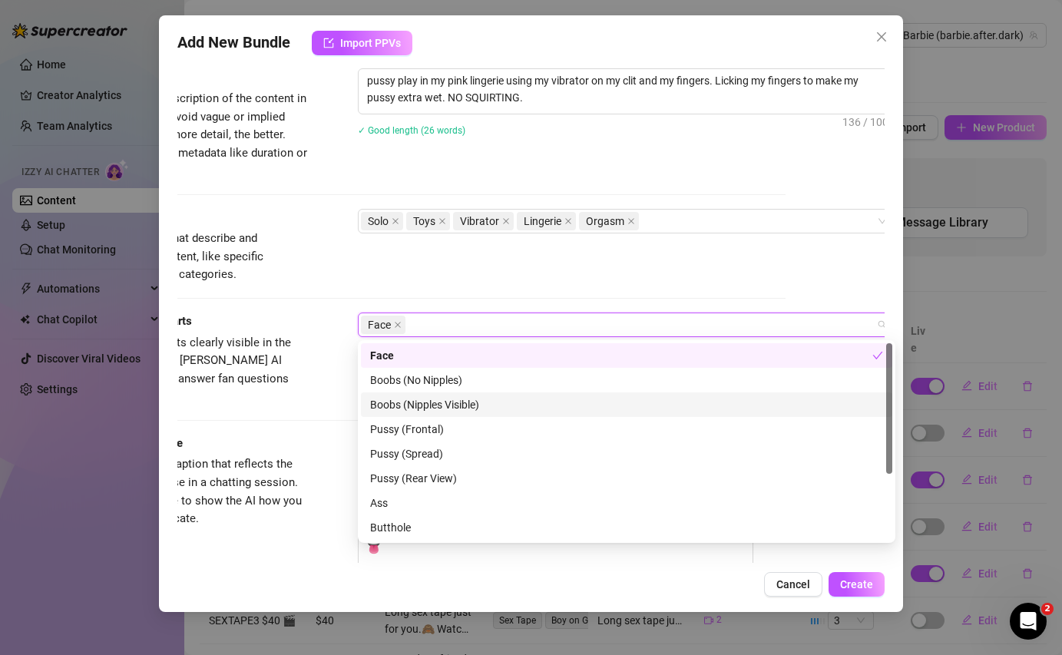
click at [472, 411] on div "Boobs (Nipples Visible)" at bounding box center [626, 404] width 513 height 17
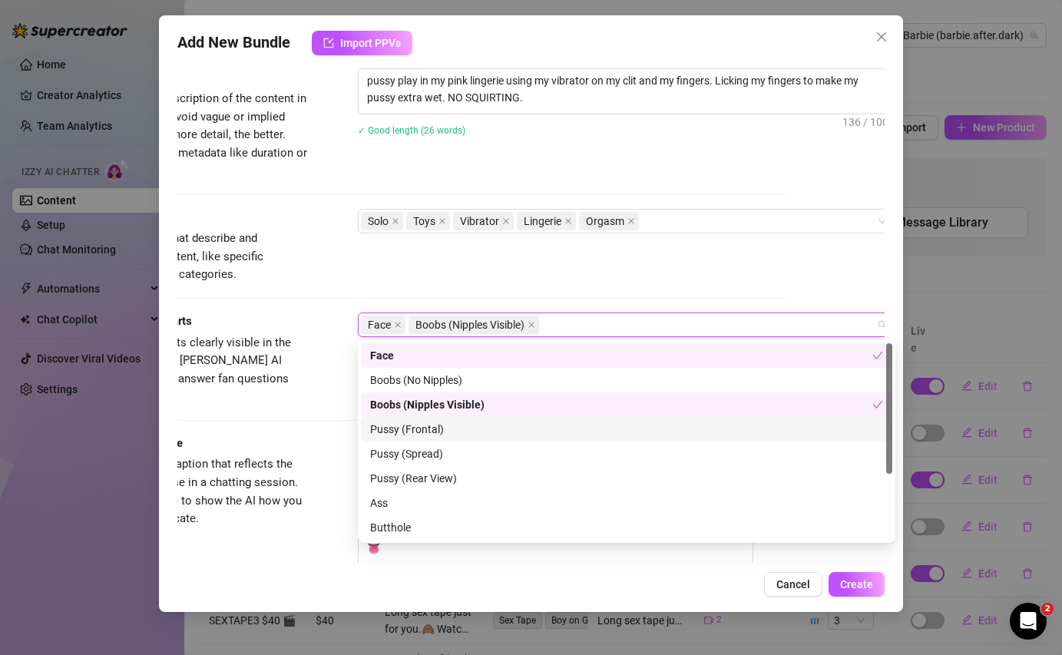
click at [461, 433] on div "Pussy (Frontal)" at bounding box center [626, 429] width 513 height 17
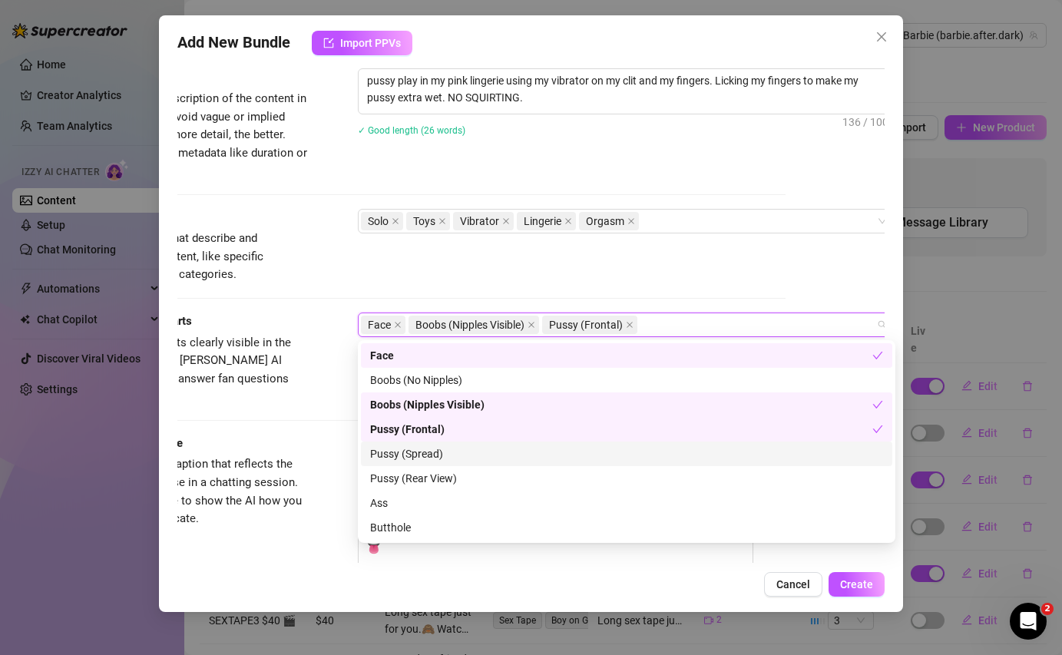
click at [453, 457] on div "Pussy (Spread)" at bounding box center [626, 454] width 513 height 17
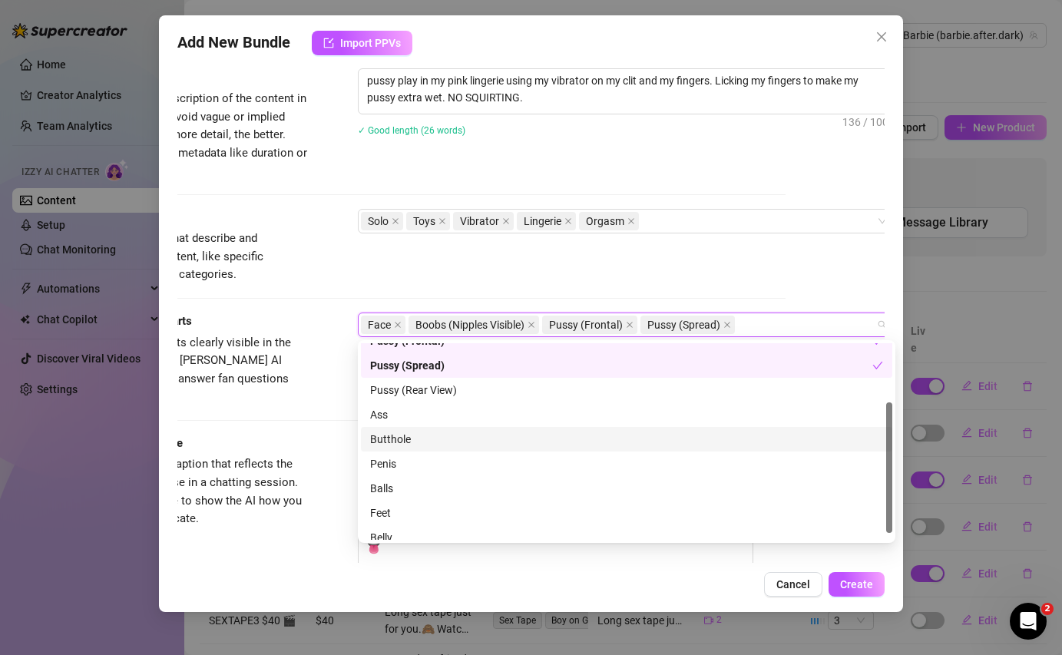
scroll to position [96, 0]
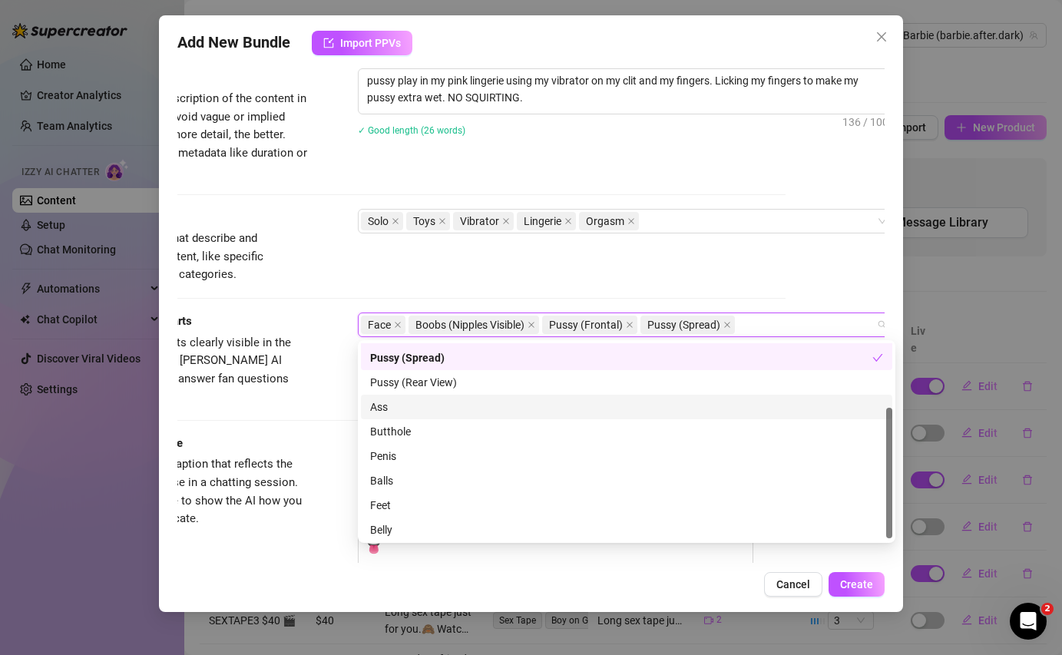
click at [396, 409] on div "Ass" at bounding box center [626, 407] width 513 height 17
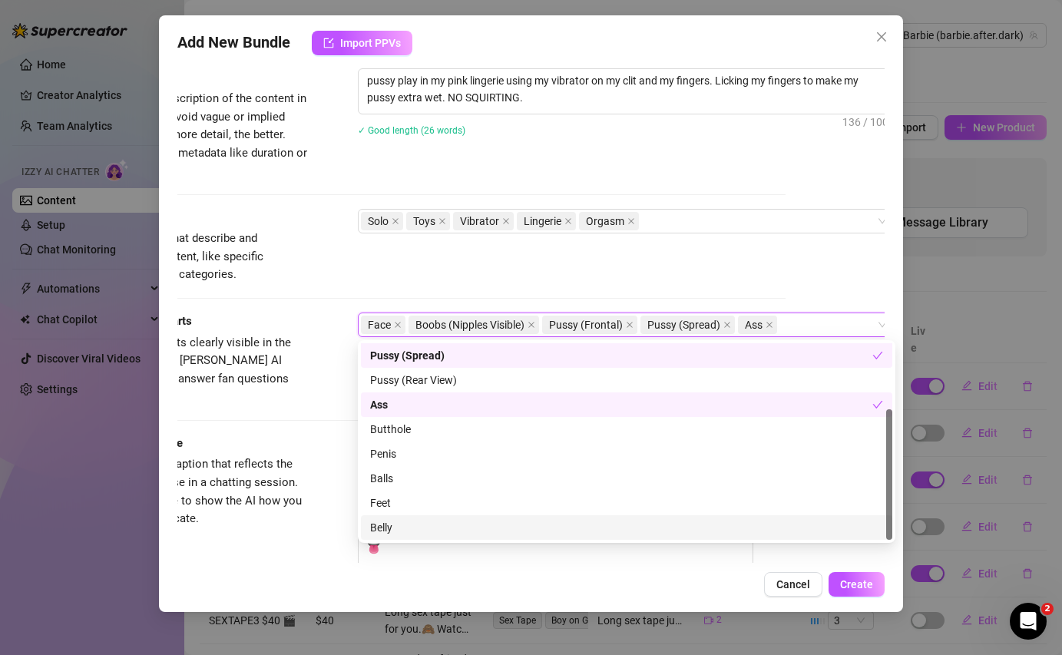
click at [687, 588] on div "Cancel Create" at bounding box center [530, 584] width 707 height 25
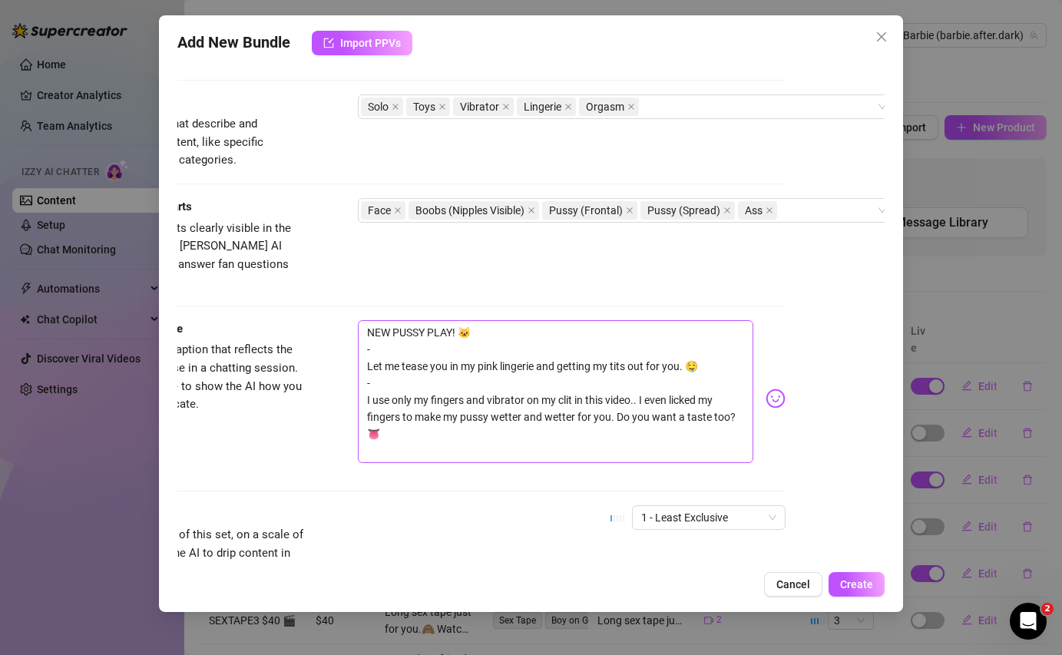
scroll to position [852, 99]
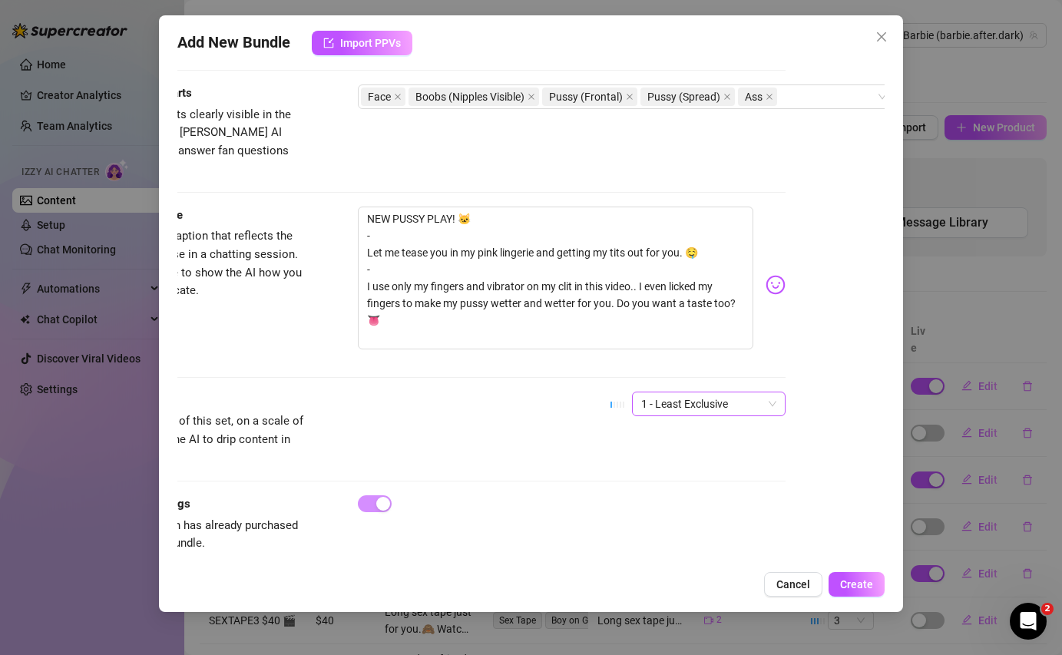
click at [708, 395] on span "1 - Least Exclusive" at bounding box center [708, 404] width 135 height 23
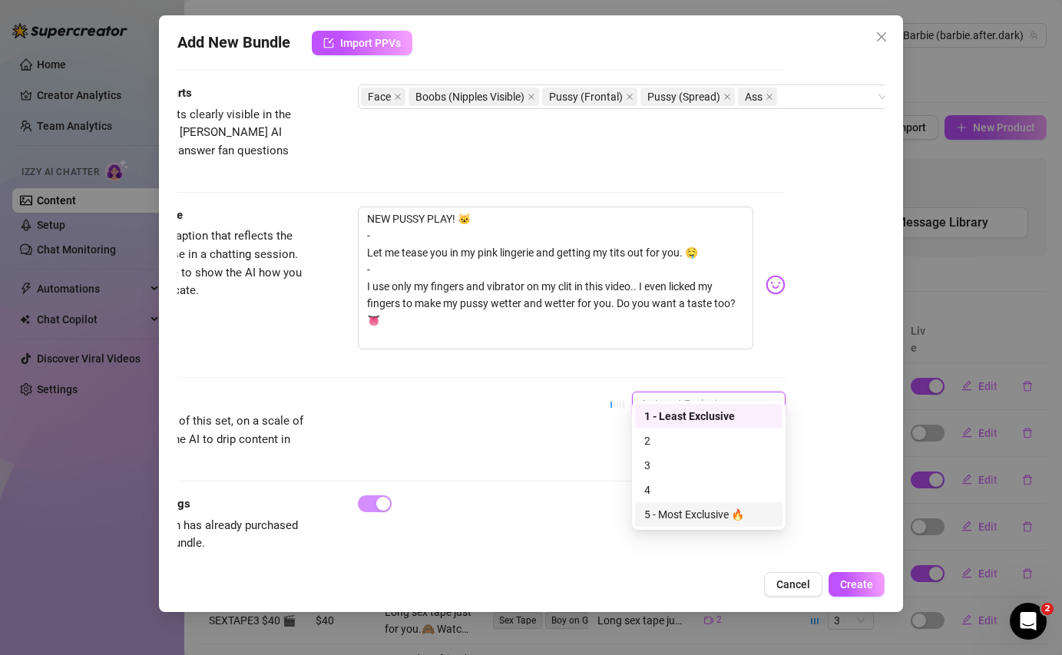
click at [702, 519] on div "5 - Most Exclusive 🔥" at bounding box center [709, 514] width 129 height 17
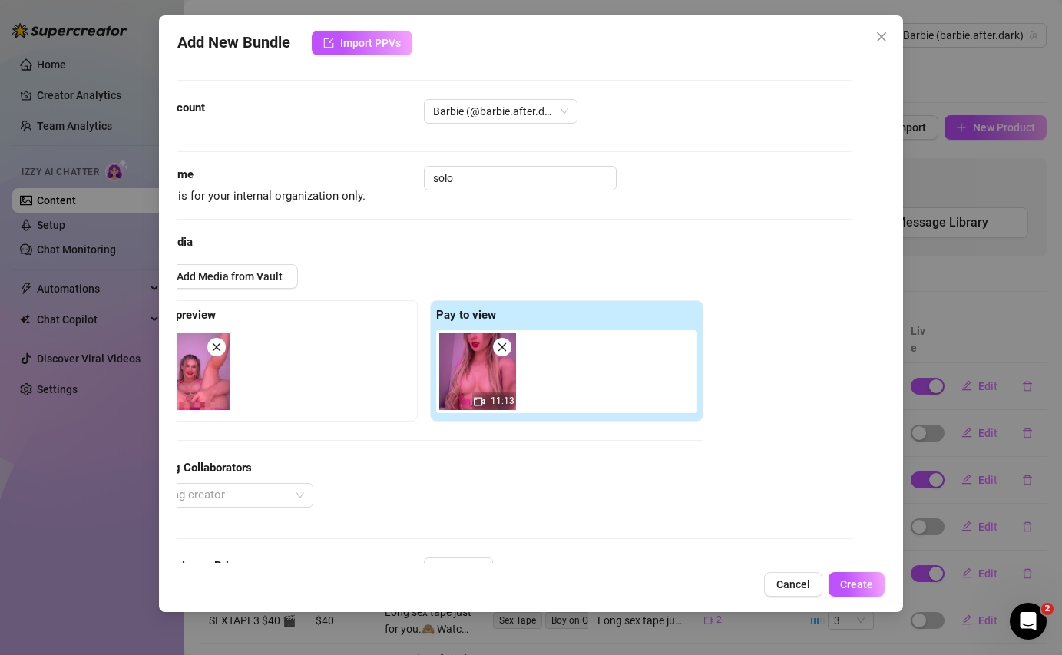
scroll to position [0, 0]
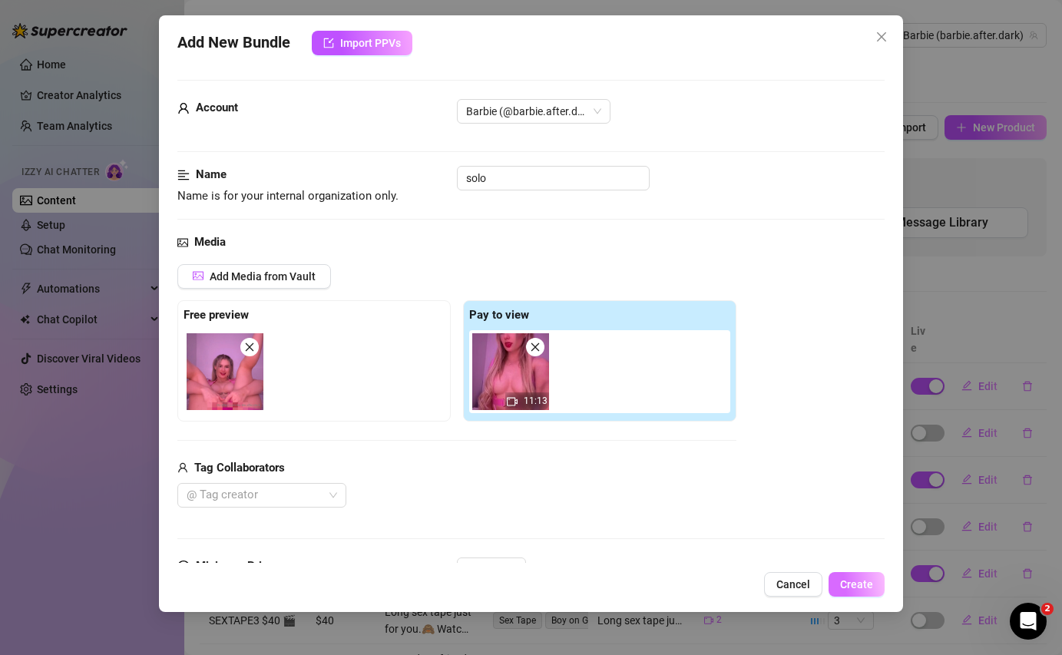
click at [855, 583] on span "Create" at bounding box center [856, 584] width 33 height 12
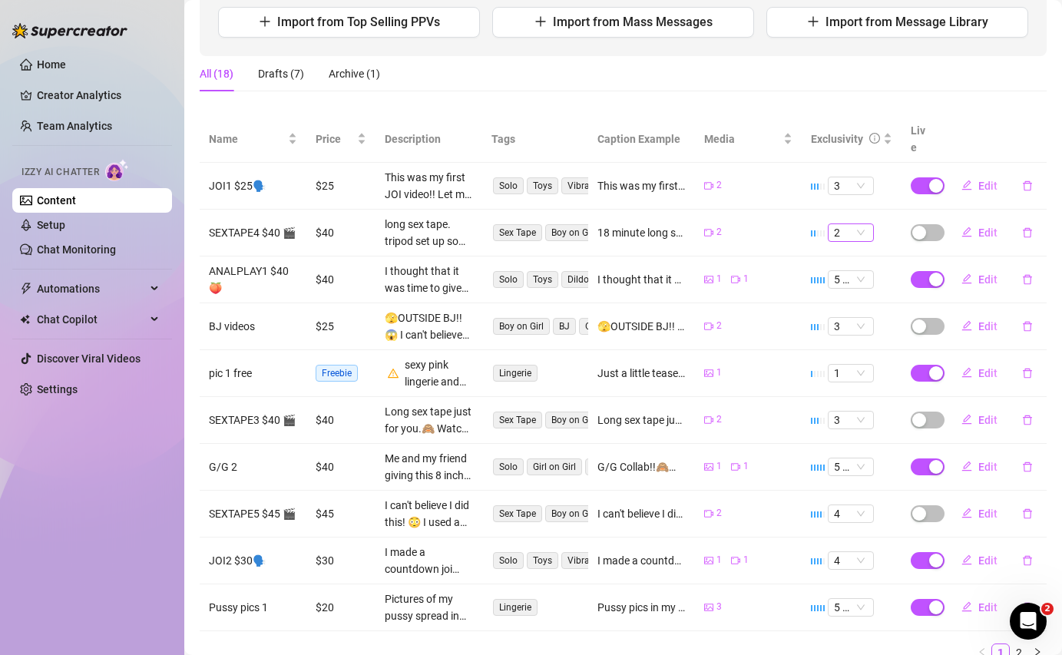
scroll to position [200, 0]
click at [1022, 645] on link "2" at bounding box center [1019, 653] width 17 height 17
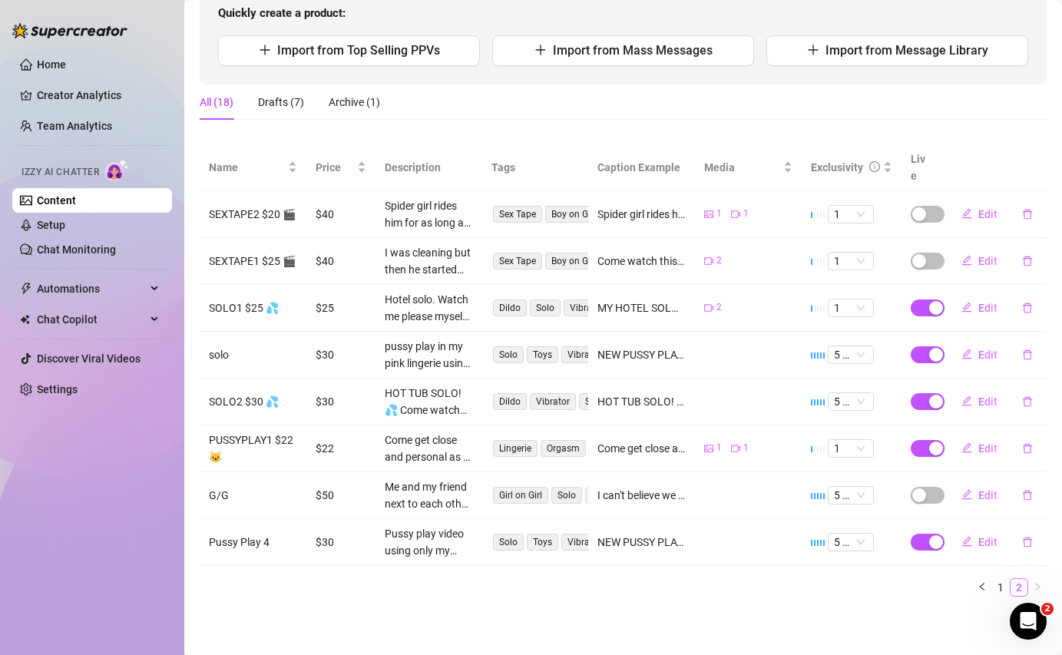
scroll to position [154, 0]
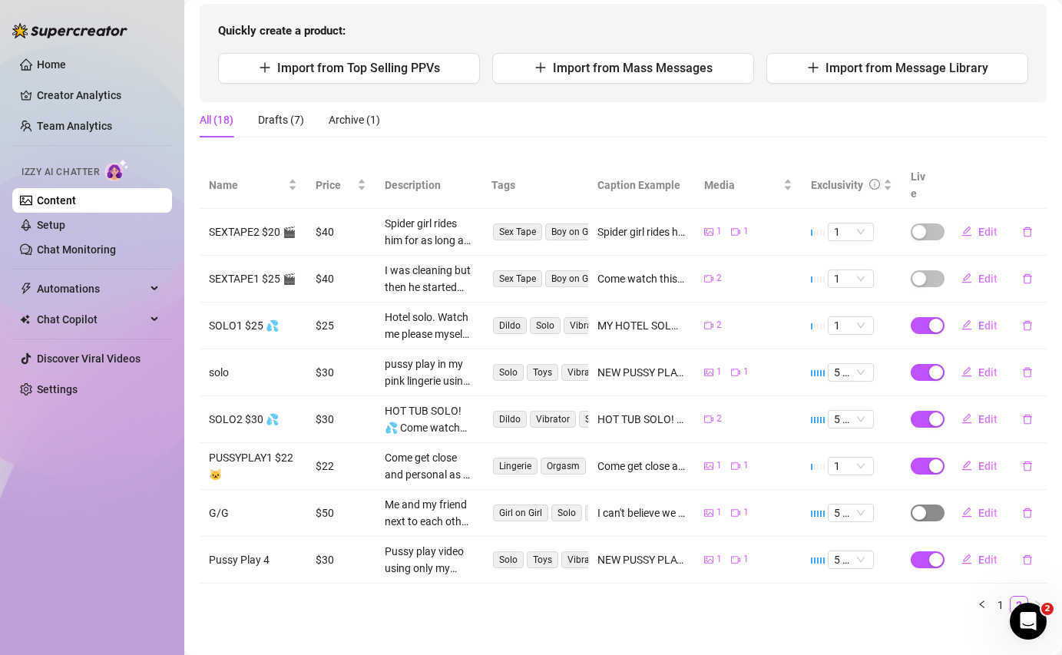
click at [922, 506] on div "button" at bounding box center [920, 513] width 14 height 14
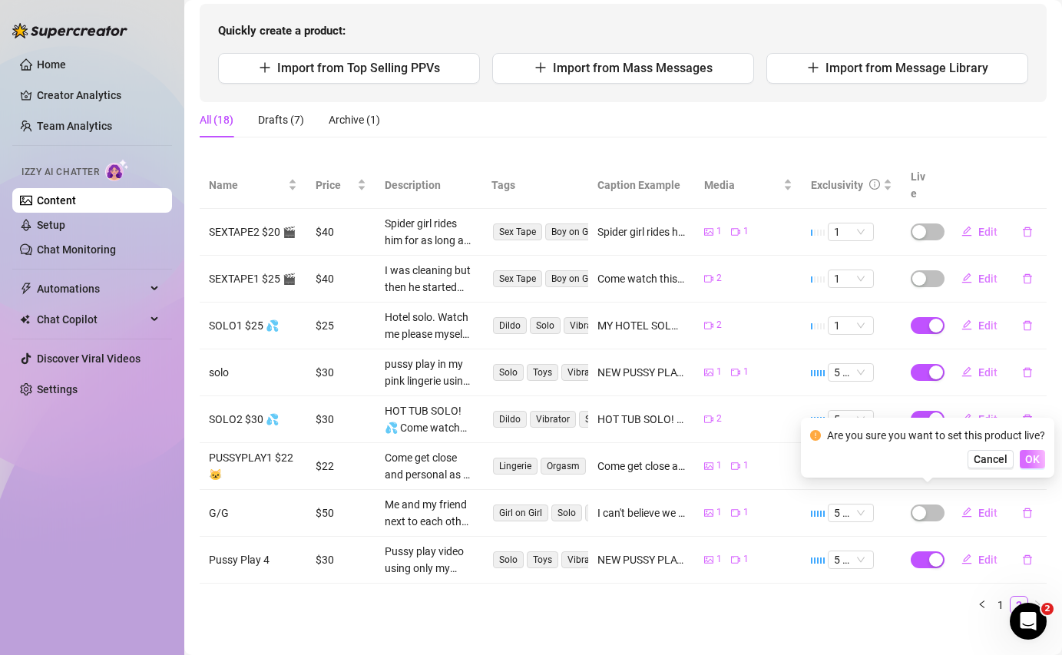
click at [1032, 464] on span "OK" at bounding box center [1033, 459] width 15 height 12
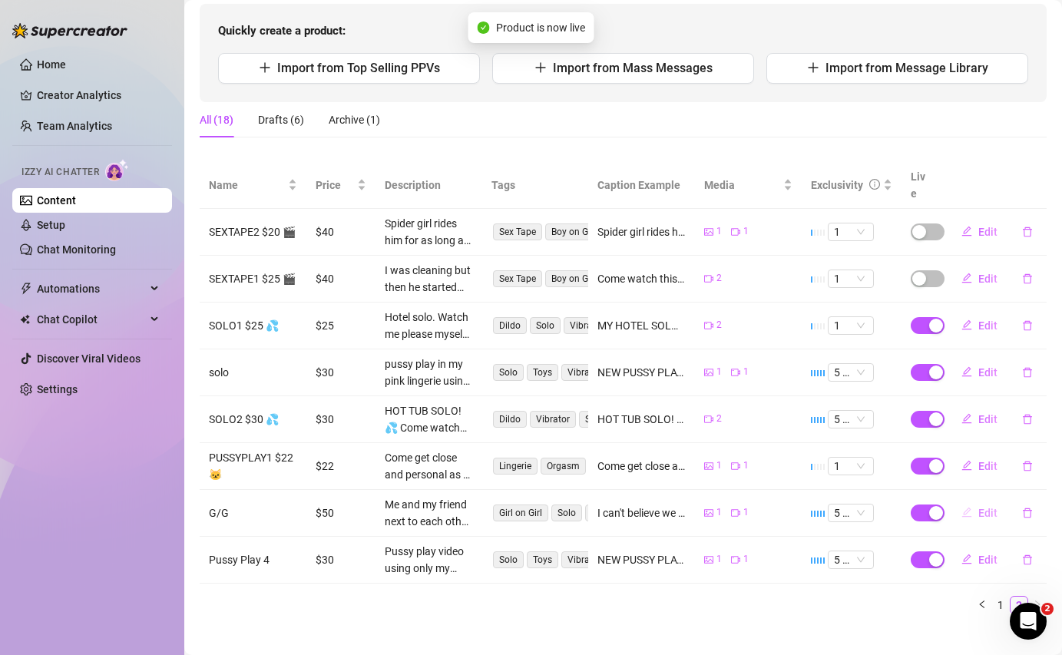
click at [985, 507] on span "Edit" at bounding box center [988, 513] width 19 height 12
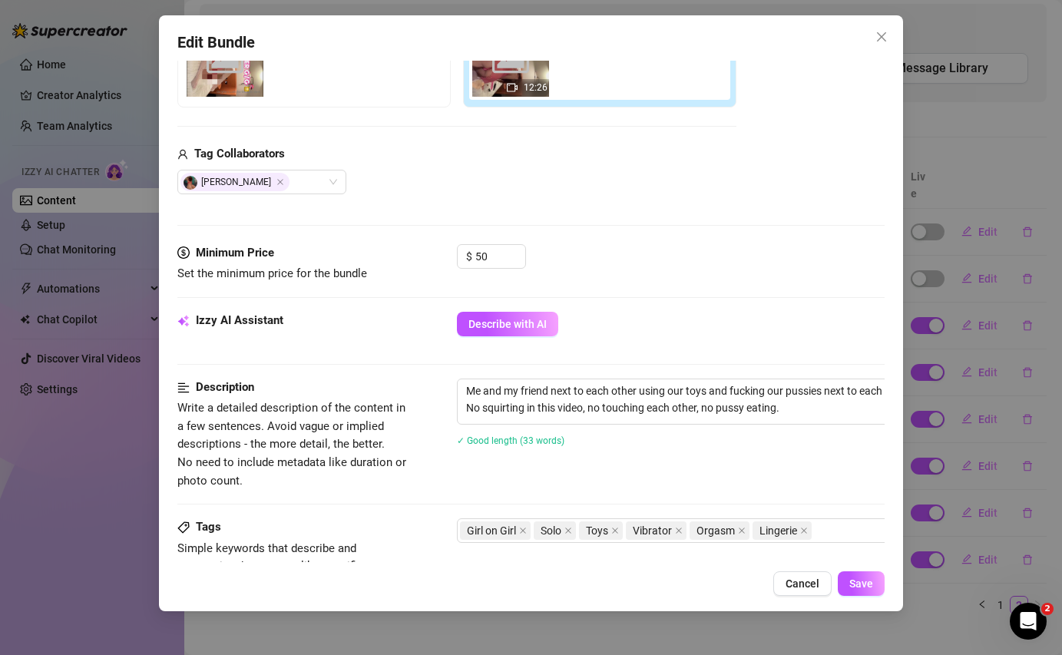
scroll to position [331, 0]
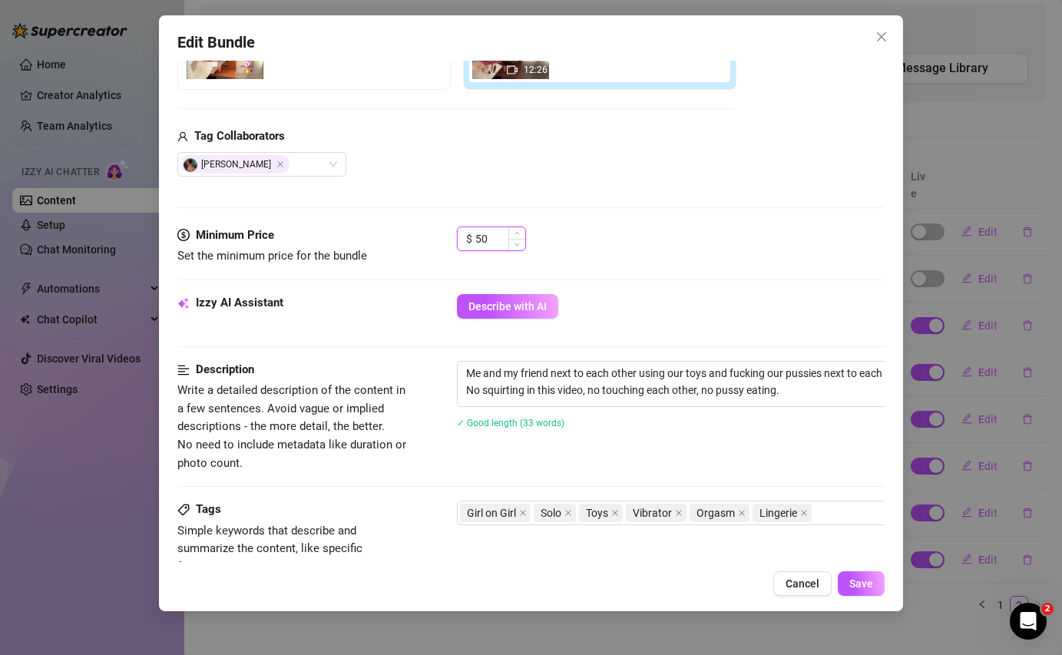
click at [494, 242] on input "50" at bounding box center [501, 238] width 50 height 23
click at [855, 586] on span "Save" at bounding box center [862, 584] width 24 height 12
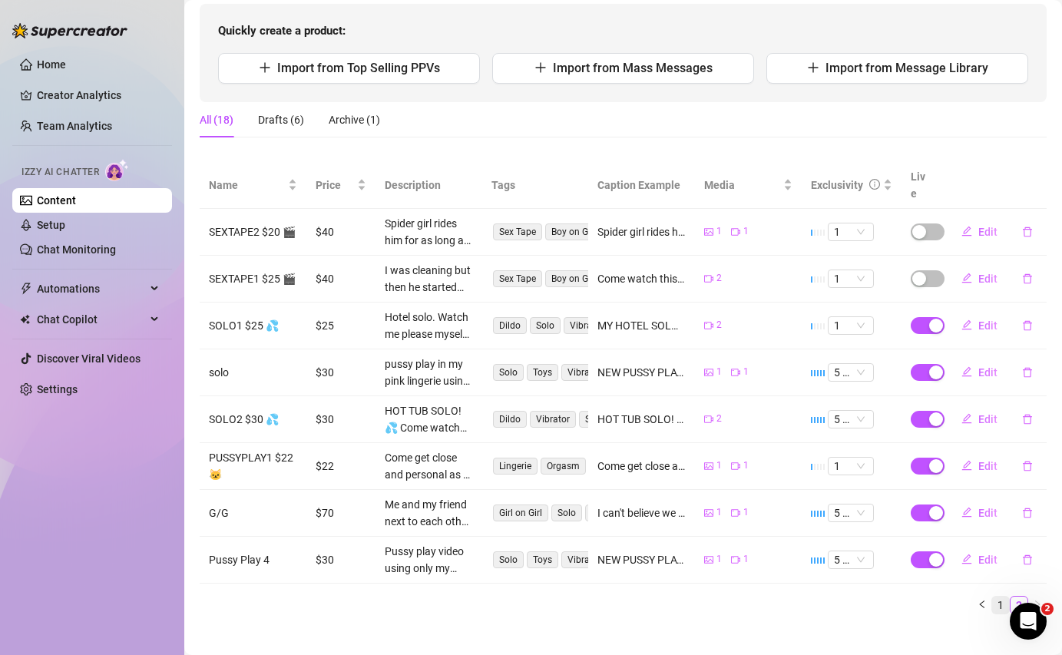
click at [1003, 597] on link "1" at bounding box center [1001, 605] width 17 height 17
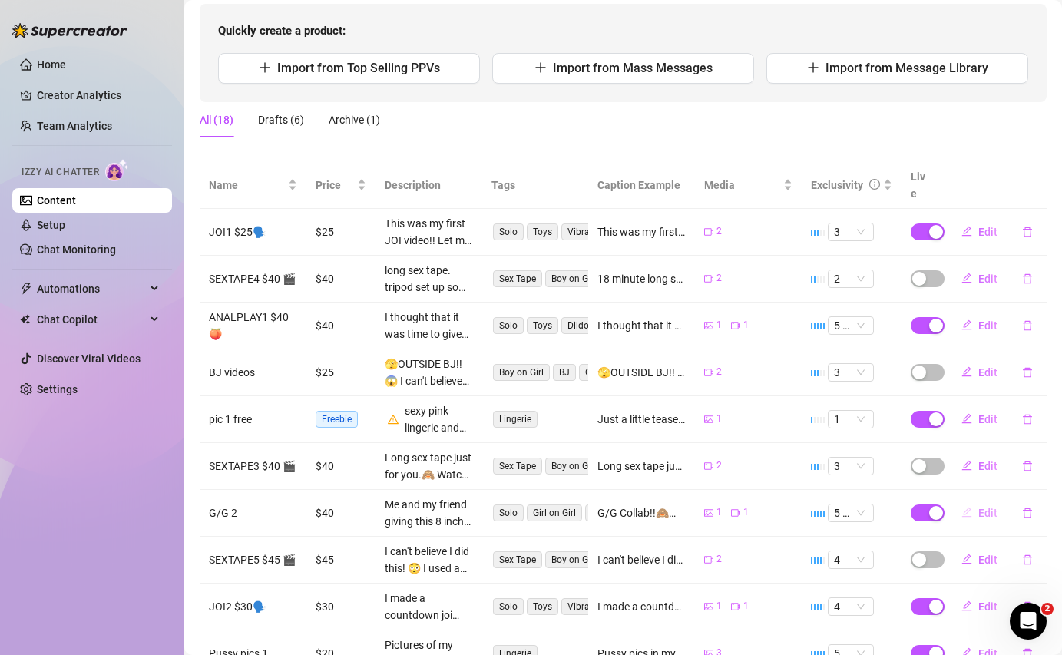
click at [981, 507] on span "Edit" at bounding box center [988, 513] width 19 height 12
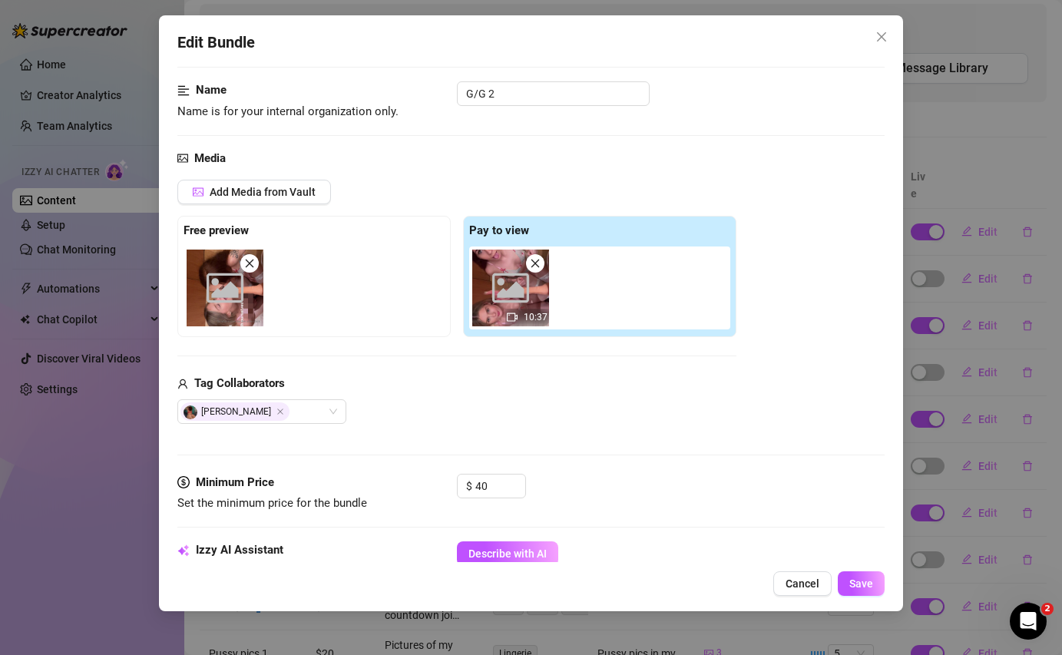
scroll to position [132, 0]
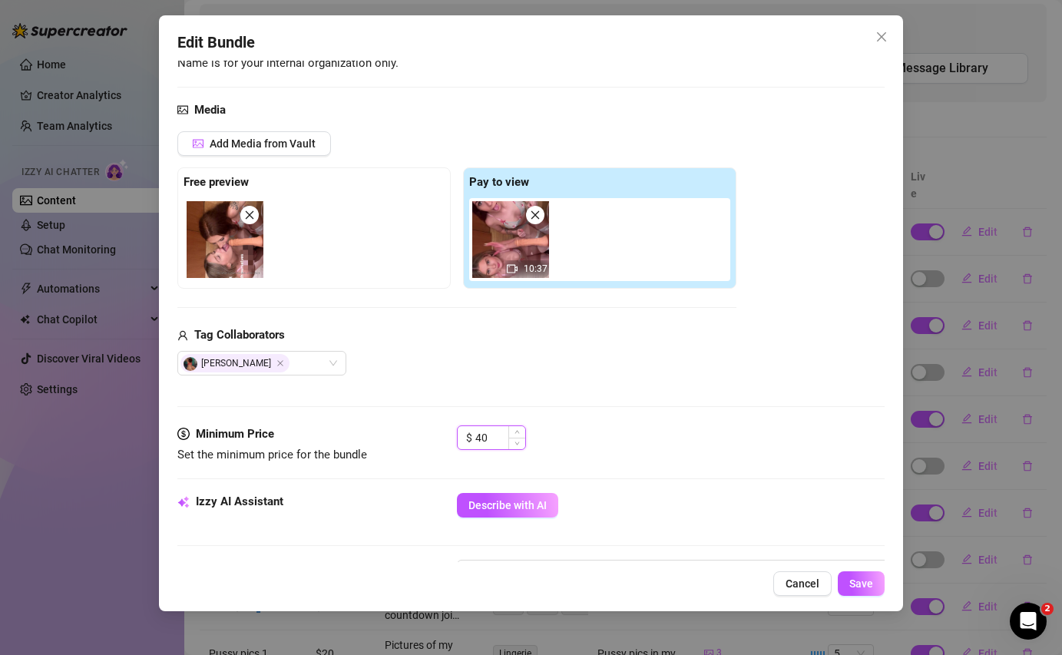
click at [501, 429] on input "40" at bounding box center [501, 437] width 50 height 23
click at [864, 583] on span "Save" at bounding box center [862, 584] width 24 height 12
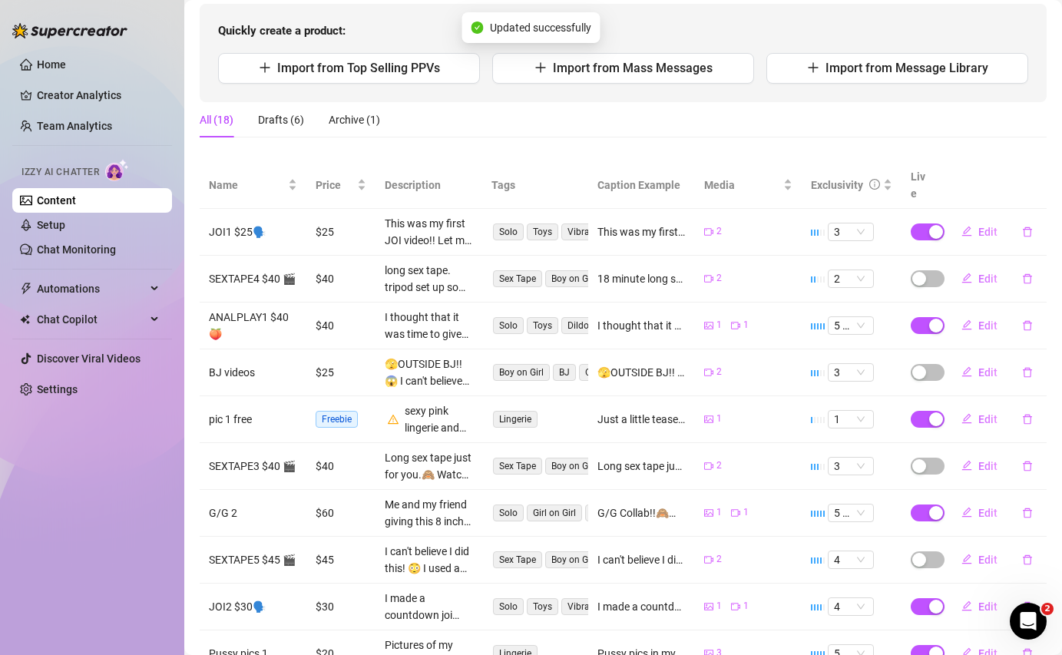
click at [76, 194] on link "Content" at bounding box center [56, 200] width 39 height 12
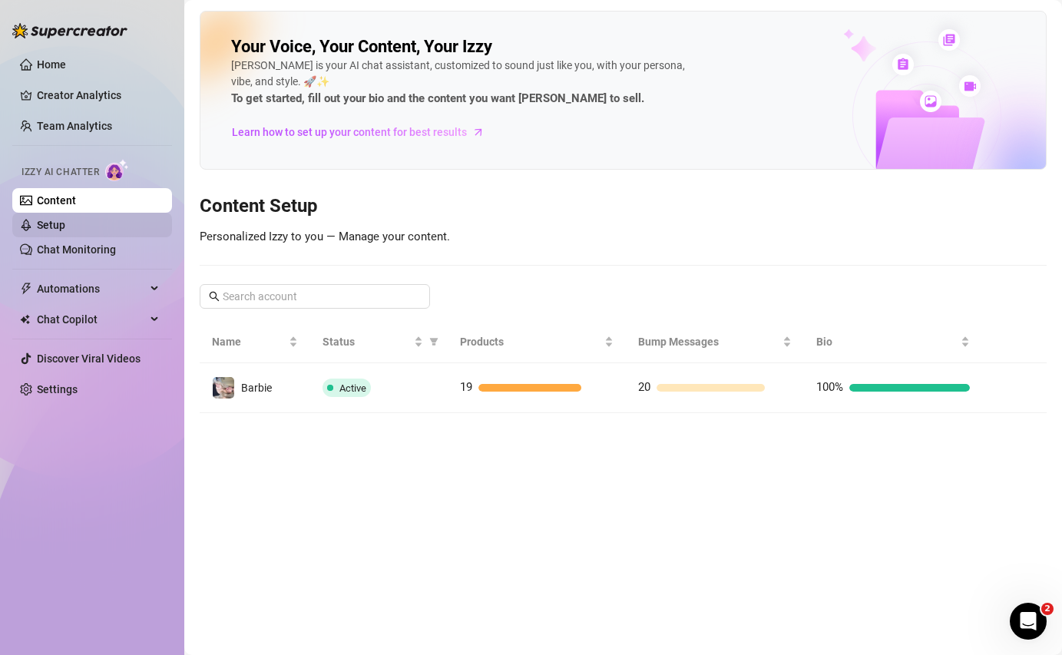
click at [65, 224] on link "Setup" at bounding box center [51, 225] width 28 height 12
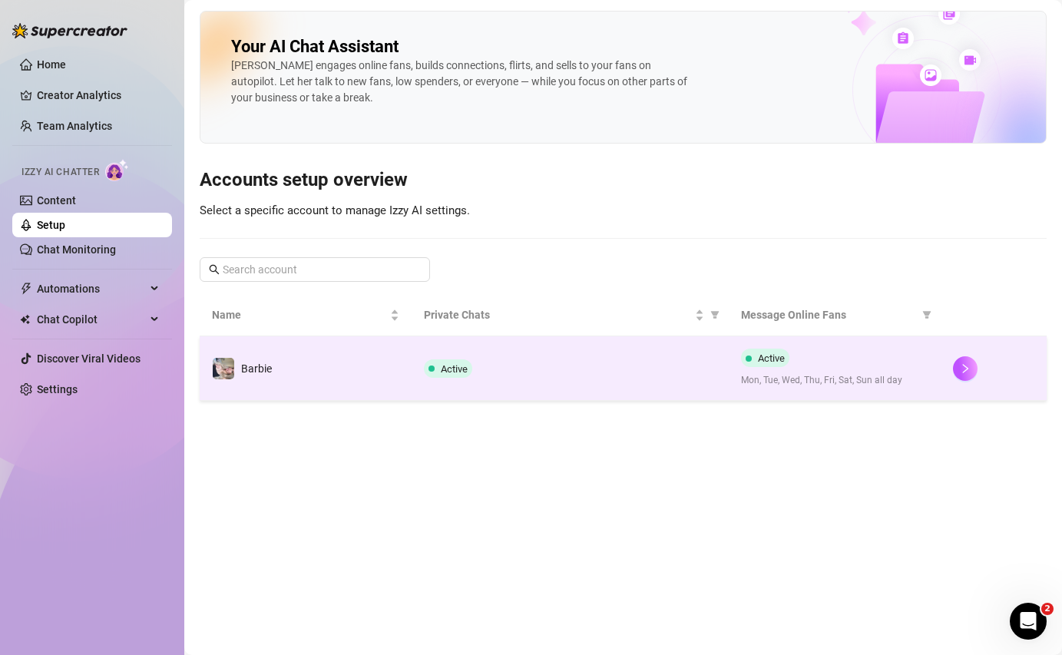
click at [651, 346] on td "Active" at bounding box center [571, 368] width 318 height 65
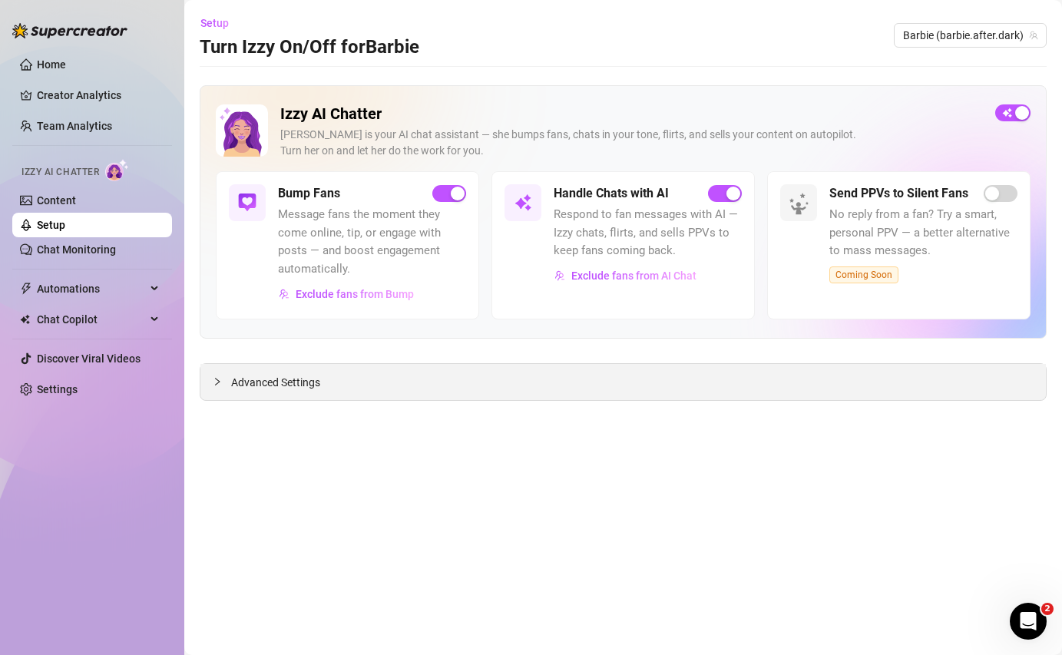
click at [333, 386] on div "Advanced Settings" at bounding box center [624, 382] width 846 height 36
click at [301, 380] on span "Advanced Settings" at bounding box center [275, 382] width 89 height 17
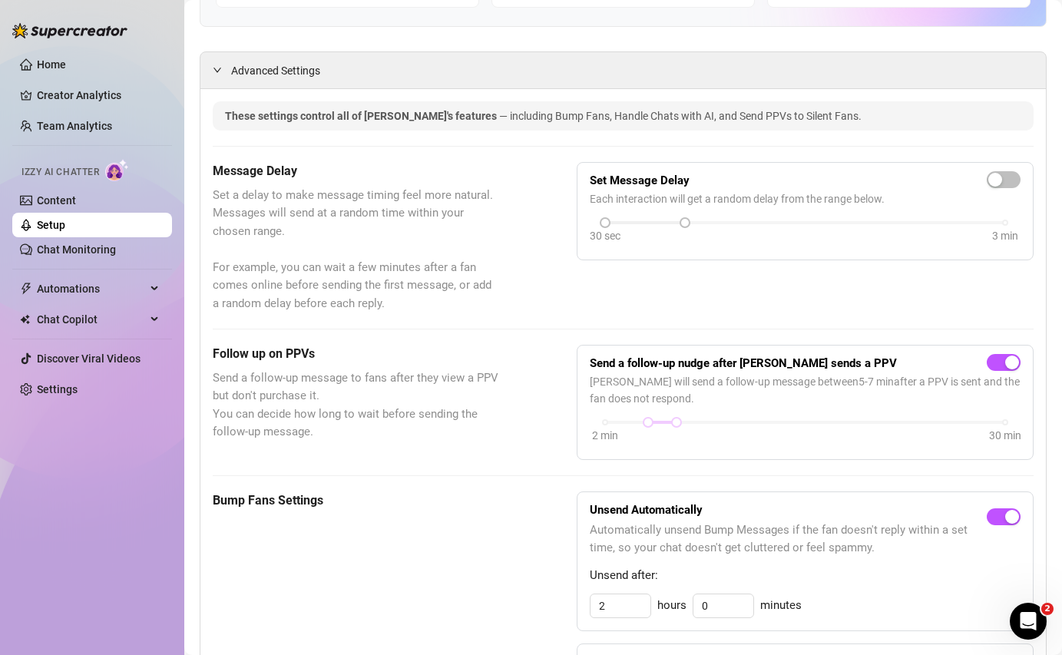
scroll to position [315, 0]
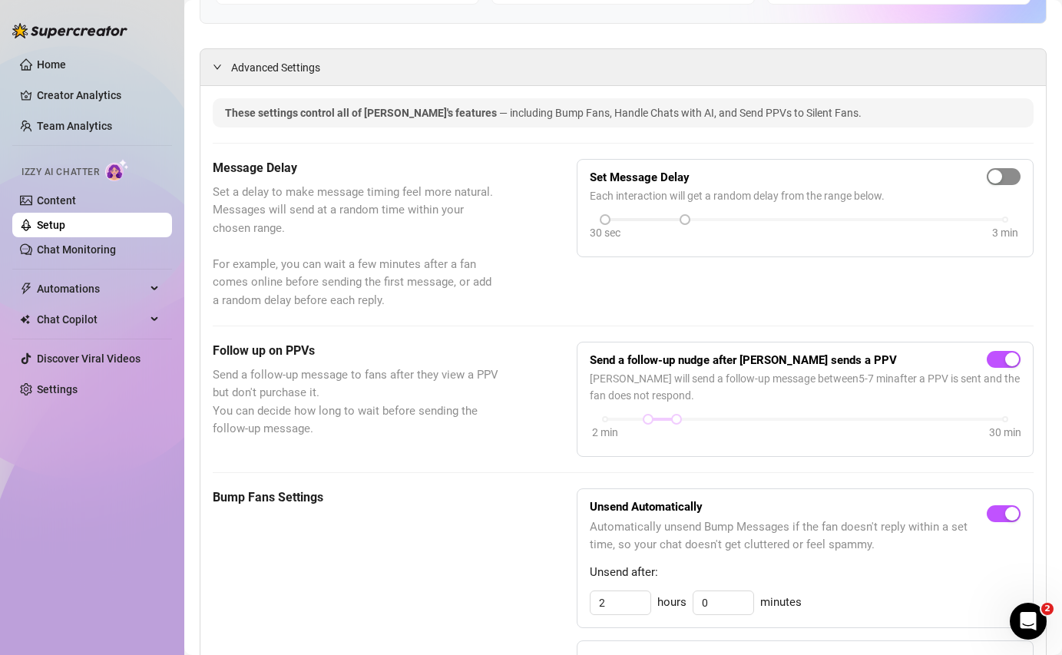
click at [999, 174] on div "button" at bounding box center [996, 177] width 14 height 14
drag, startPoint x: 687, startPoint y: 248, endPoint x: 657, endPoint y: 247, distance: 30.0
click at [657, 247] on div "30 sec 3 min" at bounding box center [805, 245] width 400 height 6
click at [657, 247] on div at bounding box center [645, 247] width 80 height 8
click at [631, 244] on div at bounding box center [645, 247] width 80 height 8
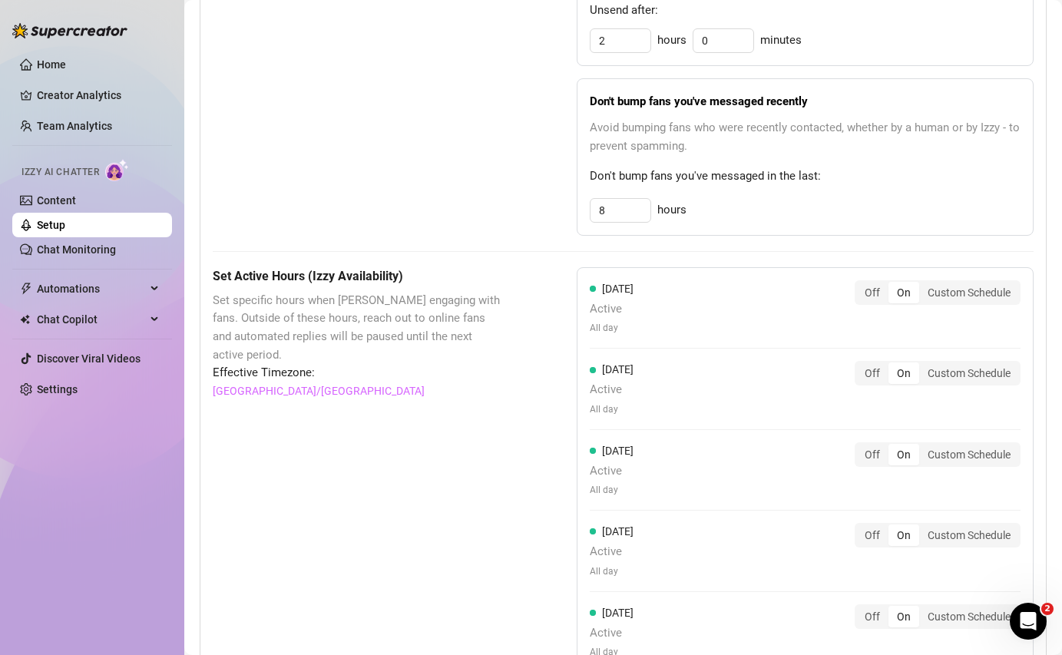
scroll to position [882, 0]
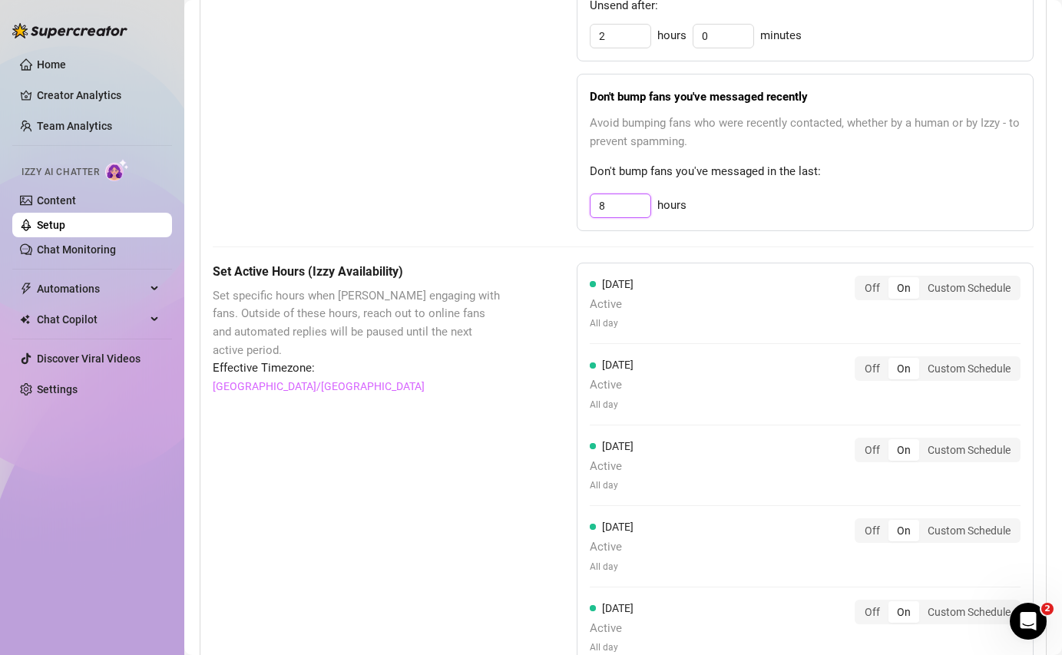
click at [628, 206] on input "8" at bounding box center [621, 205] width 60 height 23
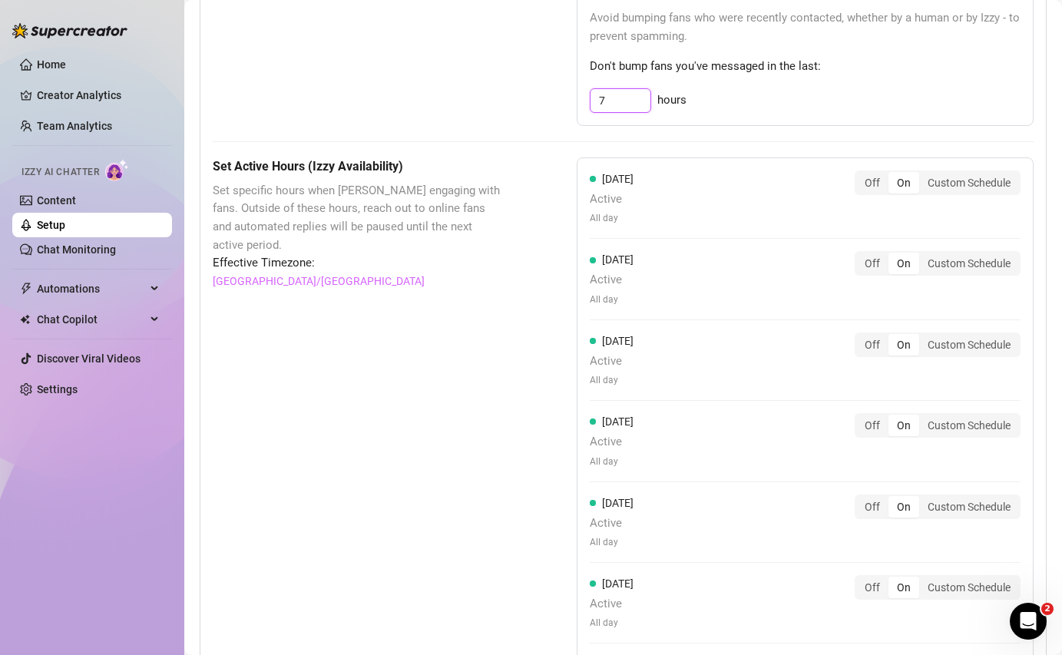
scroll to position [996, 0]
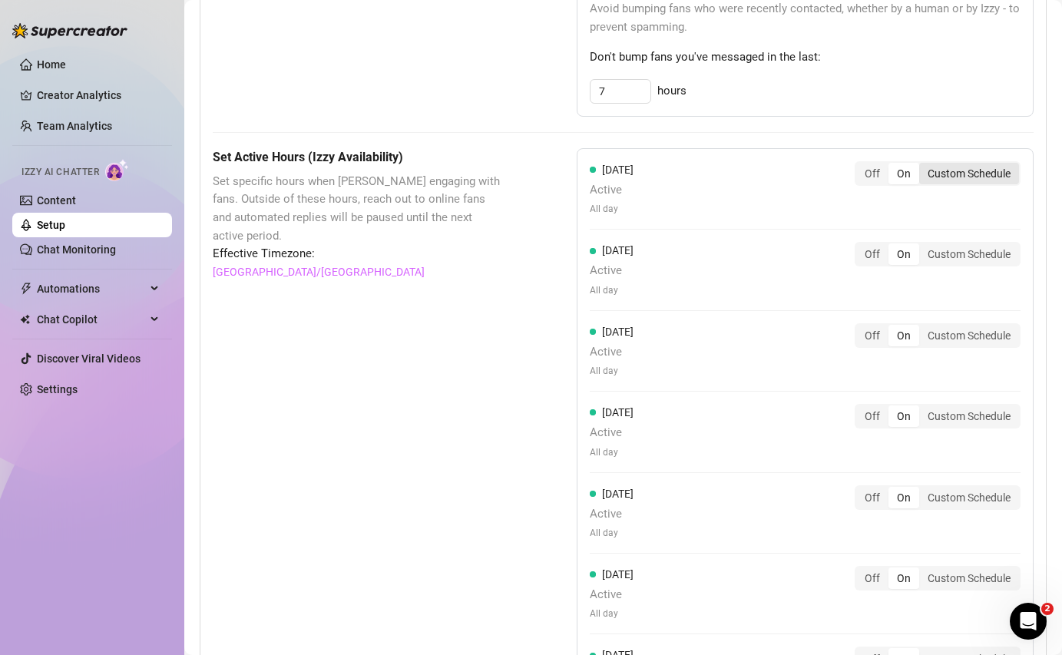
click at [963, 174] on div "Custom Schedule" at bounding box center [970, 174] width 100 height 22
click at [923, 165] on input "Custom Schedule" at bounding box center [923, 165] width 0 height 0
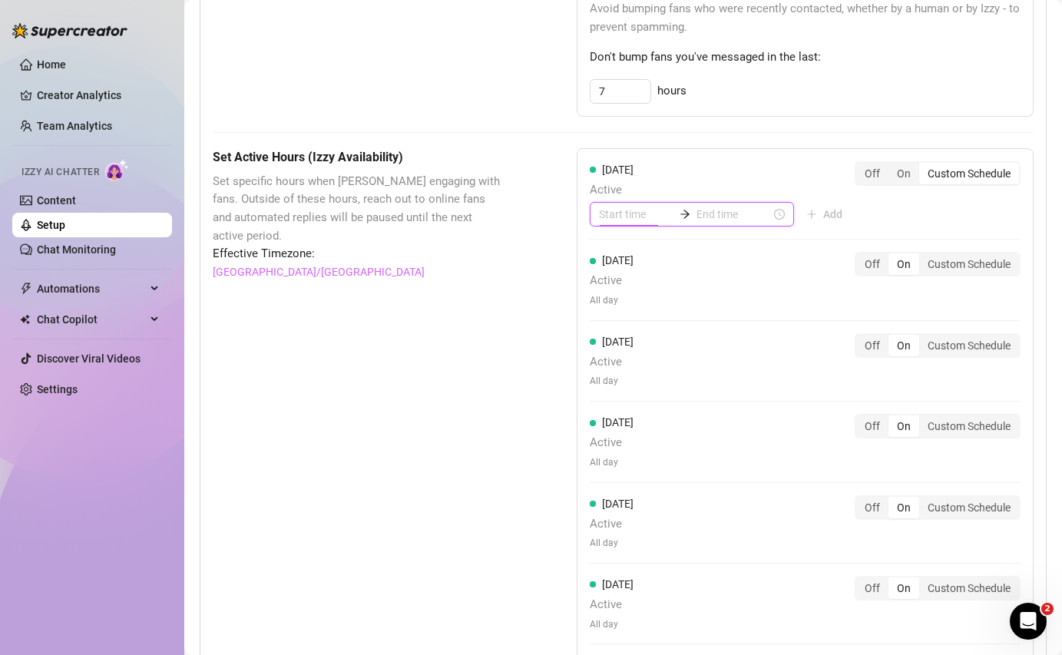
click at [620, 220] on input at bounding box center [636, 214] width 75 height 17
click at [614, 326] on div "08" at bounding box center [611, 330] width 37 height 22
click at [705, 217] on input at bounding box center [734, 214] width 75 height 17
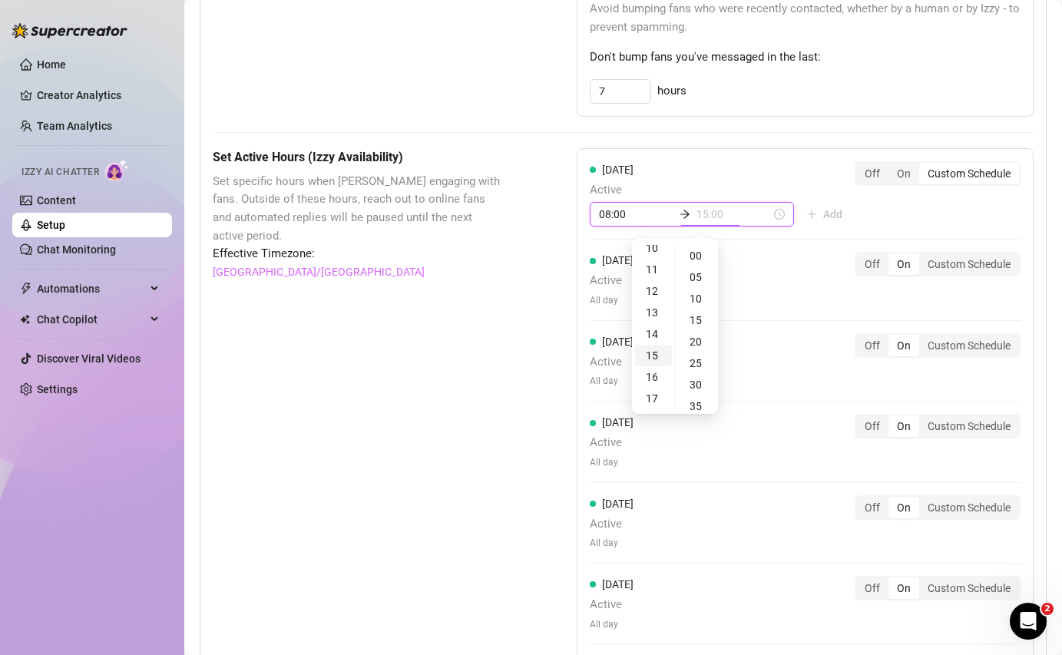
scroll to position [236, 0]
click at [655, 364] on div "16" at bounding box center [653, 364] width 37 height 22
click at [812, 230] on div "[DATE] Active 08:00 16:00 Add Off On Custom Schedule [DATE] Active All day Off …" at bounding box center [805, 443] width 457 height 591
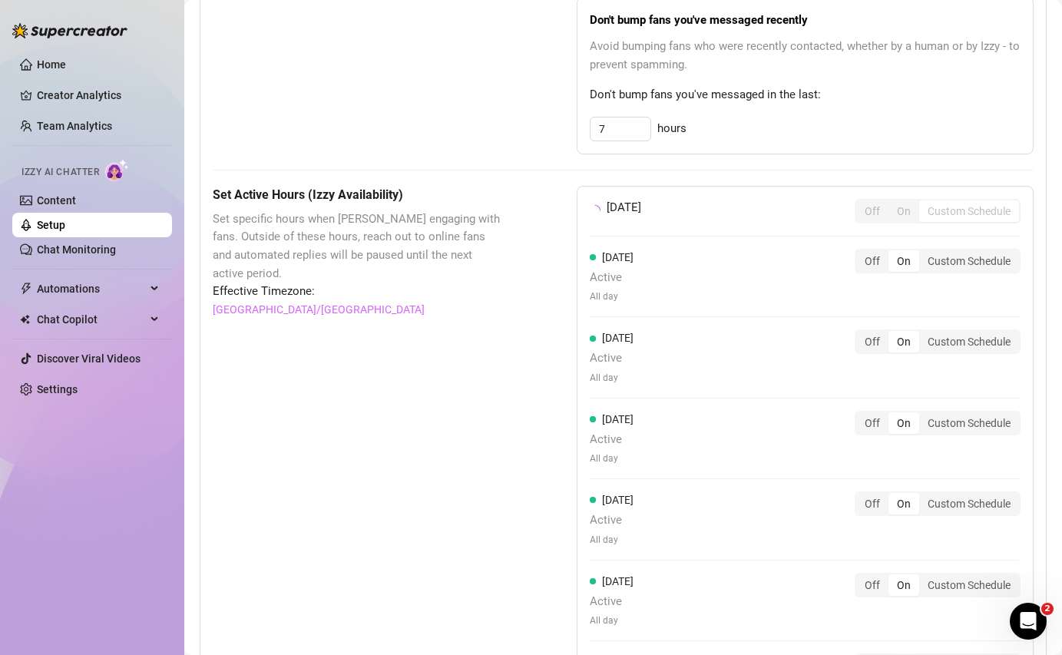
scroll to position [956, 0]
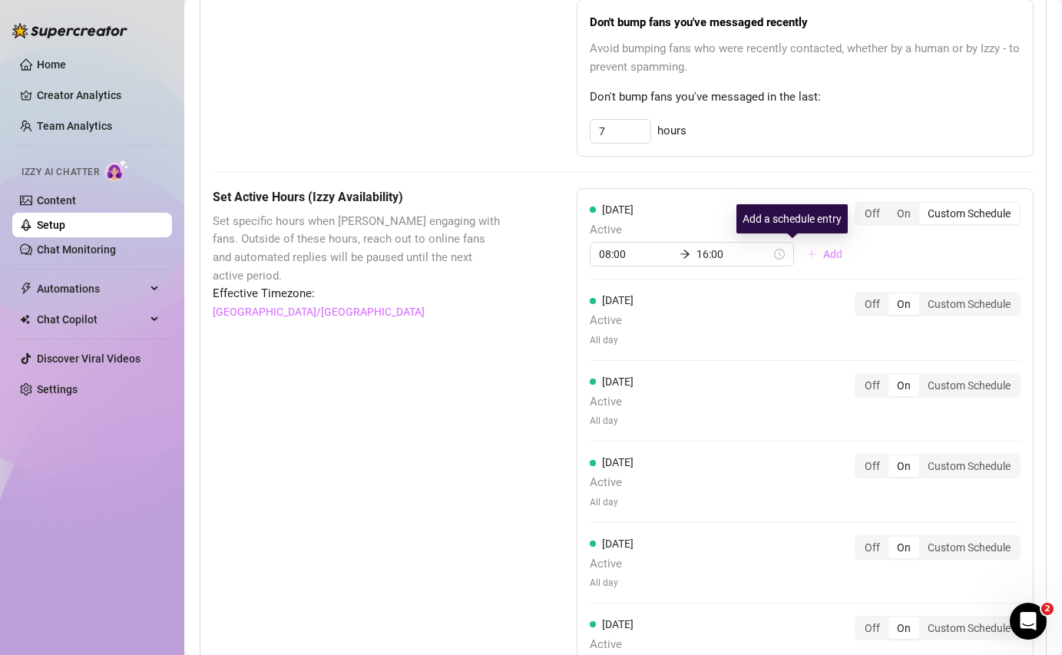
click at [824, 254] on span "Add" at bounding box center [833, 254] width 19 height 12
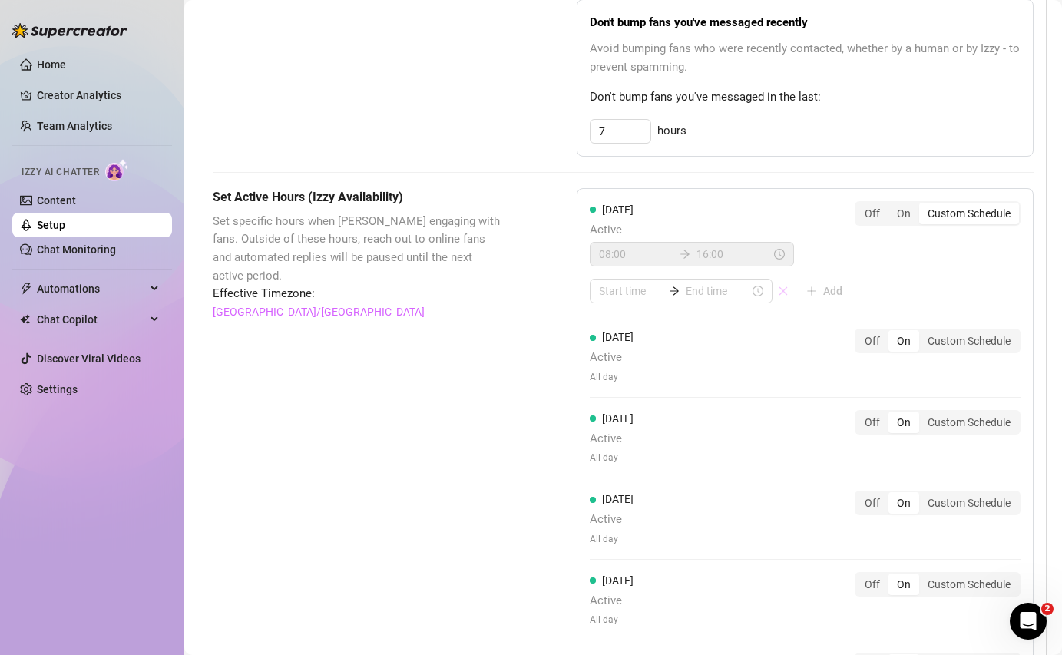
click at [778, 288] on icon "close" at bounding box center [783, 291] width 11 height 11
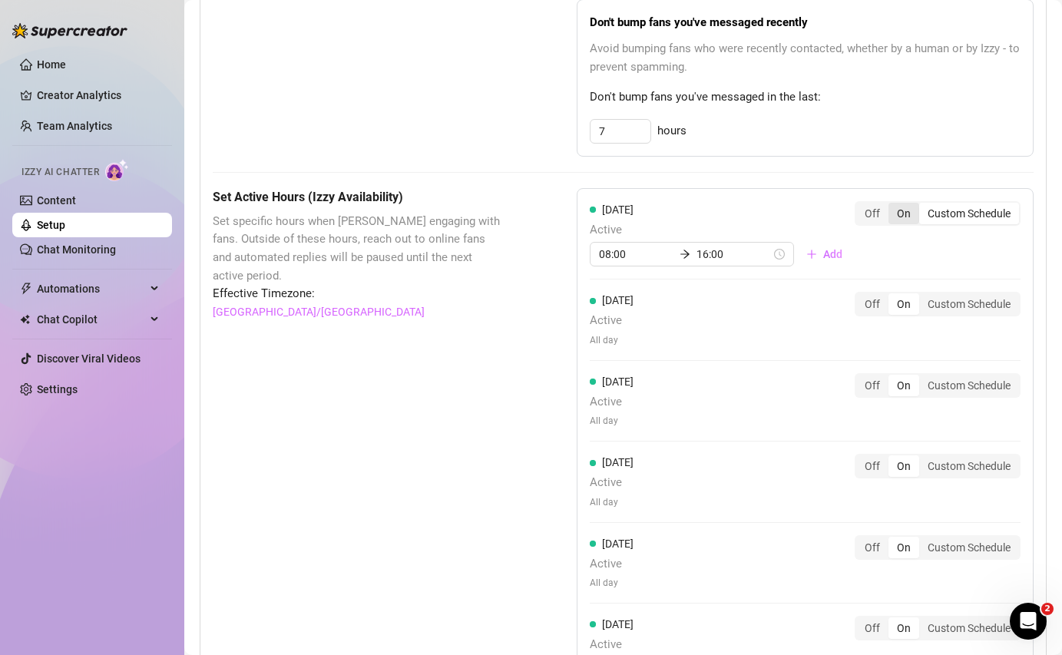
click at [906, 215] on div "On" at bounding box center [904, 214] width 31 height 22
click at [893, 205] on input "On" at bounding box center [893, 205] width 0 height 0
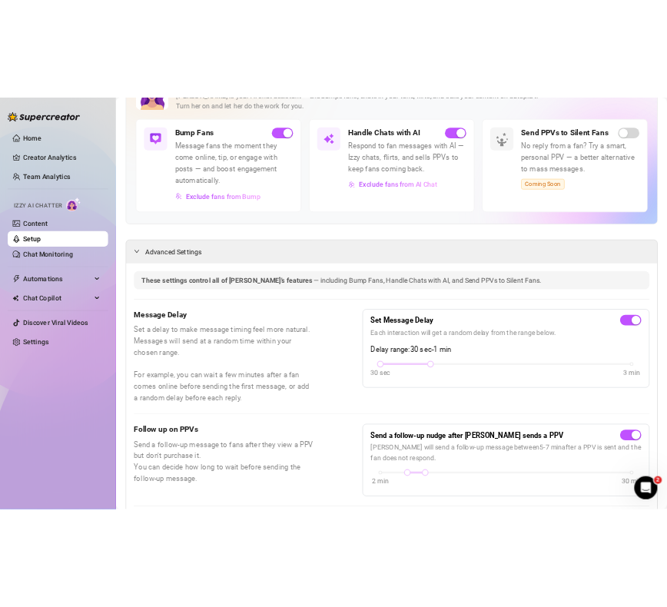
scroll to position [0, 0]
